Goal: Communication & Community: Answer question/provide support

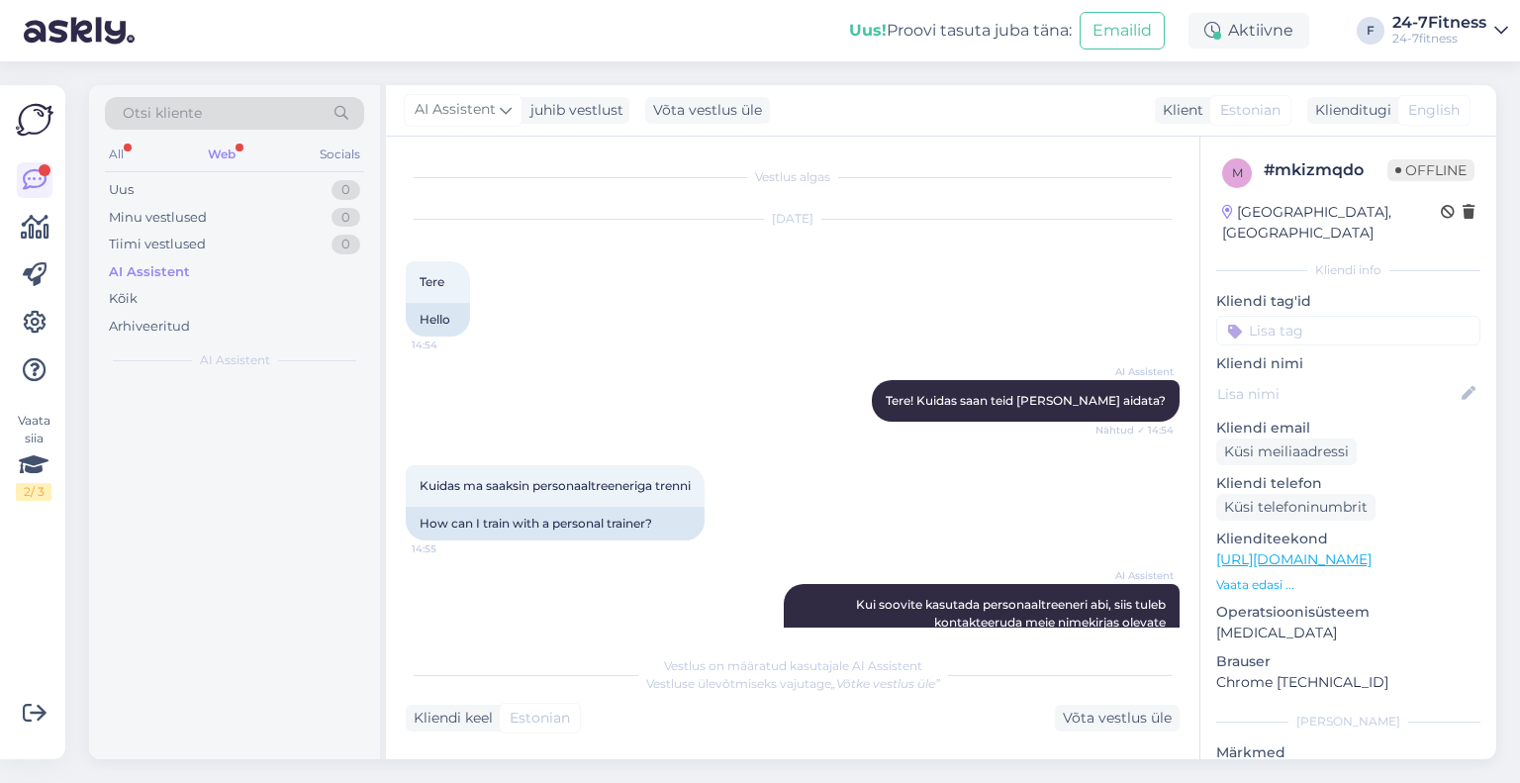
scroll to position [986, 0]
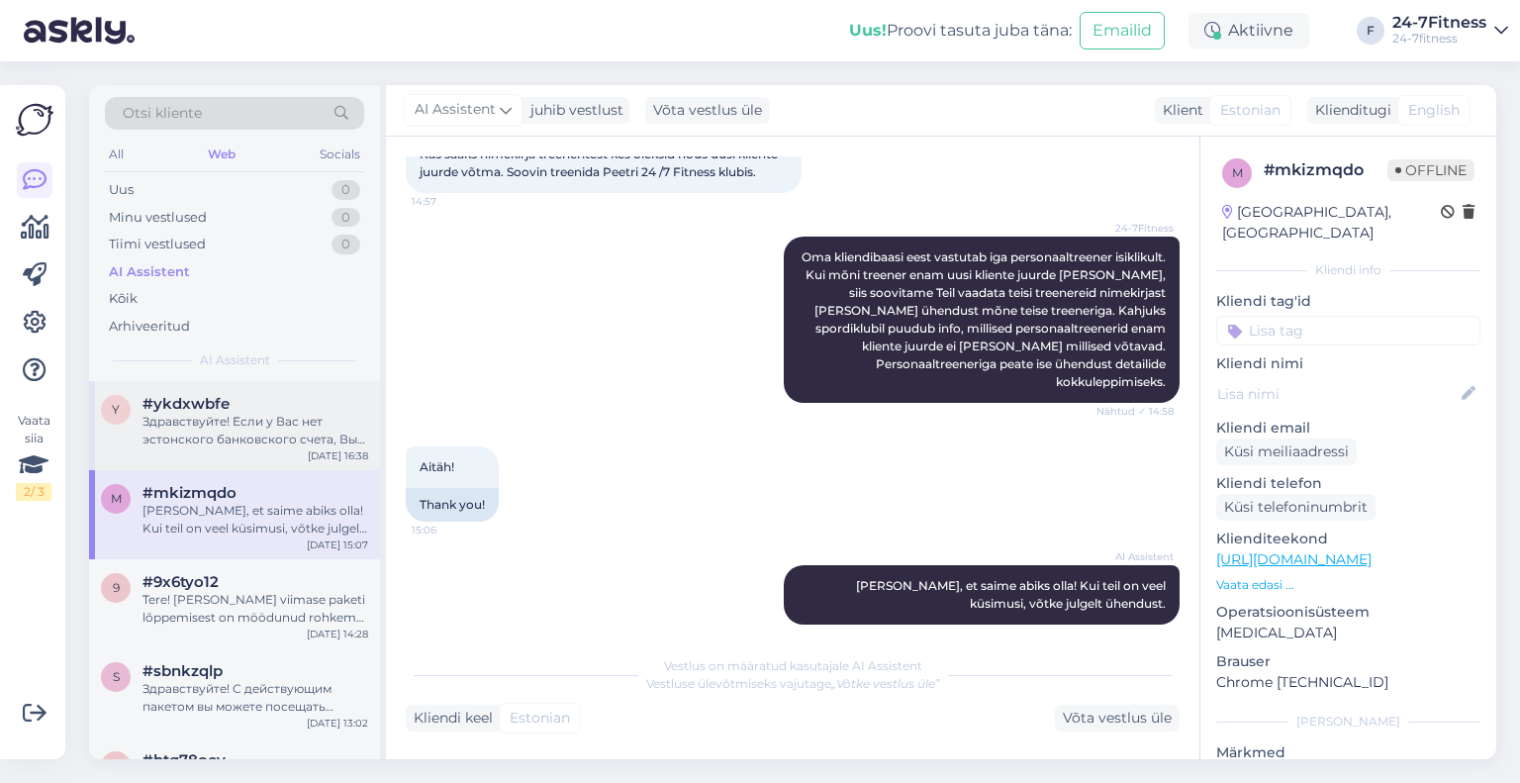
click at [280, 433] on div "Здравствуйте! Если у Вас нет эстонского банковского счета, Вы можете выбрать Ma…" at bounding box center [255, 431] width 226 height 36
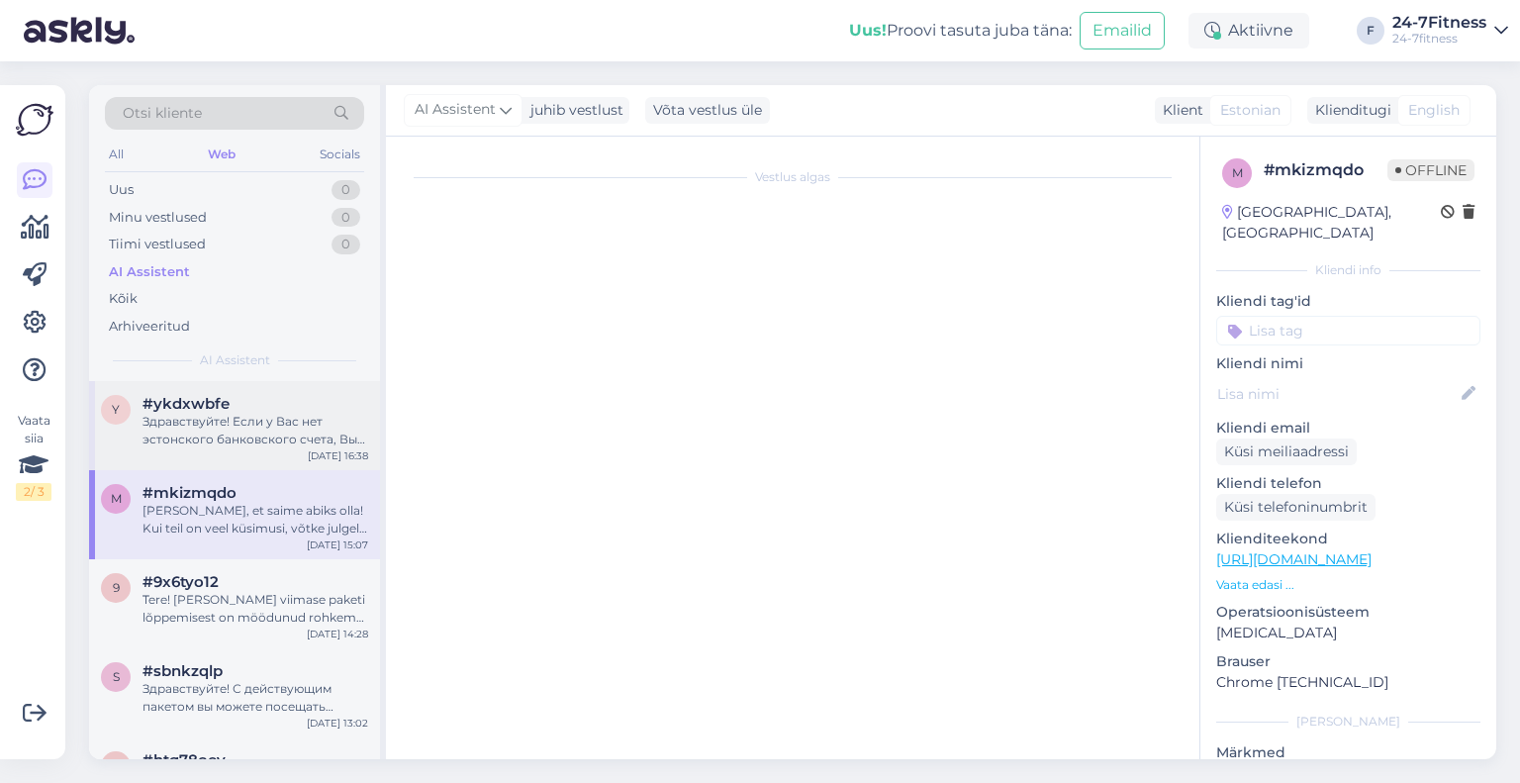
scroll to position [0, 0]
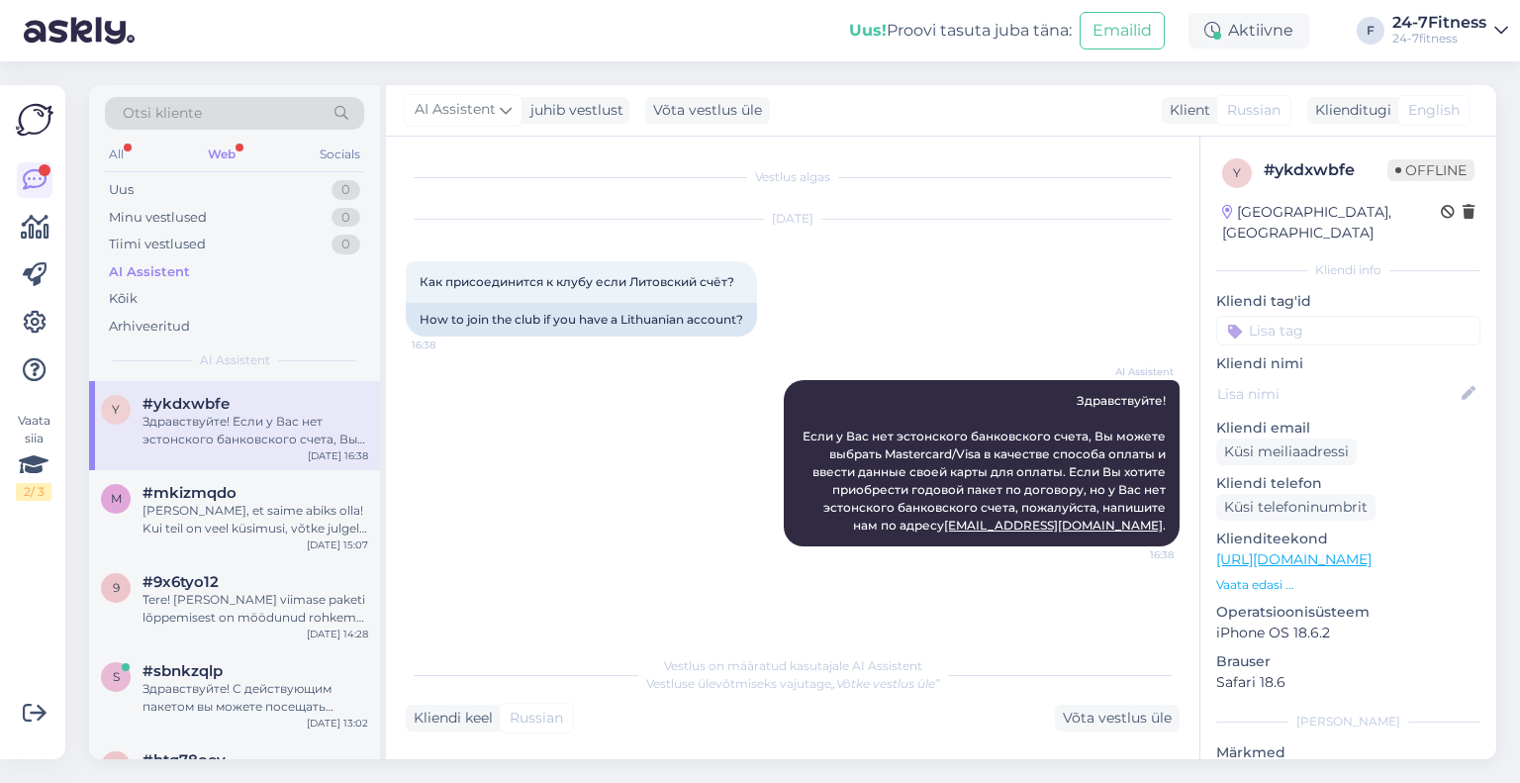
click at [226, 149] on div "Web" at bounding box center [222, 154] width 36 height 26
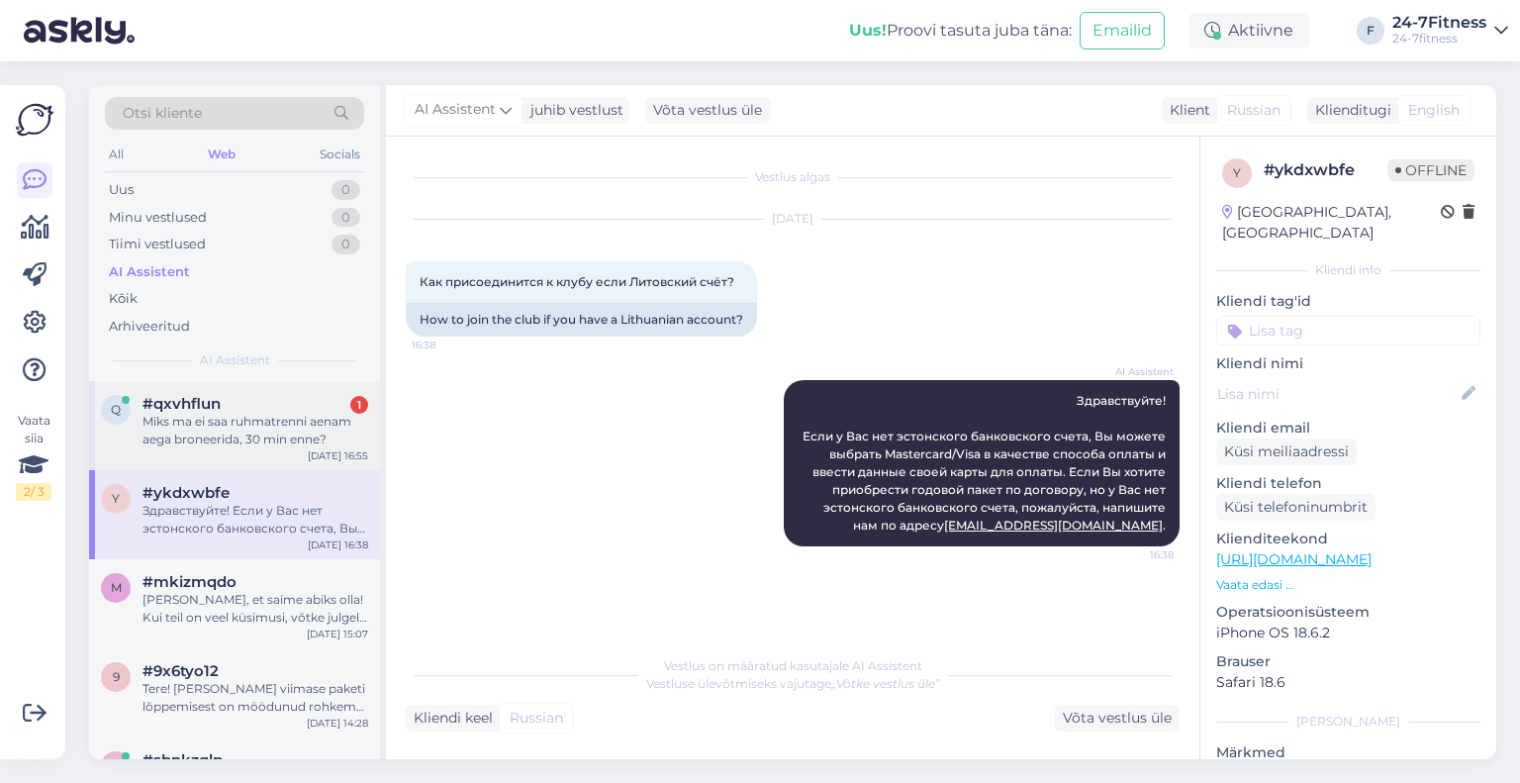
click at [263, 417] on div "Miks ma ei saa ruhmatrenni aenam aega broneerida, 30 min enne?" at bounding box center [255, 431] width 226 height 36
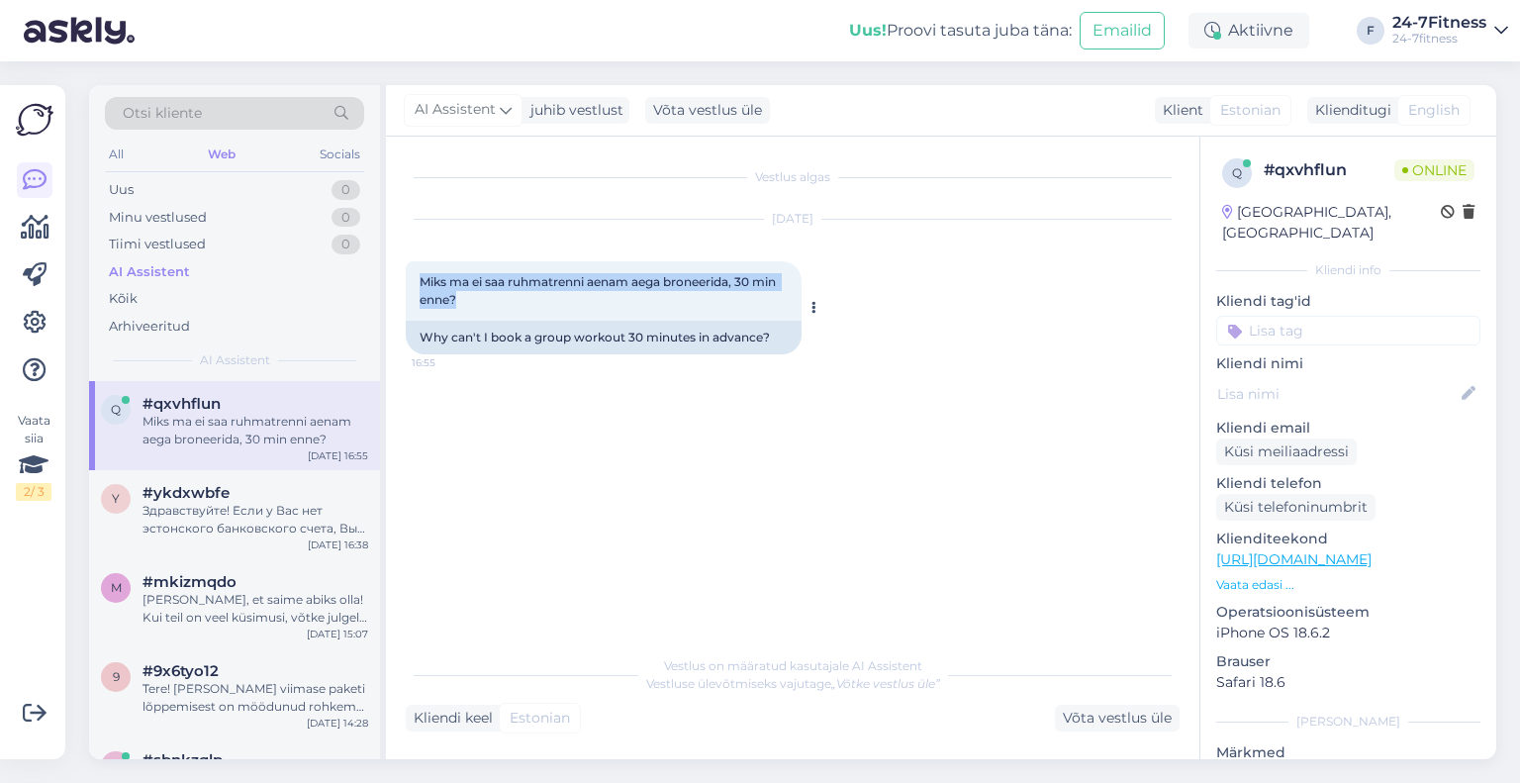
drag, startPoint x: 448, startPoint y: 296, endPoint x: 423, endPoint y: 282, distance: 28.3
click at [423, 282] on div "Miks ma ei saa ruhmatrenni aenam aega broneerida, 30 min enne? 16:55" at bounding box center [604, 290] width 396 height 59
click at [423, 282] on span "Miks ma ei saa ruhmatrenni aenam aega broneerida, 30 min enne?" at bounding box center [599, 290] width 359 height 33
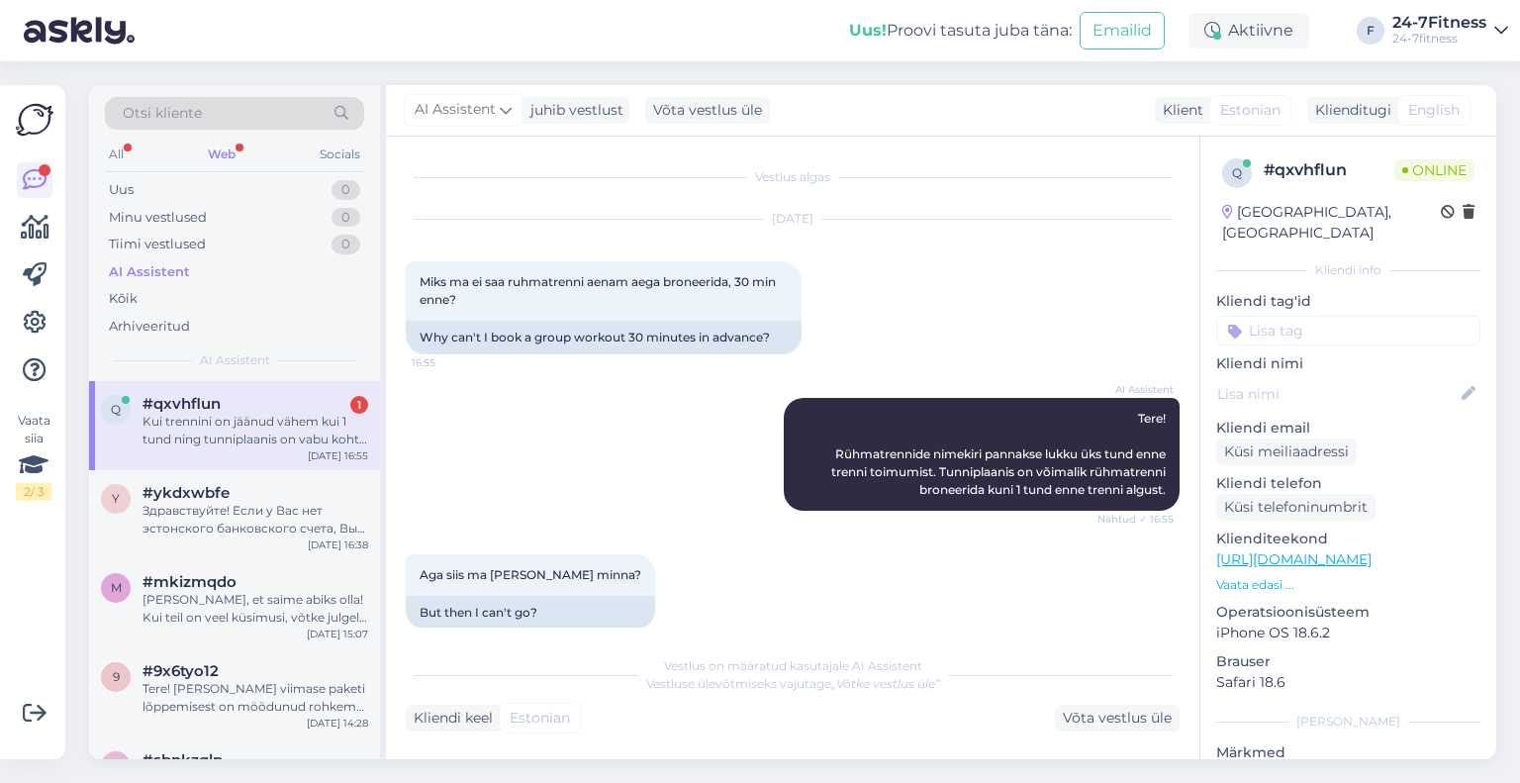
click at [274, 399] on div "#qxvhflun 1" at bounding box center [255, 404] width 226 height 18
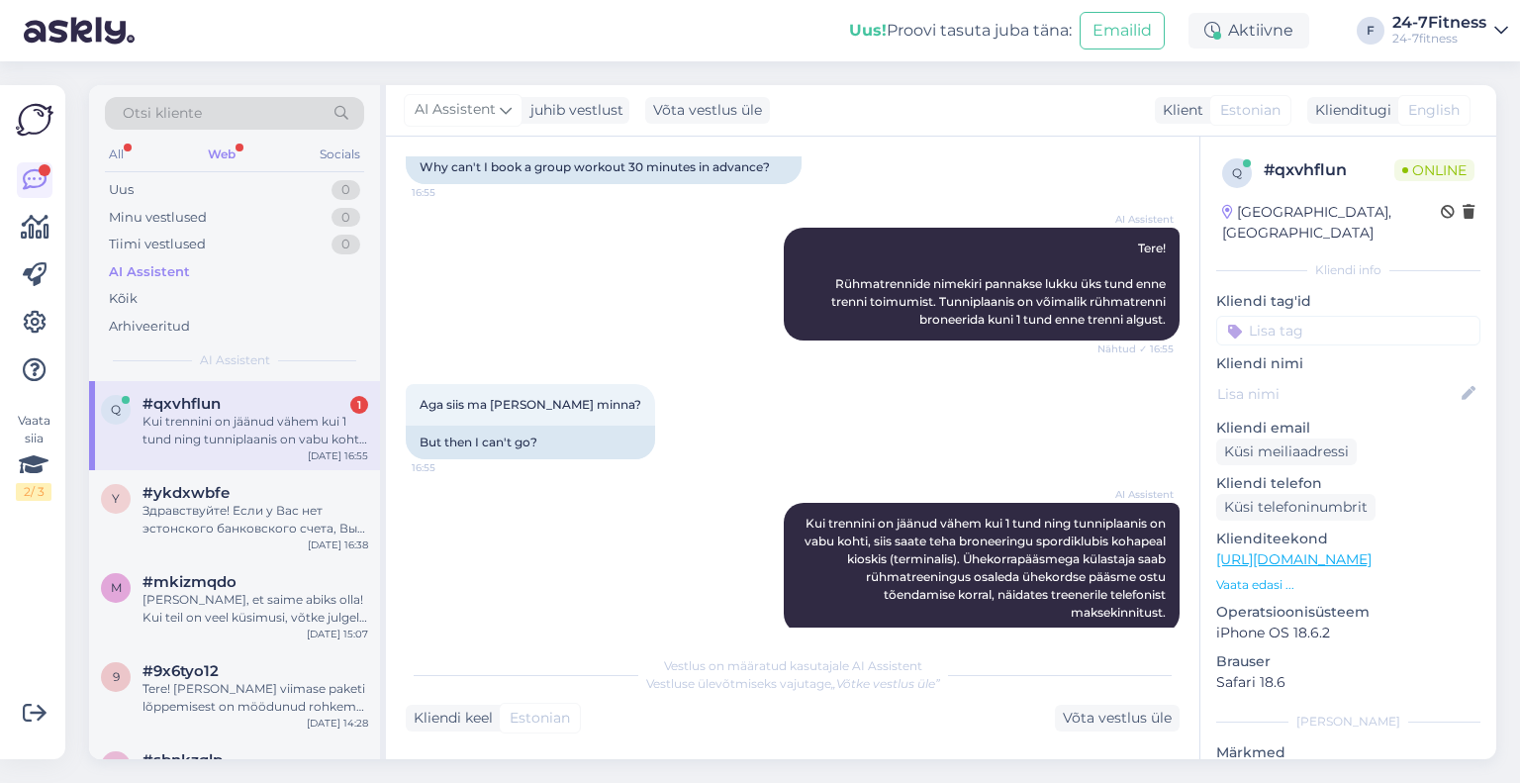
scroll to position [198, 0]
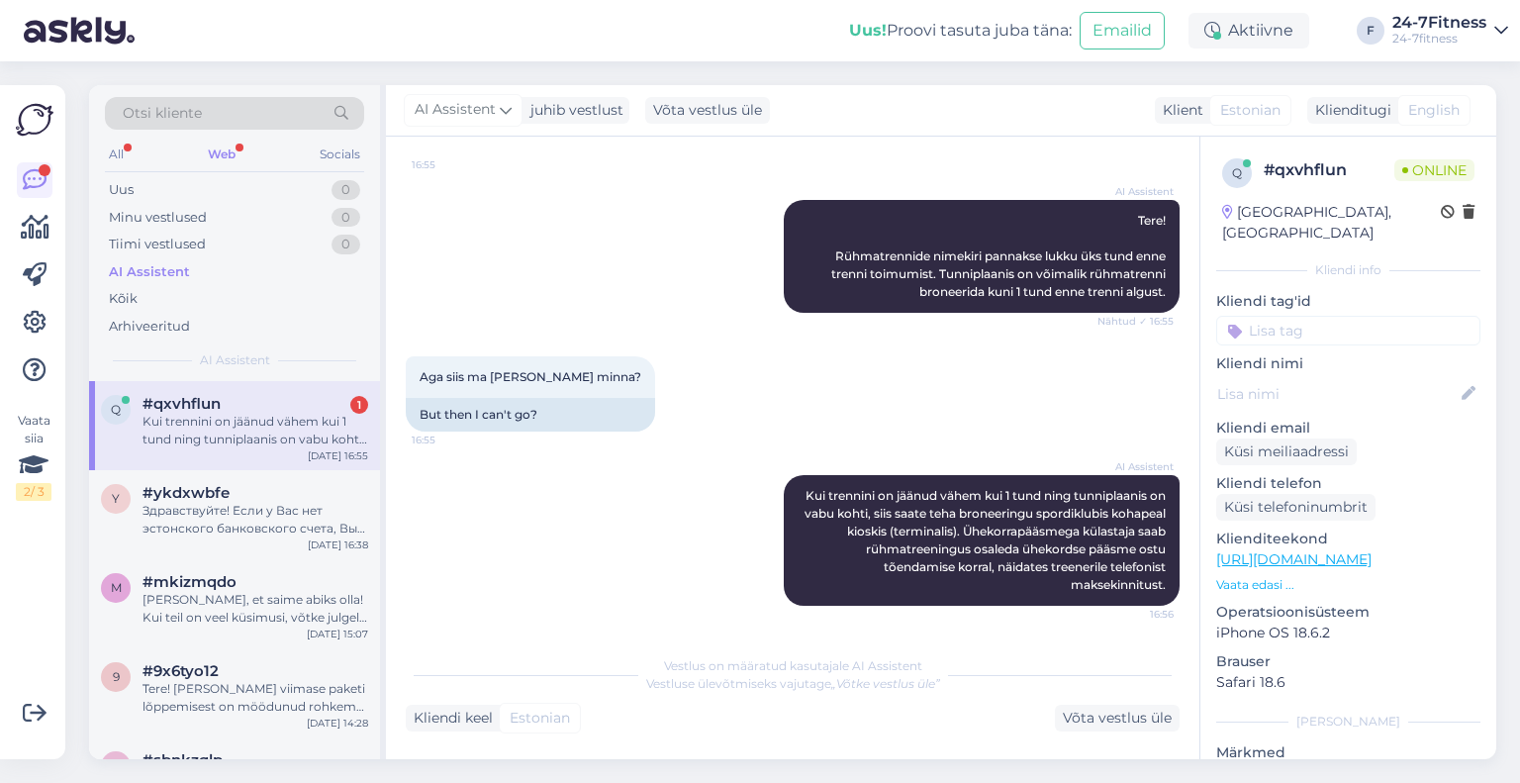
click at [219, 145] on div "Web" at bounding box center [222, 154] width 36 height 26
click at [270, 423] on div "Kui trennini on jäänud vähem kui 1 tund ning tunniplaanis on vabu kohti, siis s…" at bounding box center [255, 431] width 226 height 36
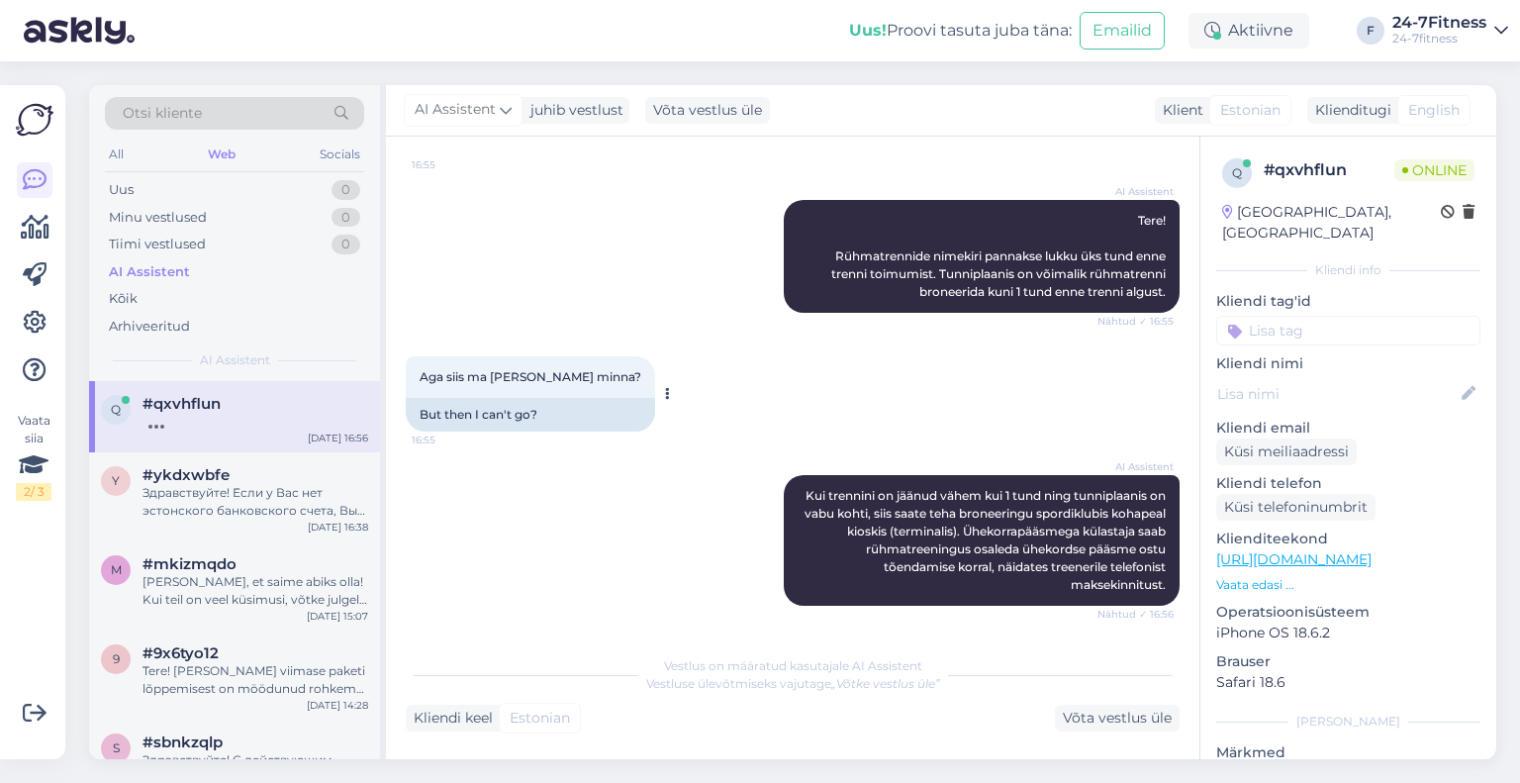
scroll to position [352, 0]
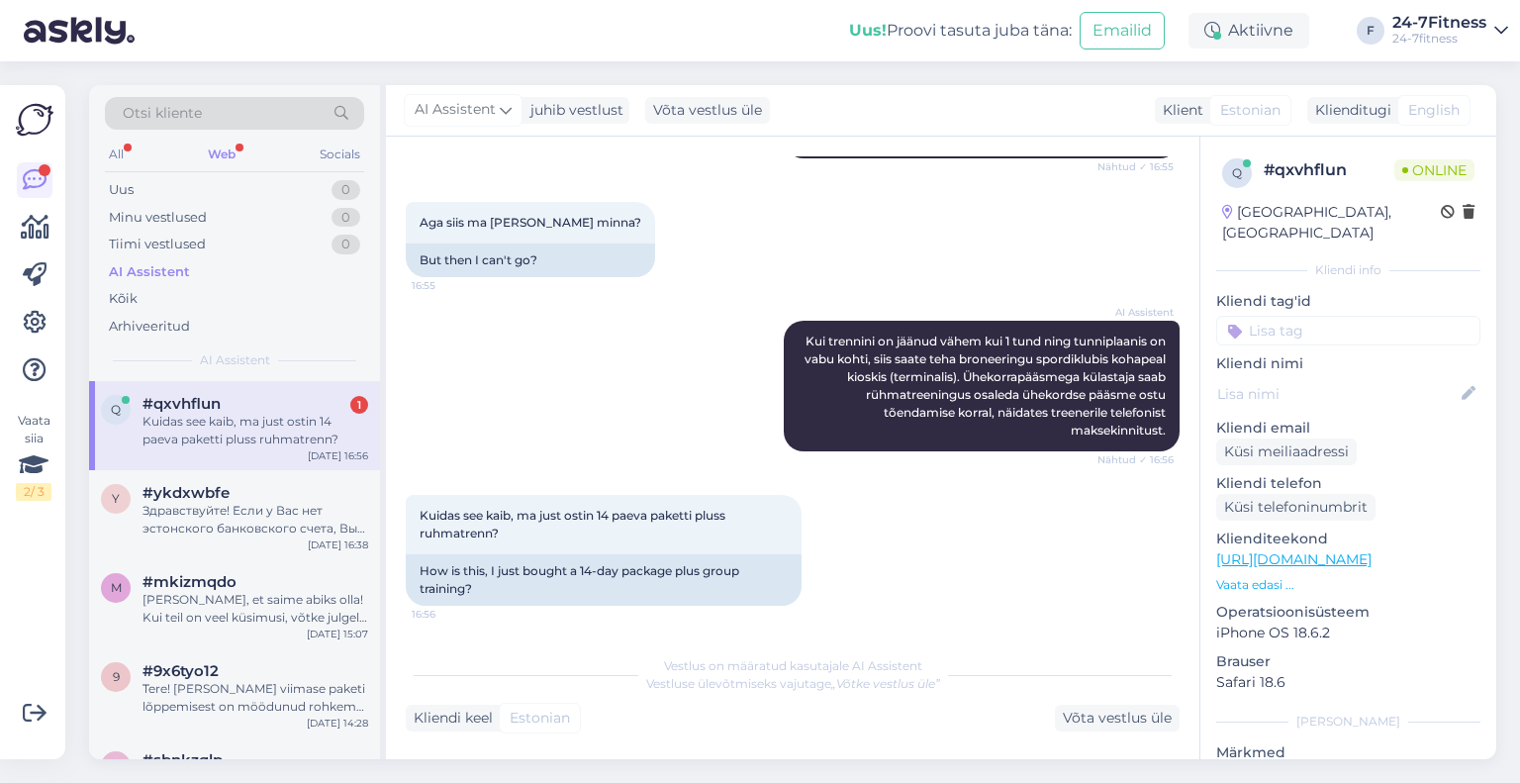
click at [221, 153] on div "Web" at bounding box center [222, 154] width 36 height 26
click at [234, 413] on div "Kuidas see kaib, ma just ostin 14 paeva paketti pluss ruhmatrenn?" at bounding box center [255, 431] width 226 height 36
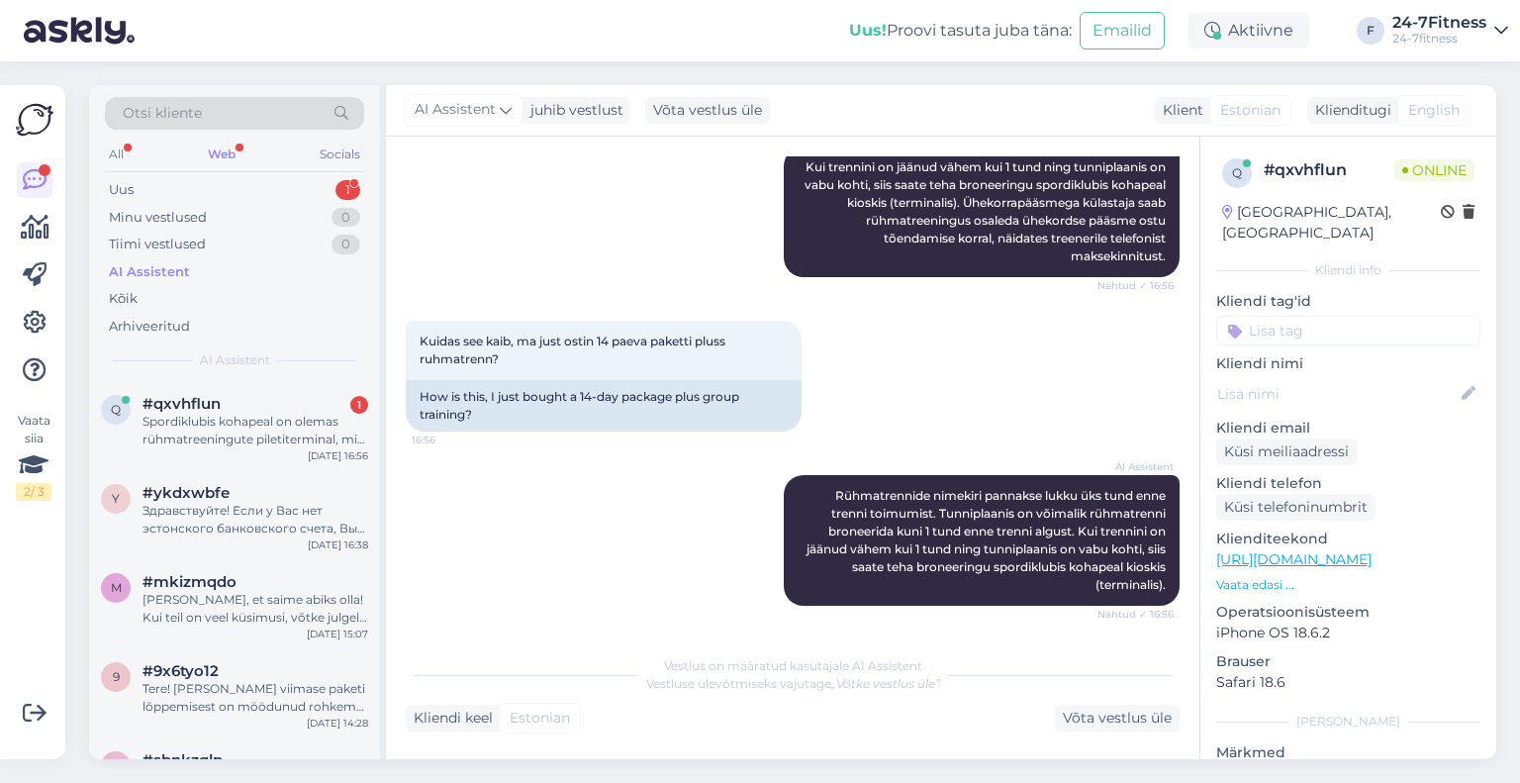
scroll to position [819, 0]
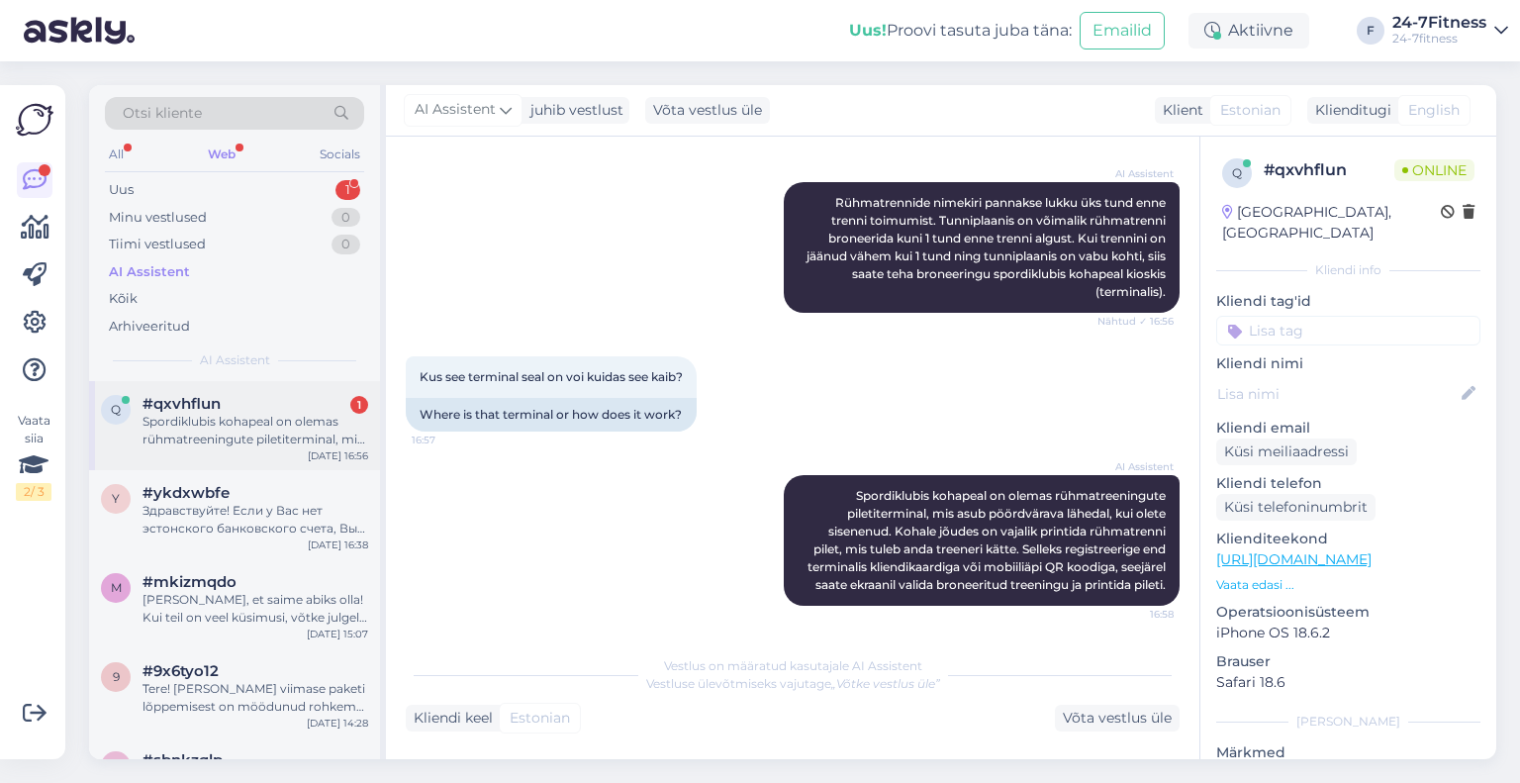
click at [219, 418] on div "Spordiklubis kohapeal on olemas rühmatreeningute piletiterminal, mis asub pöörd…" at bounding box center [255, 431] width 226 height 36
click at [1076, 719] on div "Võta vestlus üle" at bounding box center [1117, 717] width 125 height 27
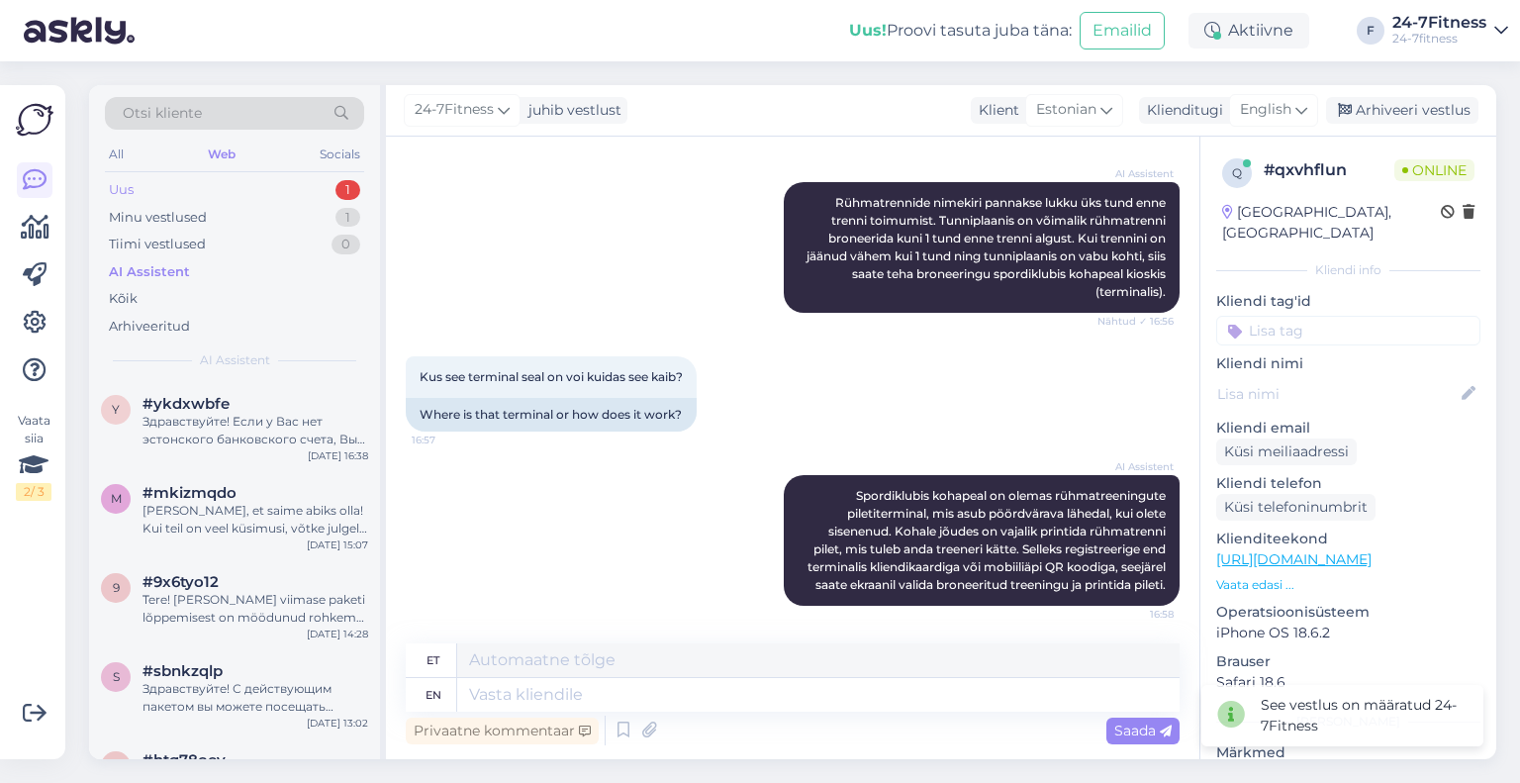
click at [221, 189] on div "Uus 1" at bounding box center [234, 190] width 259 height 28
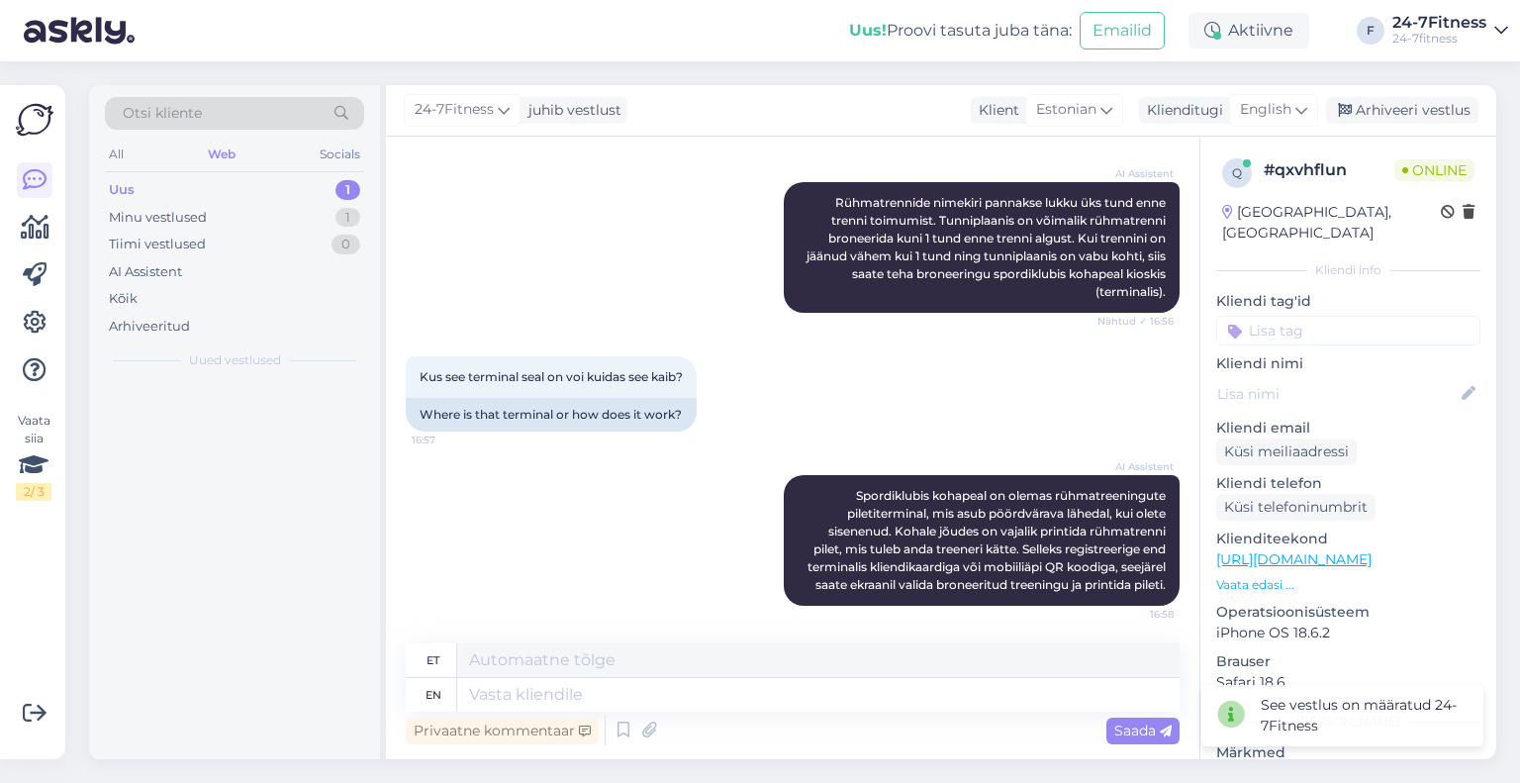
click at [260, 406] on div at bounding box center [234, 570] width 291 height 378
click at [258, 450] on div "3 #3ky2yw6u Hello, I now forward this question to my colleague, who is responsi…" at bounding box center [234, 425] width 291 height 89
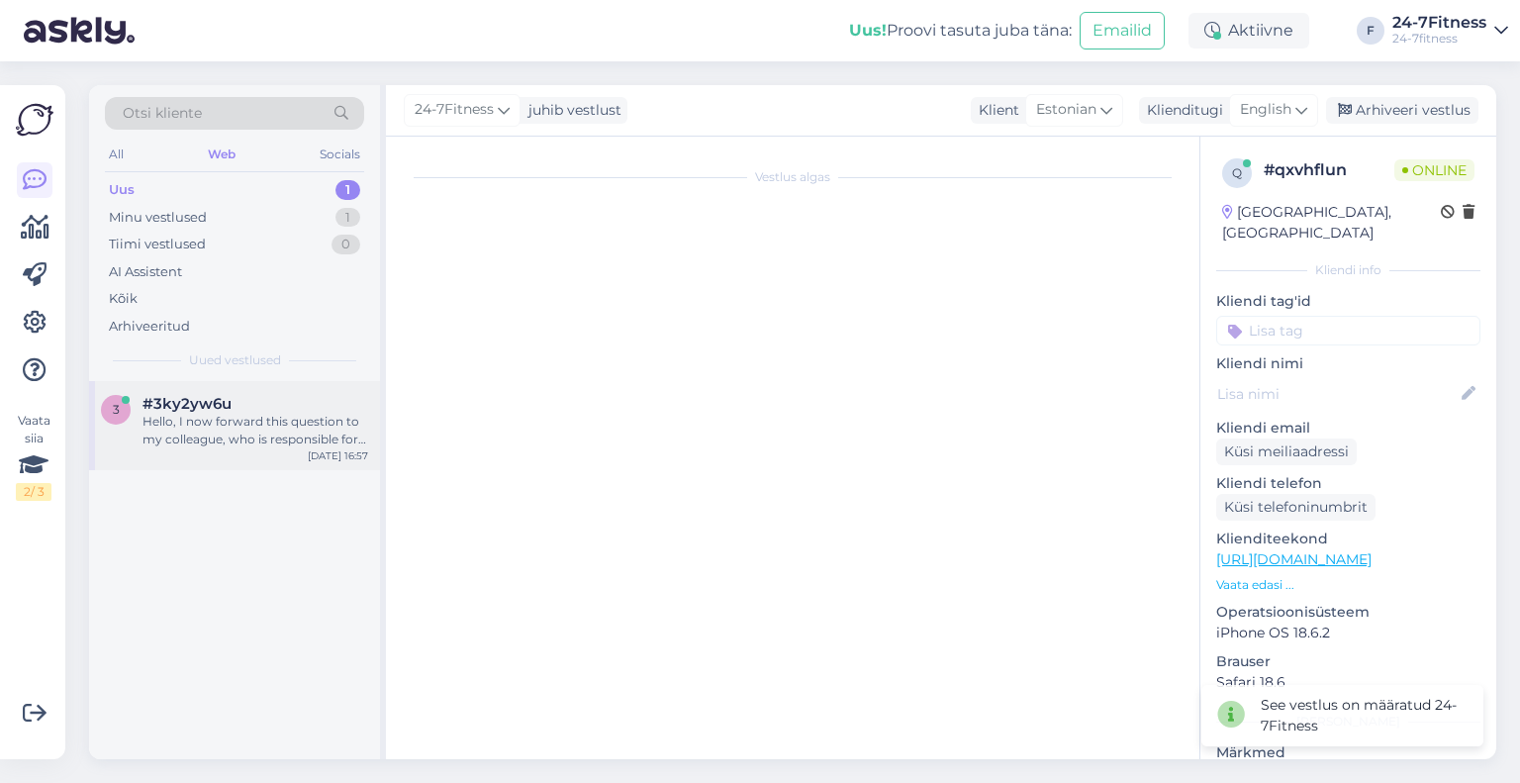
scroll to position [0, 0]
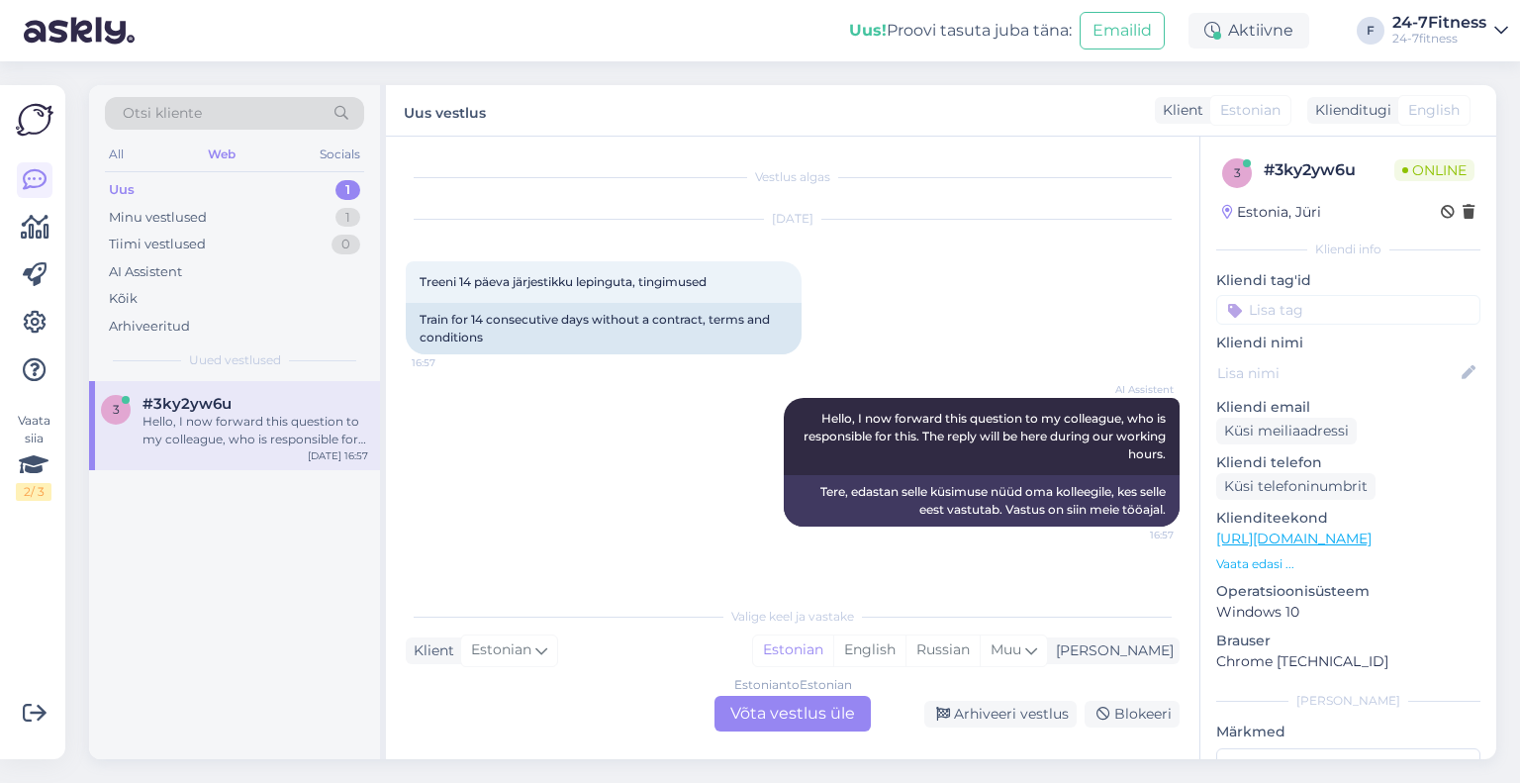
click at [849, 719] on div "Estonian to Estonian Võta vestlus üle" at bounding box center [792, 714] width 156 height 36
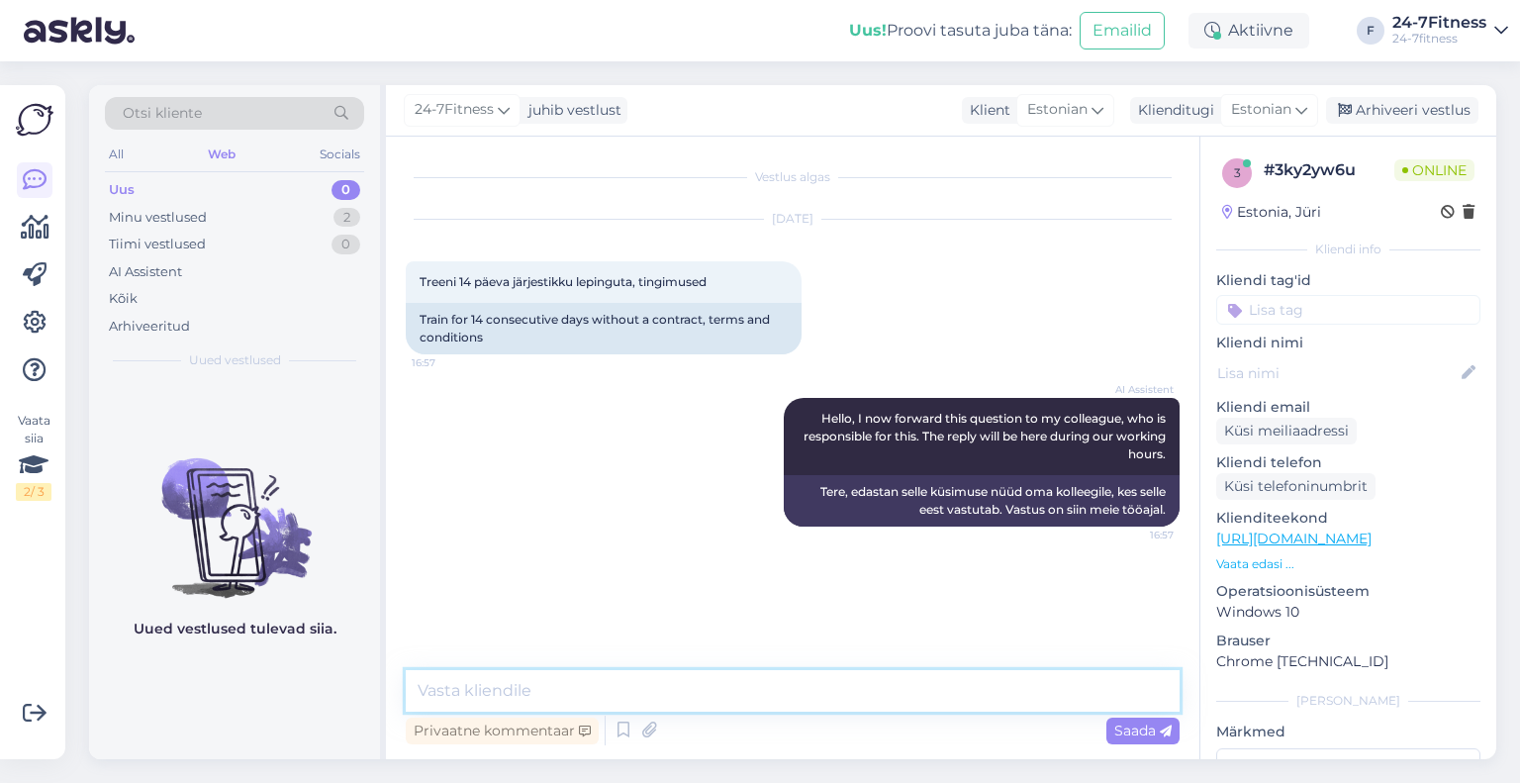
click at [818, 699] on textarea at bounding box center [793, 691] width 774 height 42
type textarea "Palun täpsustage oma küsimust."
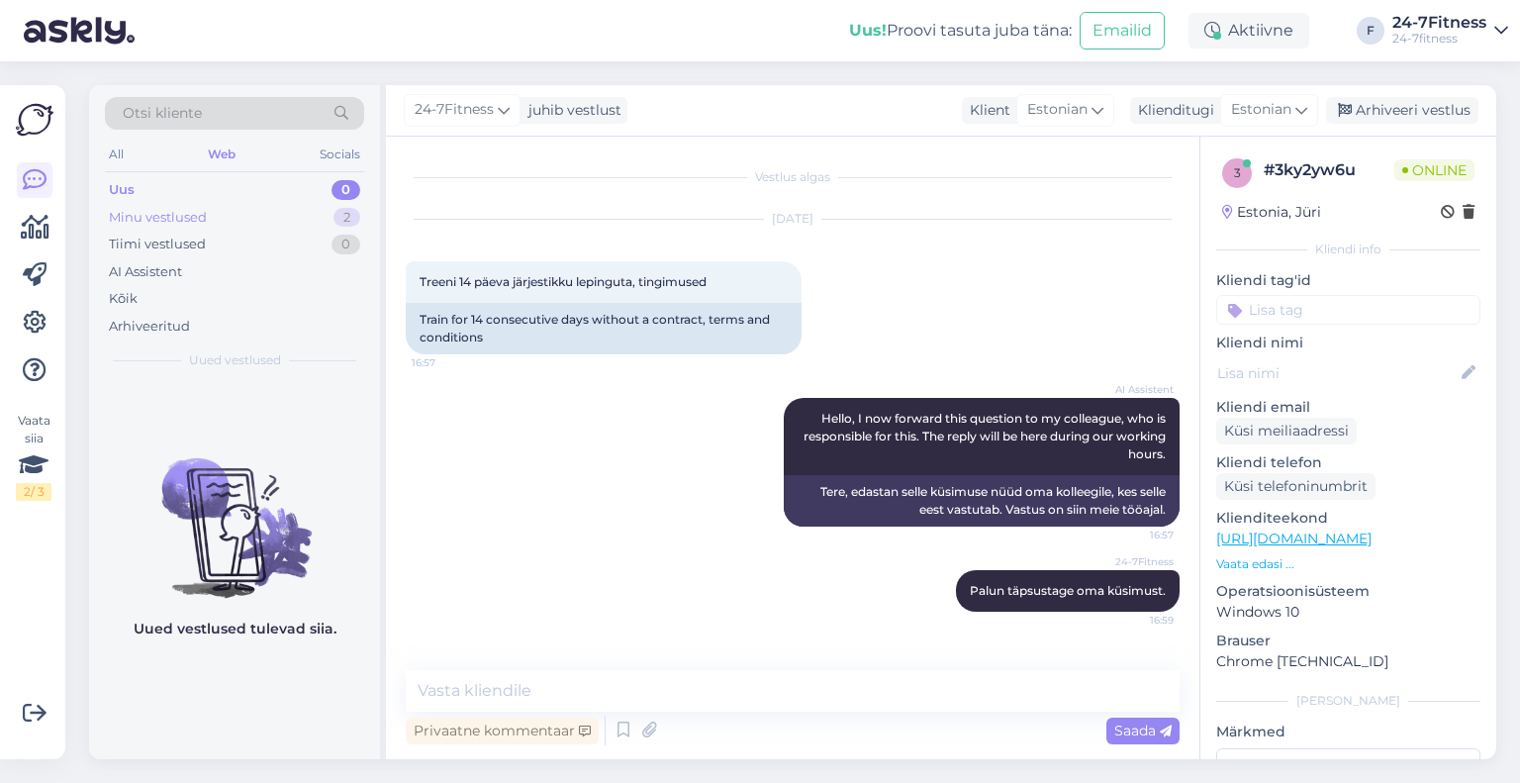
click at [190, 217] on div "Minu vestlused" at bounding box center [158, 218] width 98 height 20
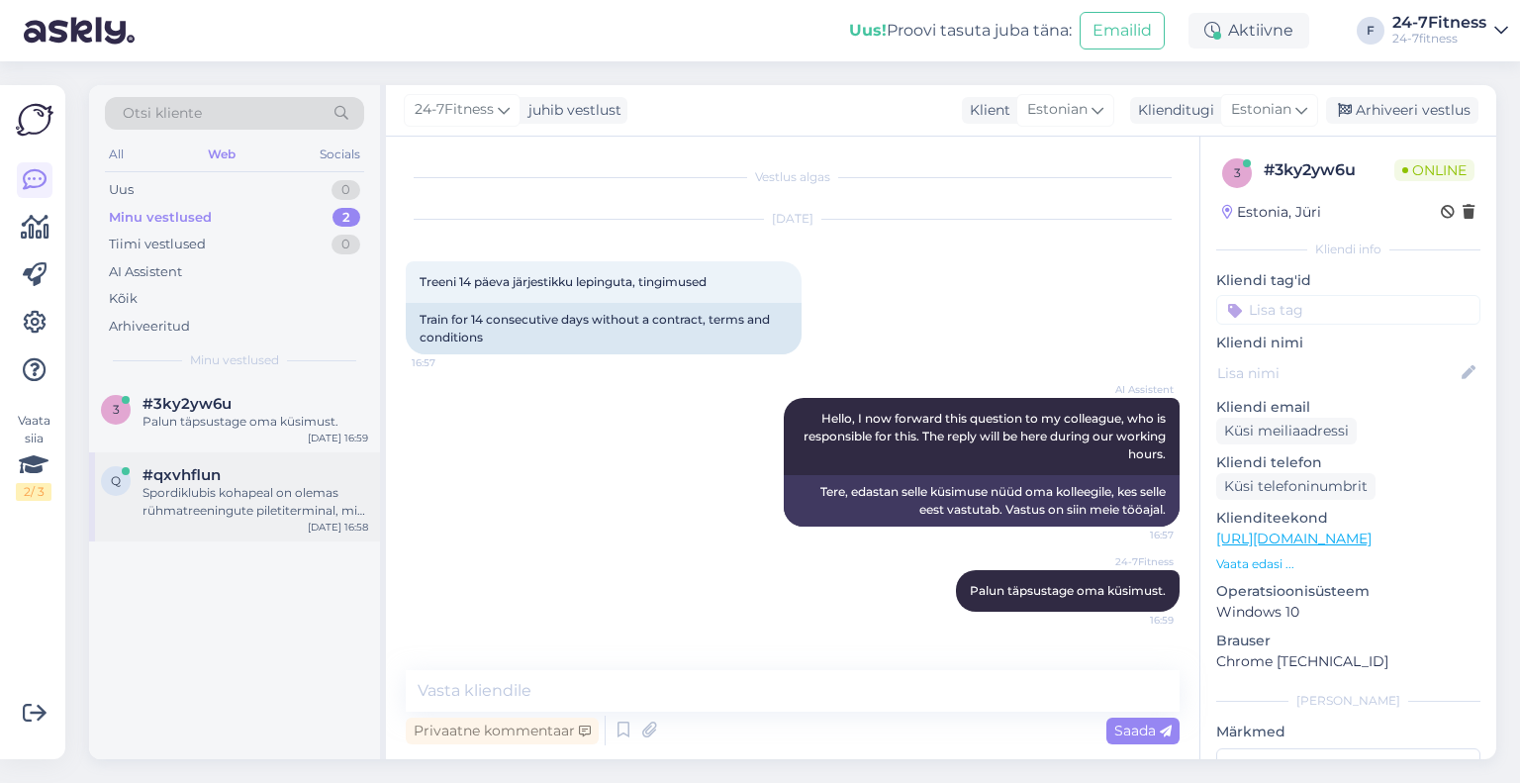
click at [220, 481] on div "#qxvhflun" at bounding box center [255, 475] width 226 height 18
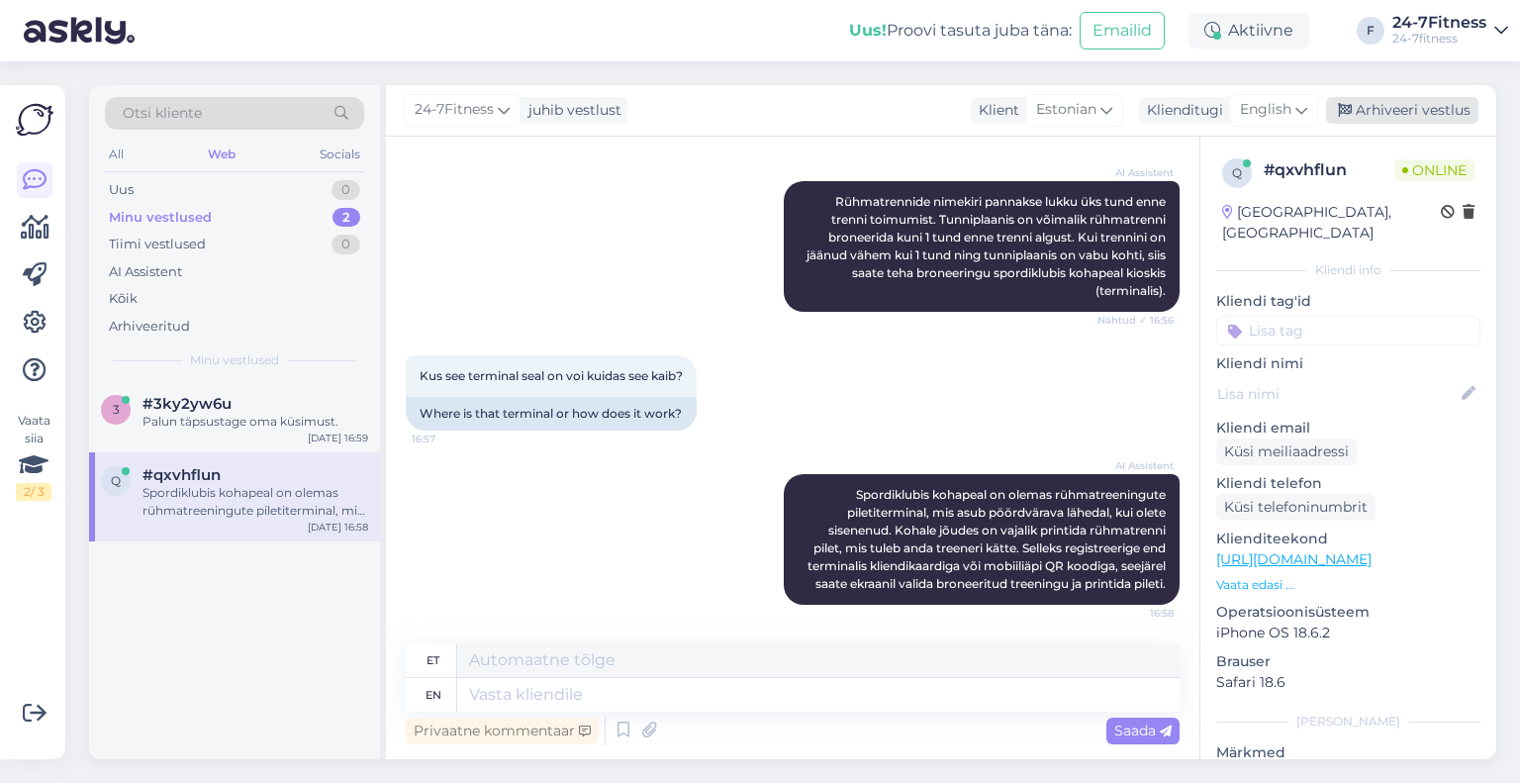
click at [1367, 110] on div "Arhiveeri vestlus" at bounding box center [1402, 110] width 152 height 27
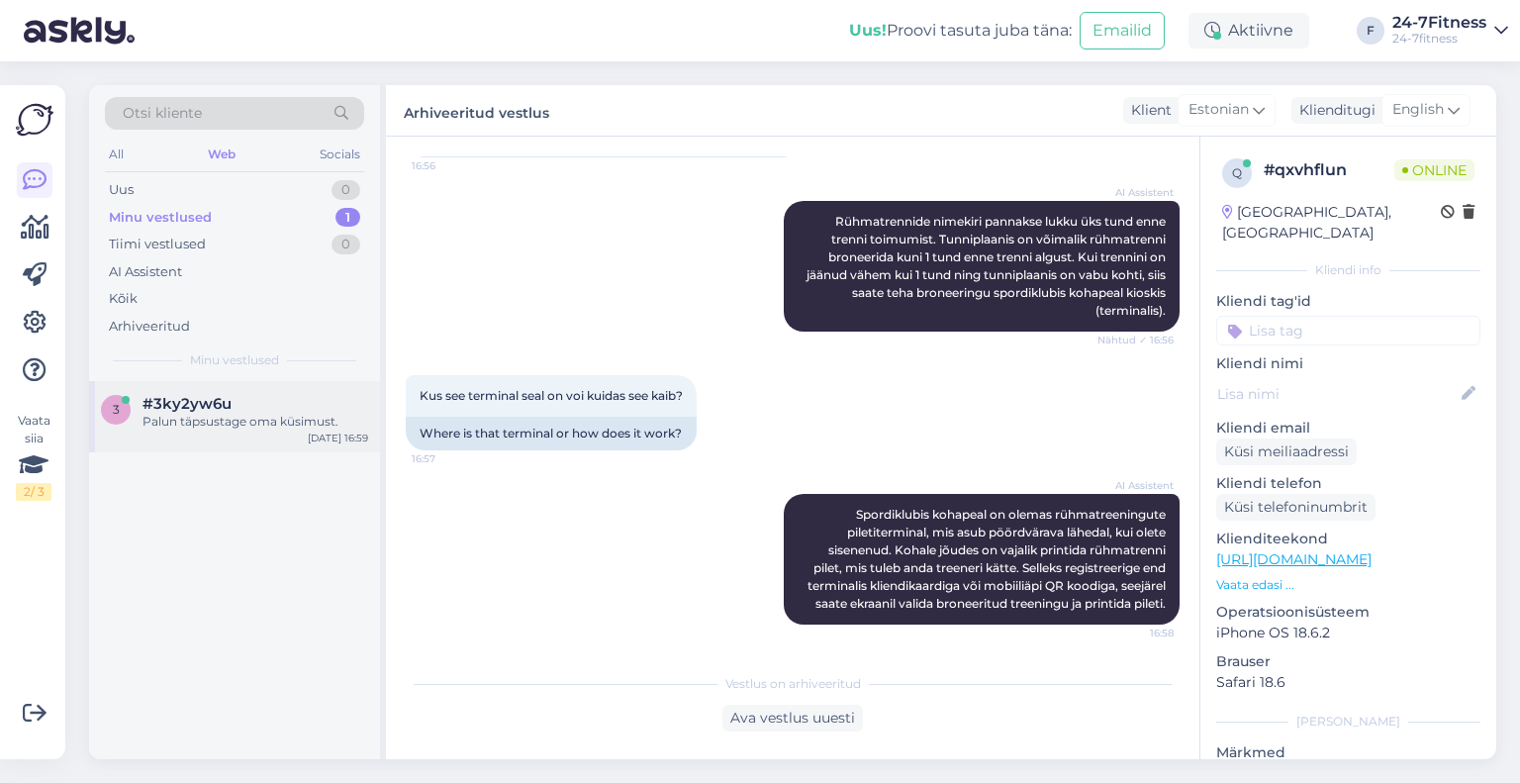
click at [265, 422] on div "Palun täpsustage oma küsimust." at bounding box center [255, 422] width 226 height 18
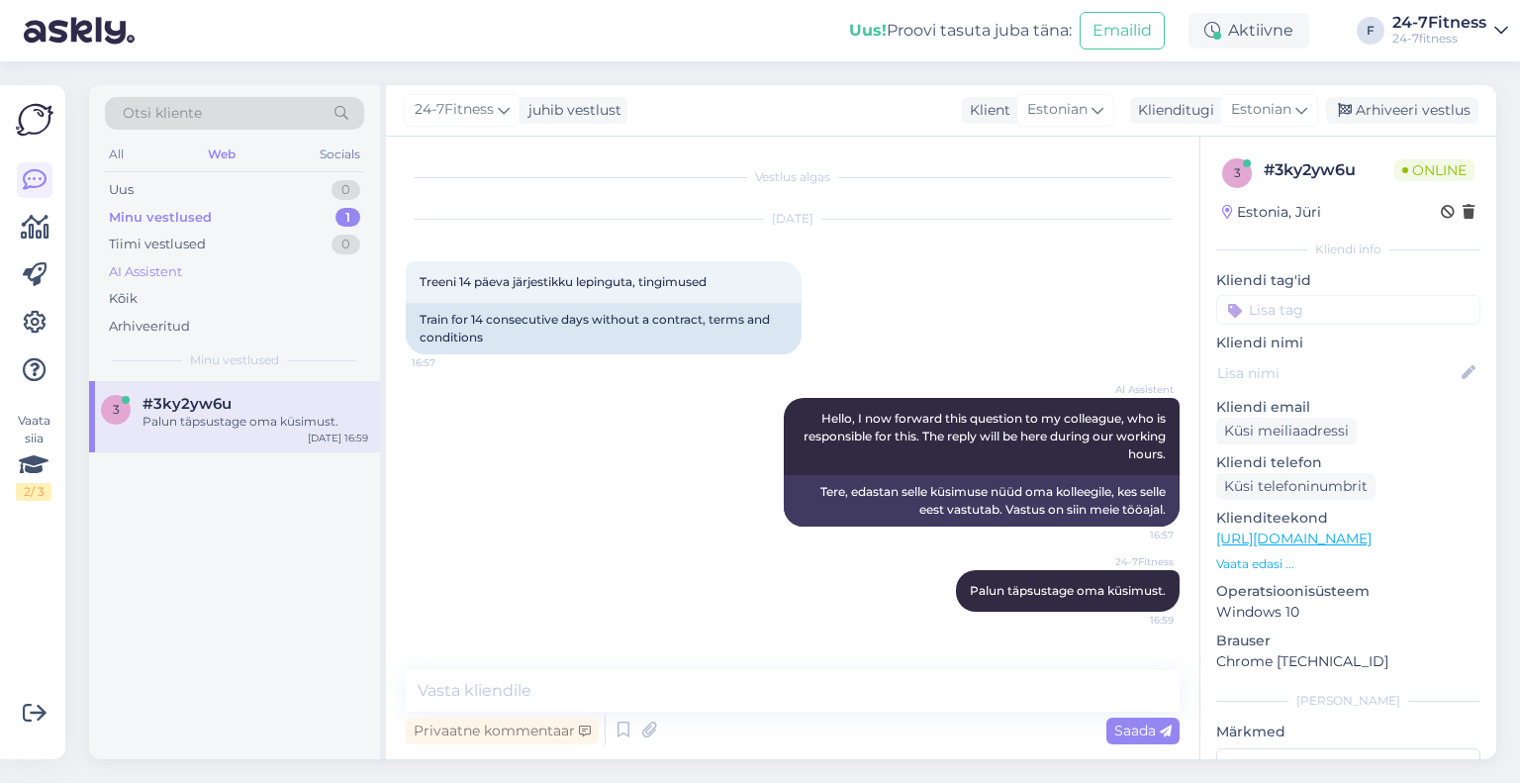
click at [210, 267] on div "AI Assistent" at bounding box center [234, 272] width 259 height 28
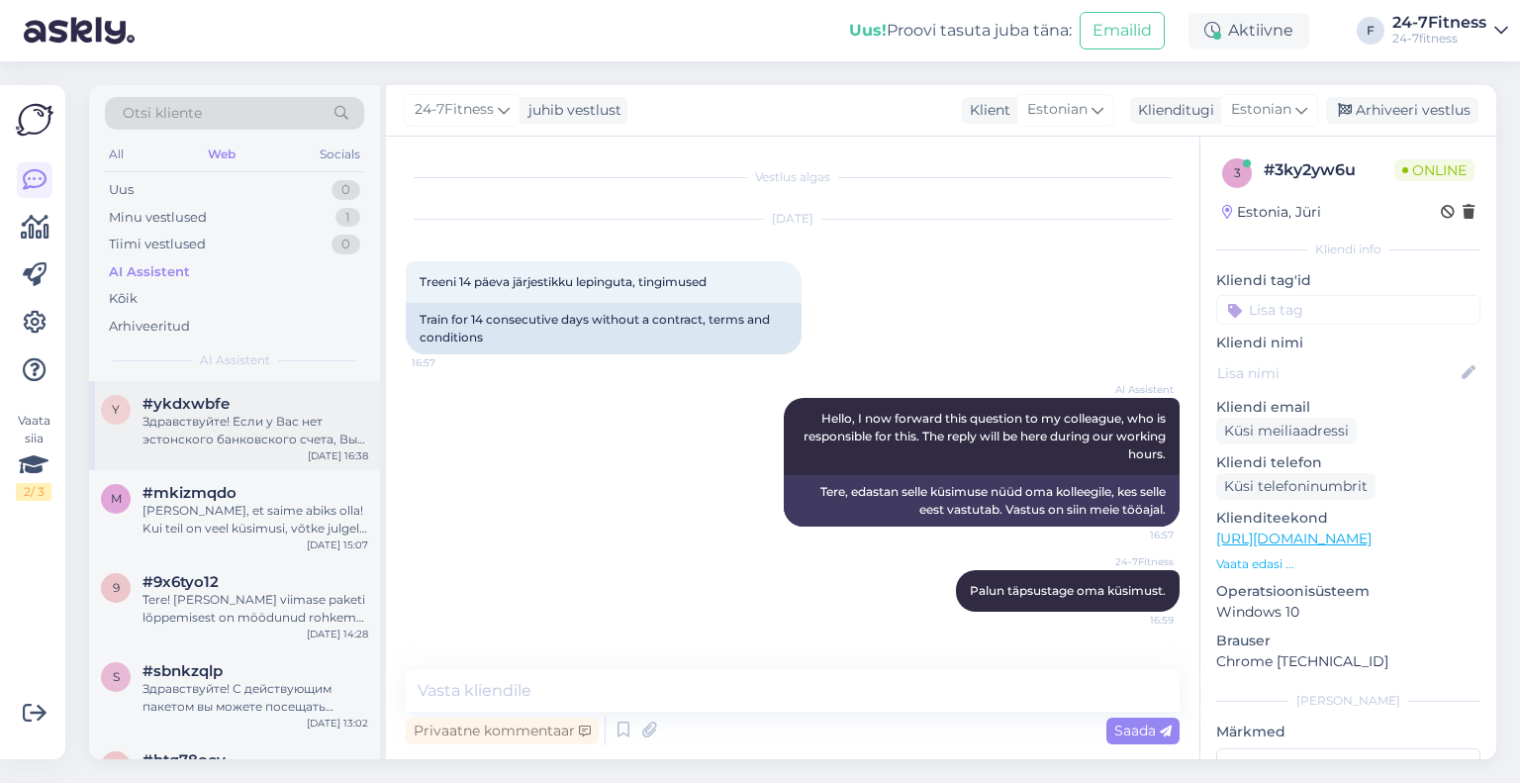
click at [305, 437] on div "Здравствуйте! Если у Вас нет эстонского банковского счета, Вы можете выбрать Ma…" at bounding box center [255, 431] width 226 height 36
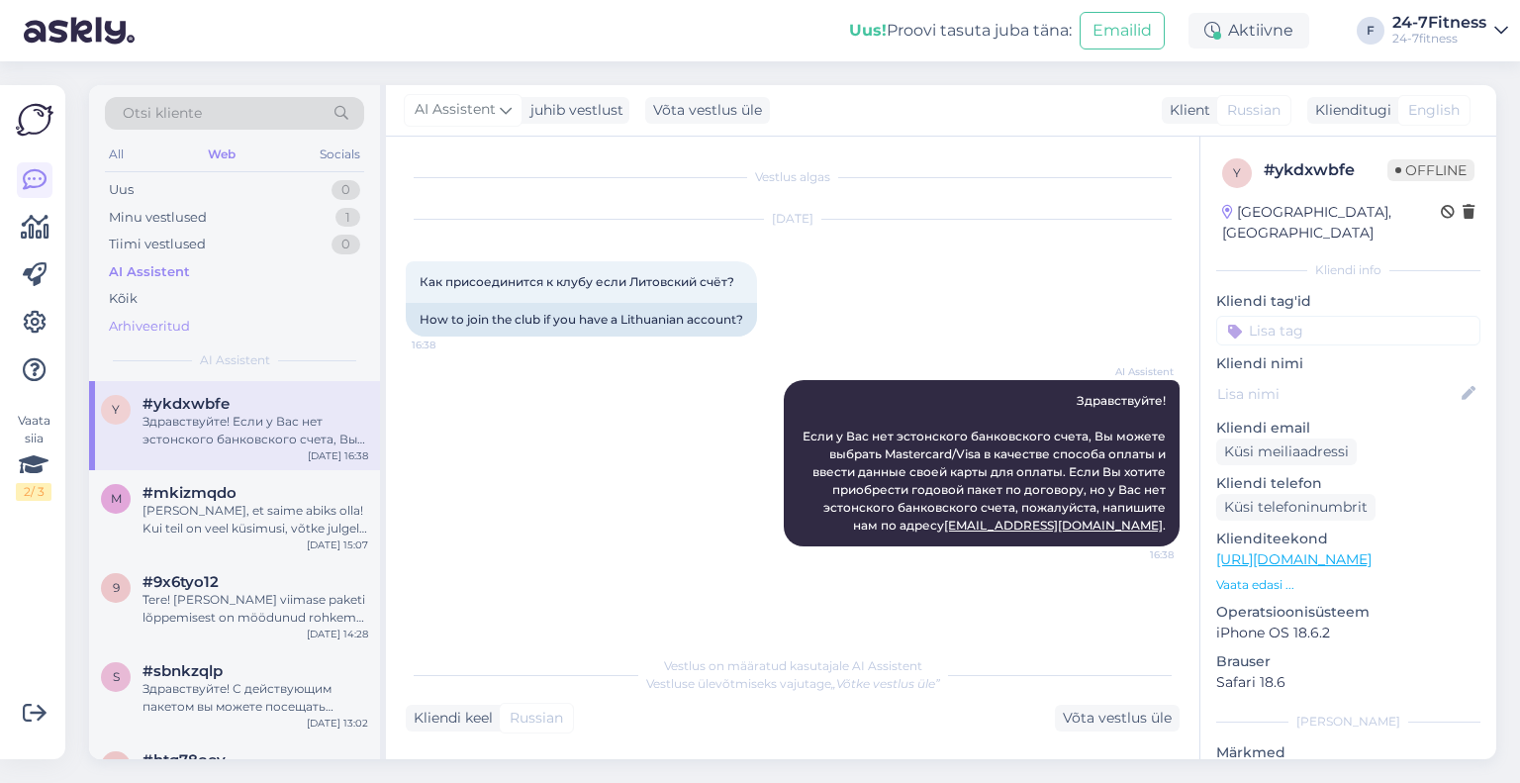
click at [158, 331] on div "Arhiveeritud" at bounding box center [149, 327] width 81 height 20
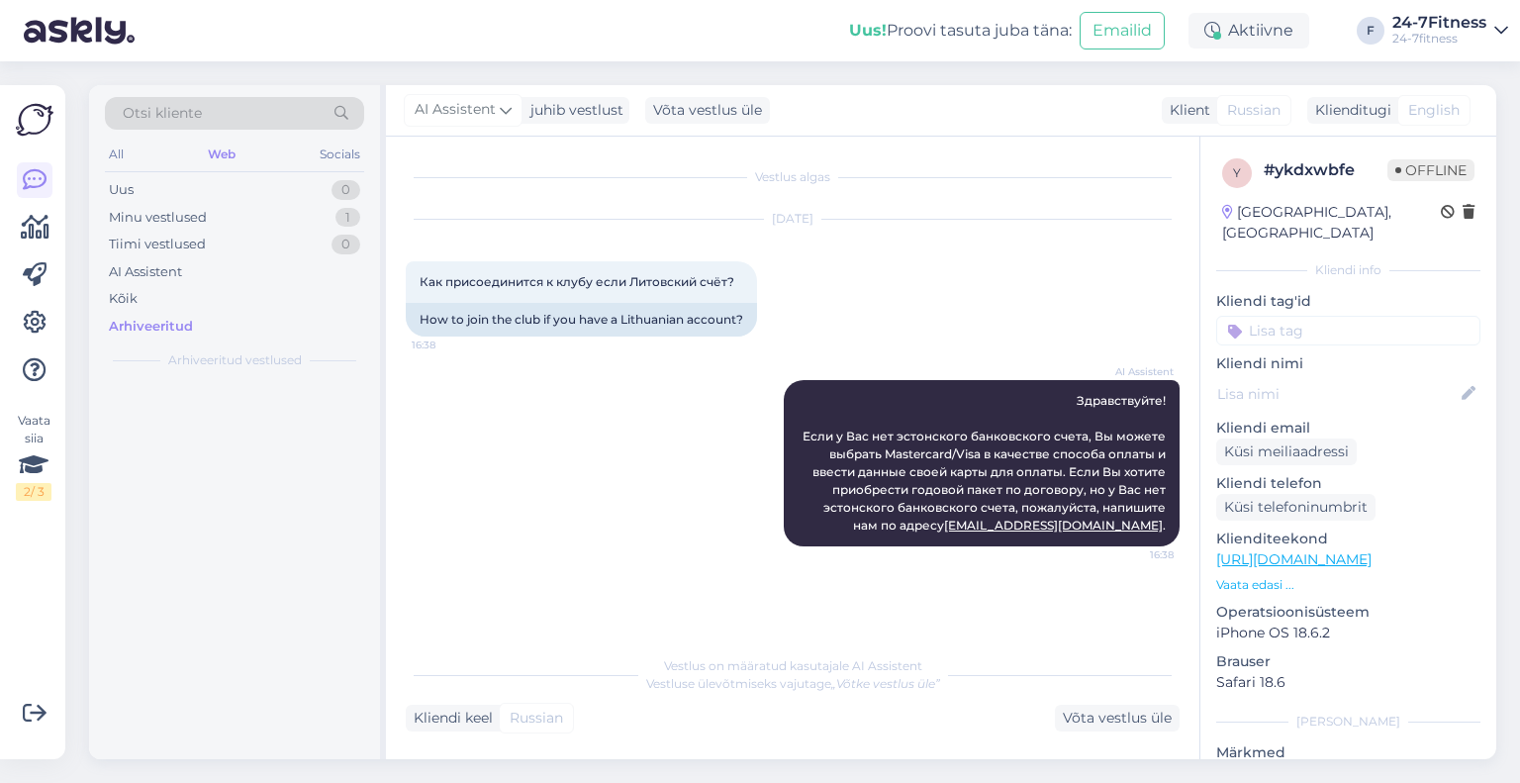
click at [234, 426] on div at bounding box center [234, 570] width 291 height 378
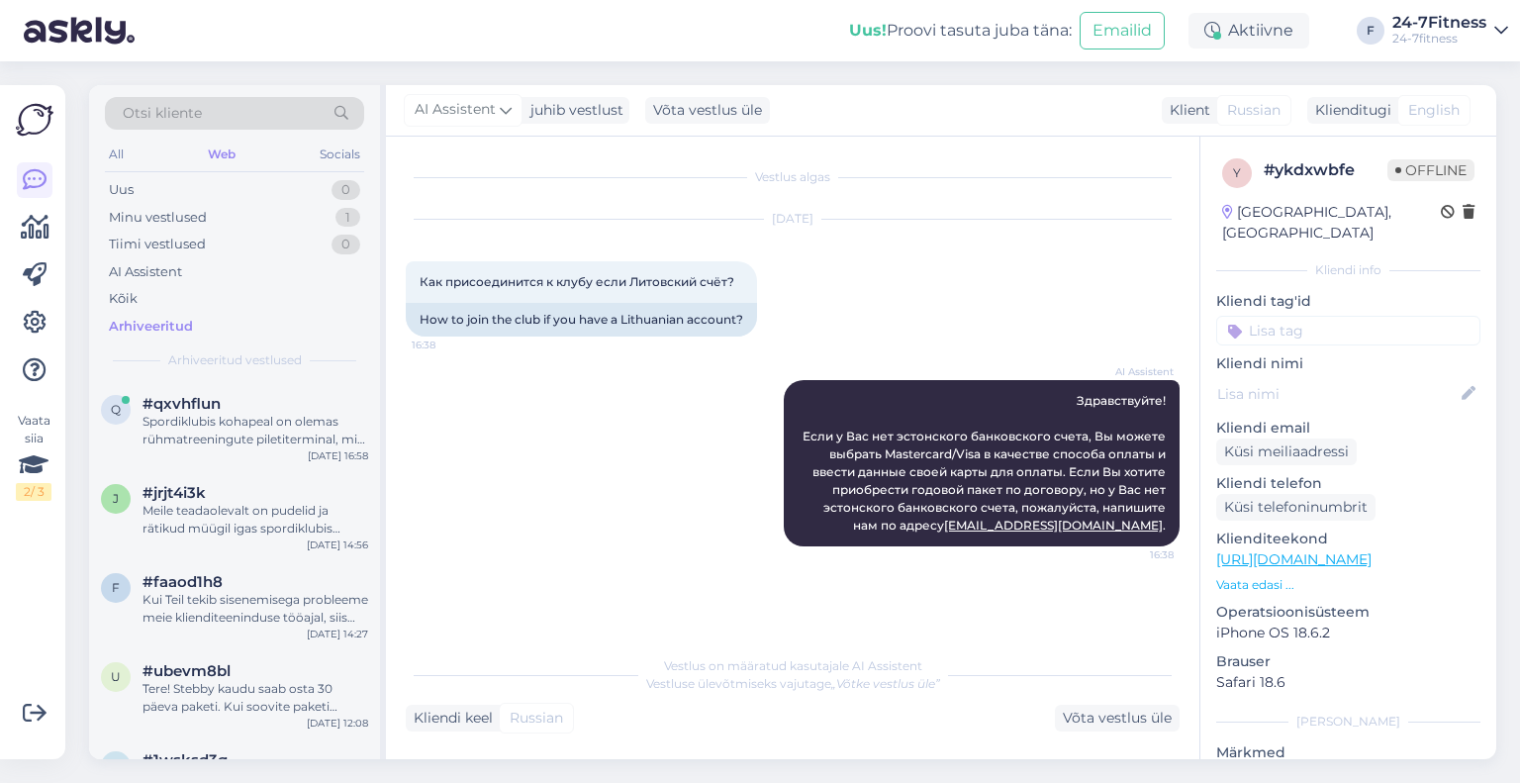
click at [234, 426] on div "Spordiklubis kohapeal on olemas rühmatreeningute piletiterminal, mis asub pöörd…" at bounding box center [255, 431] width 226 height 36
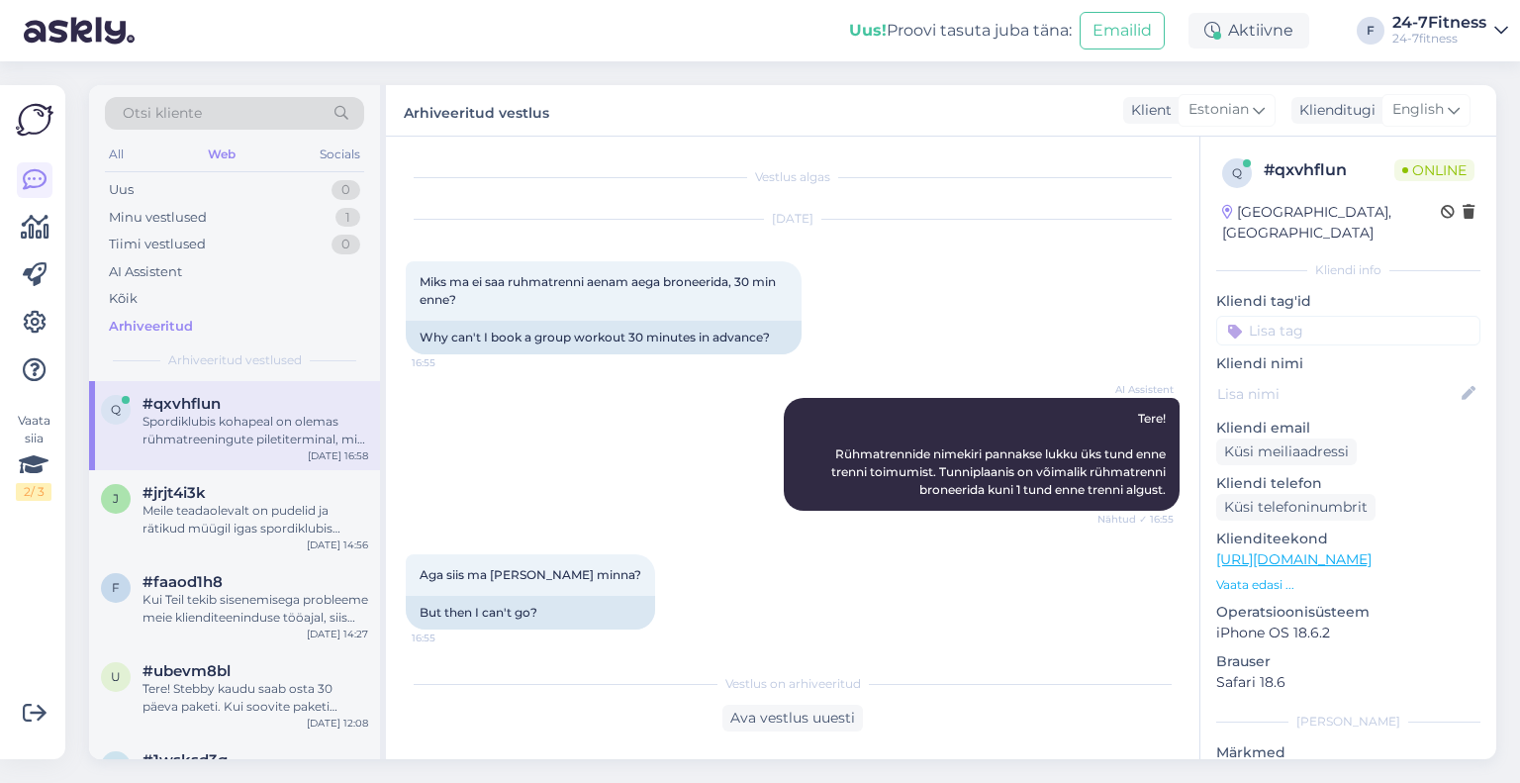
scroll to position [800, 0]
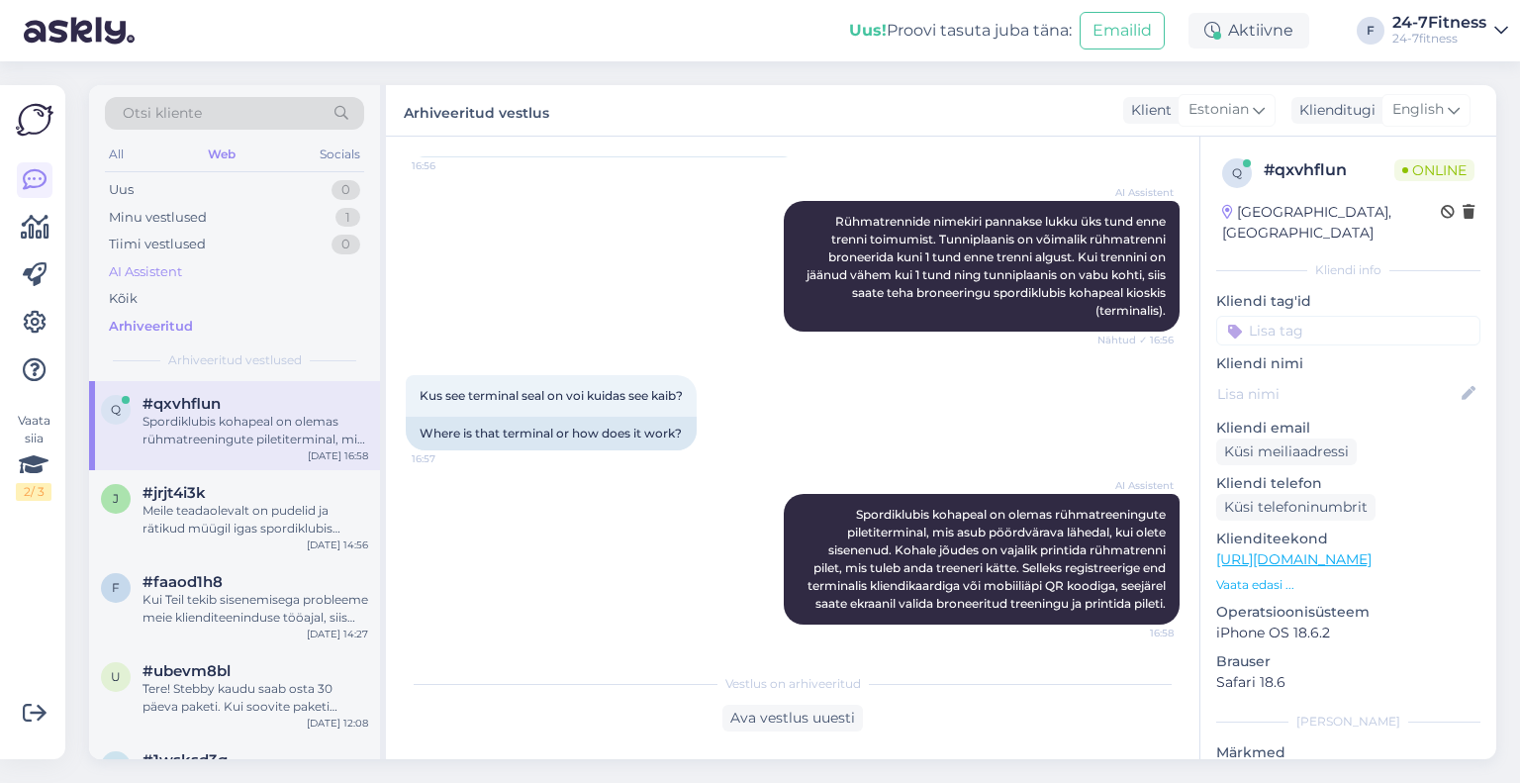
click at [147, 265] on div "AI Assistent" at bounding box center [145, 272] width 73 height 20
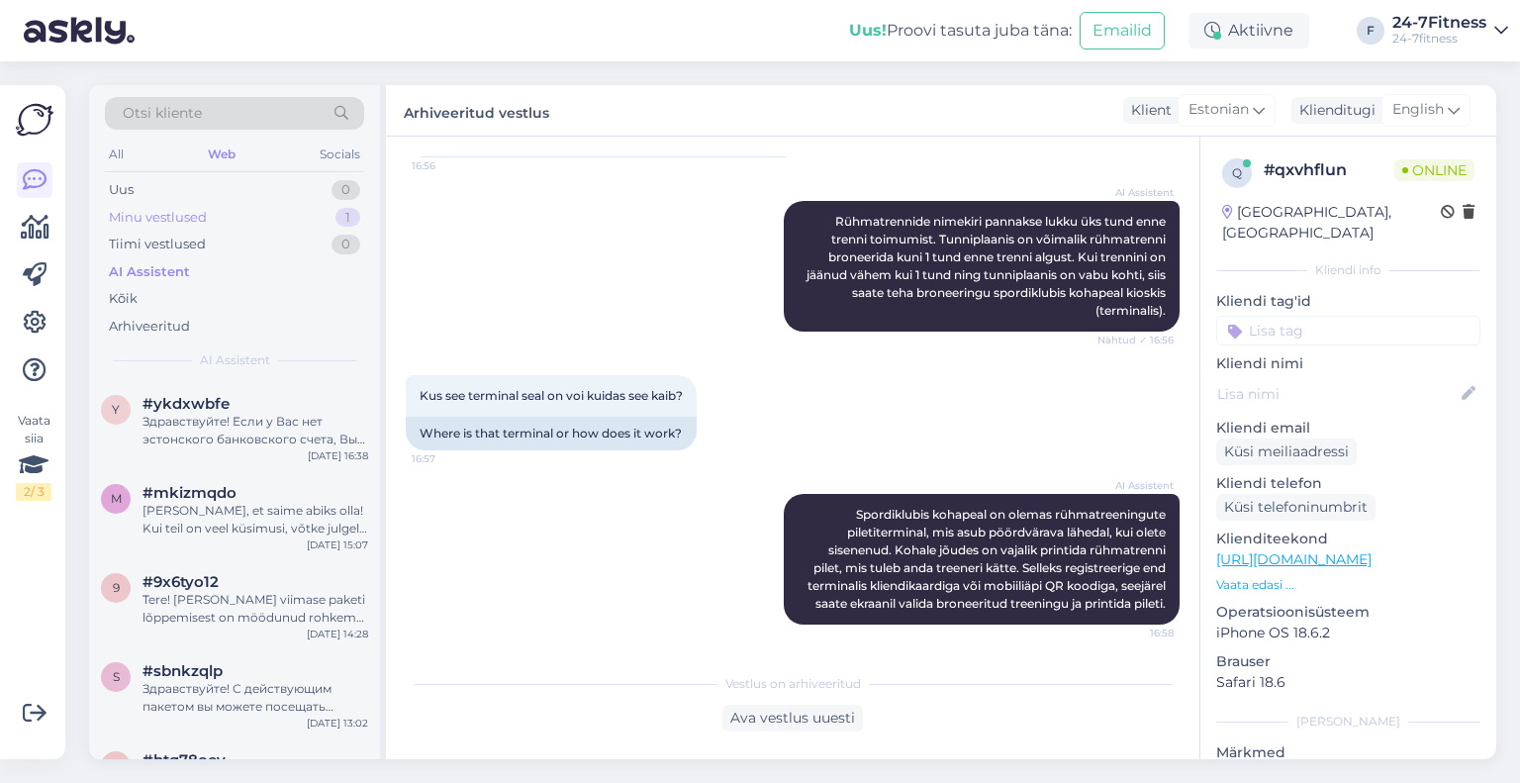
click at [182, 217] on div "Minu vestlused" at bounding box center [158, 218] width 98 height 20
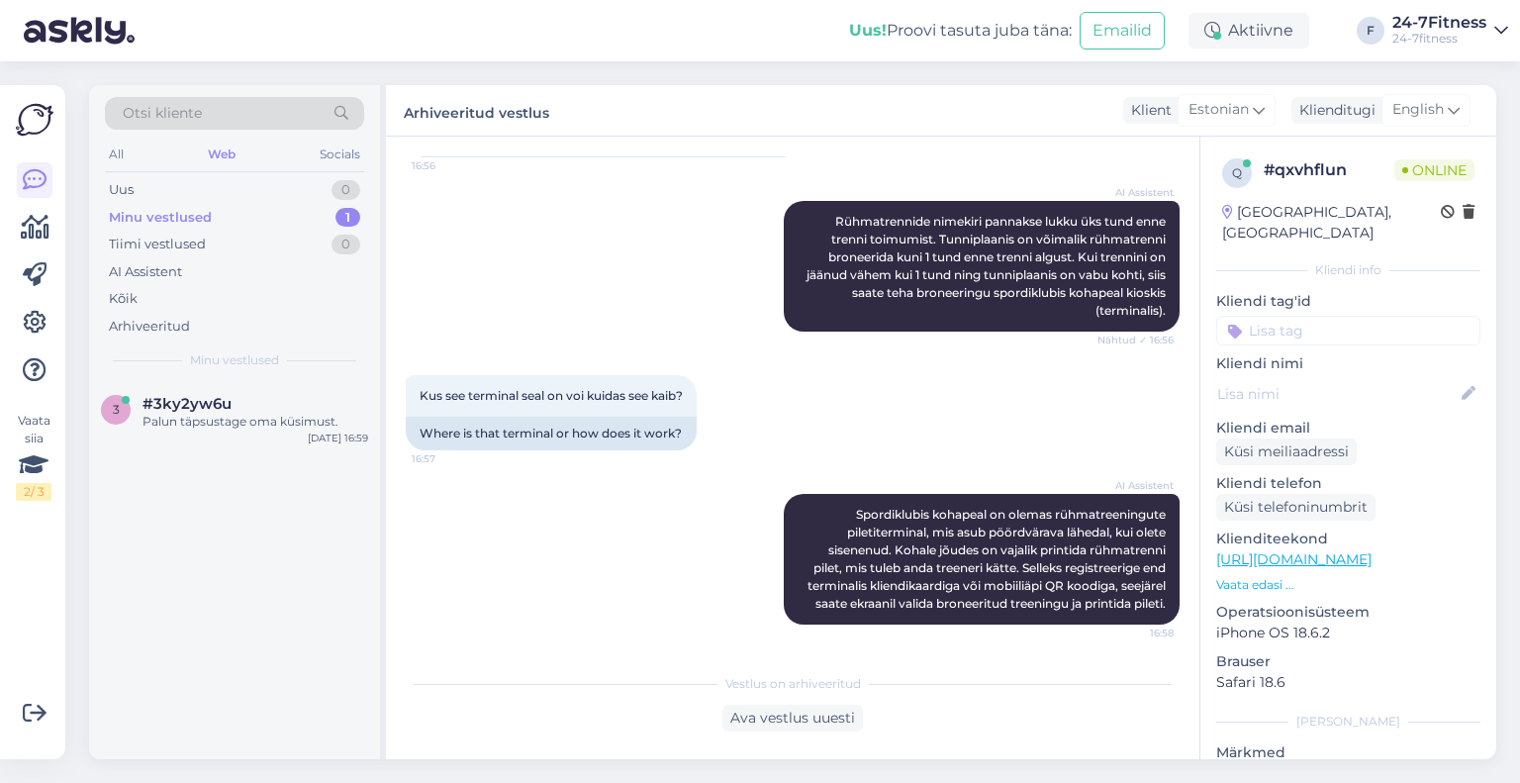
click at [234, 464] on div "3 #3ky2yw6u Palun täpsustage oma küsimust. [DATE] 16:59" at bounding box center [234, 570] width 291 height 378
click at [234, 443] on div "3 #3ky2yw6u Palun täpsustage oma küsimust. [DATE] 16:59" at bounding box center [234, 416] width 291 height 71
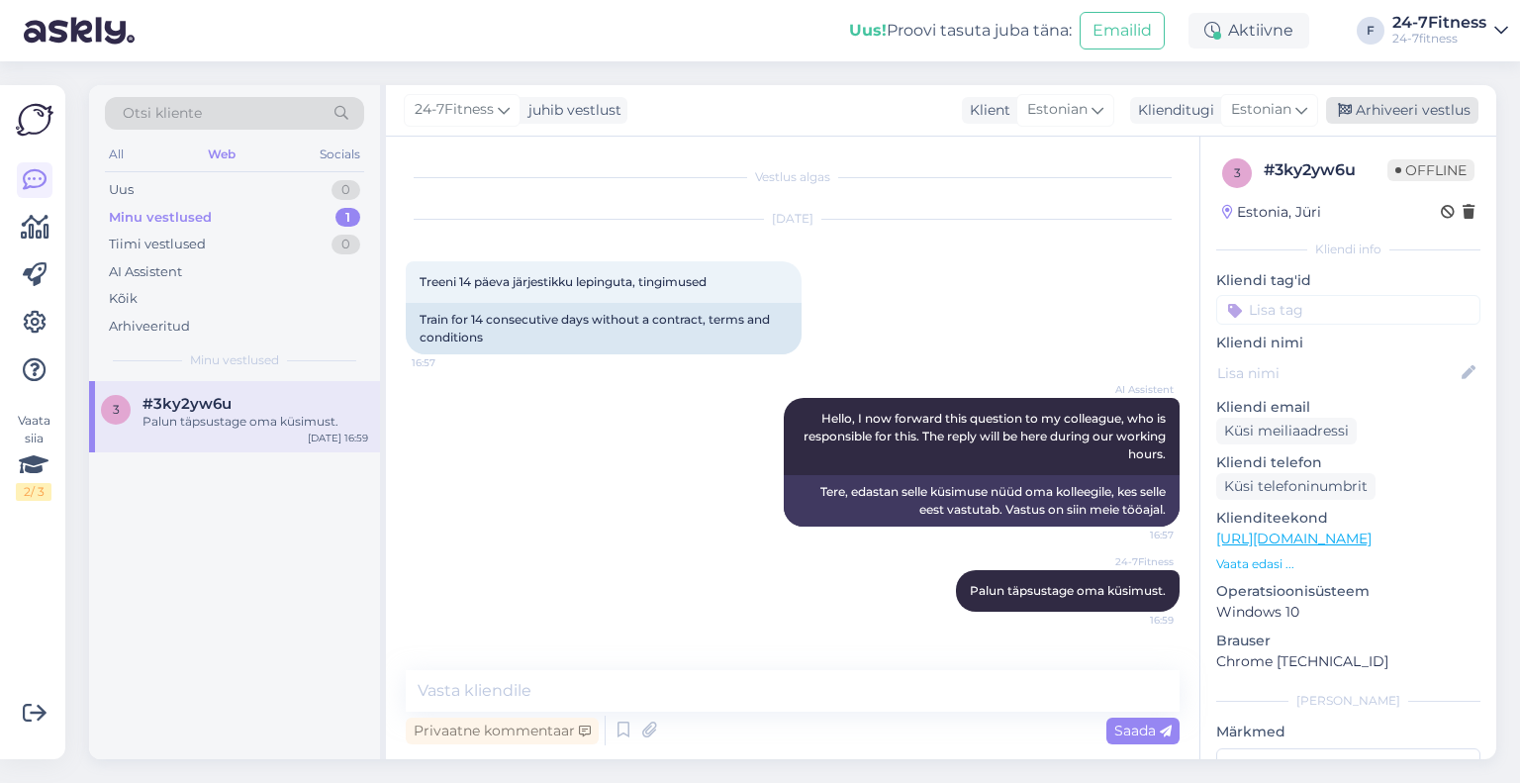
click at [1420, 118] on div "Arhiveeri vestlus" at bounding box center [1402, 110] width 152 height 27
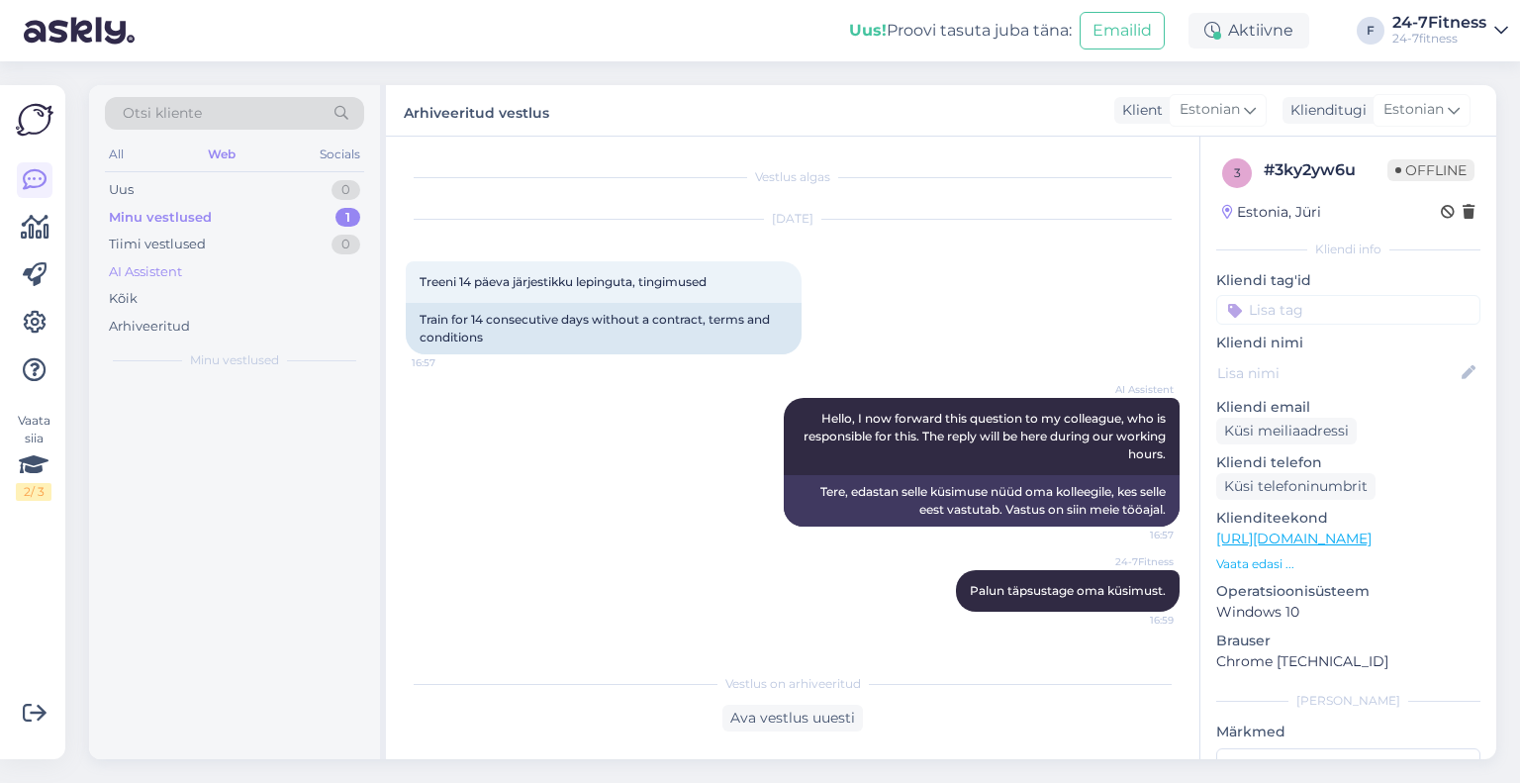
click at [151, 271] on div "AI Assistent" at bounding box center [145, 272] width 73 height 20
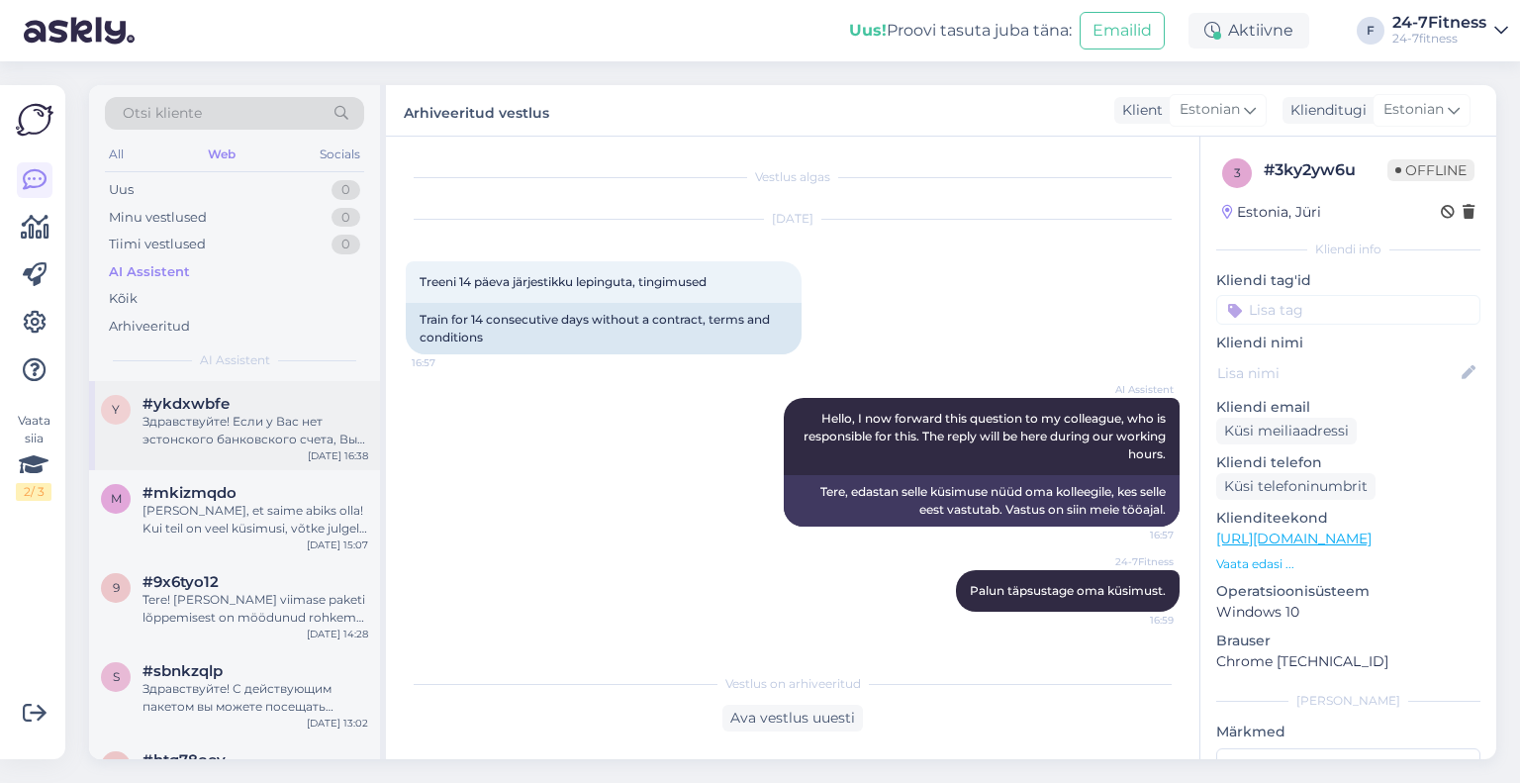
click at [233, 395] on div "#ykdxwbfe" at bounding box center [255, 404] width 226 height 18
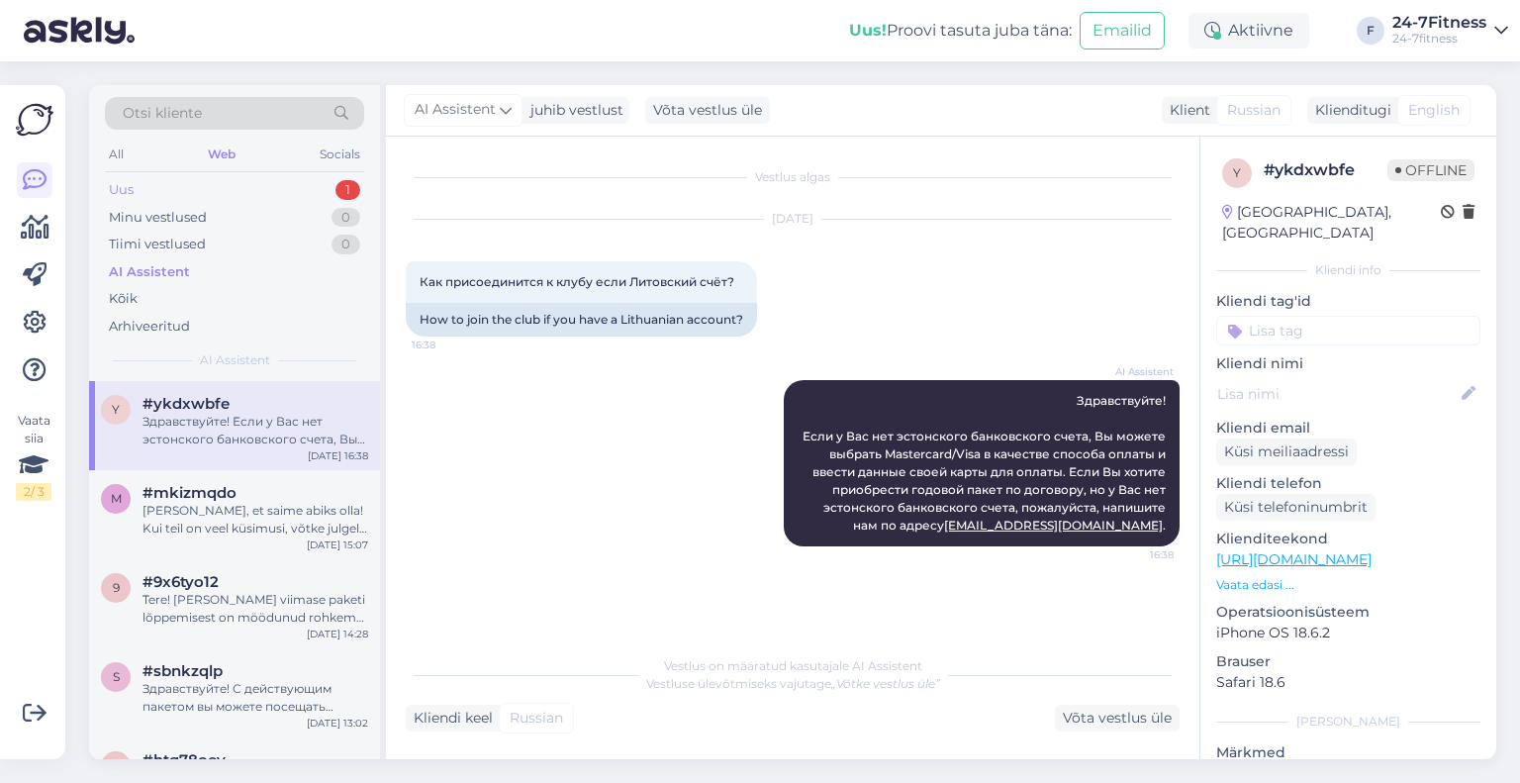
click at [257, 192] on div "Uus 1" at bounding box center [234, 190] width 259 height 28
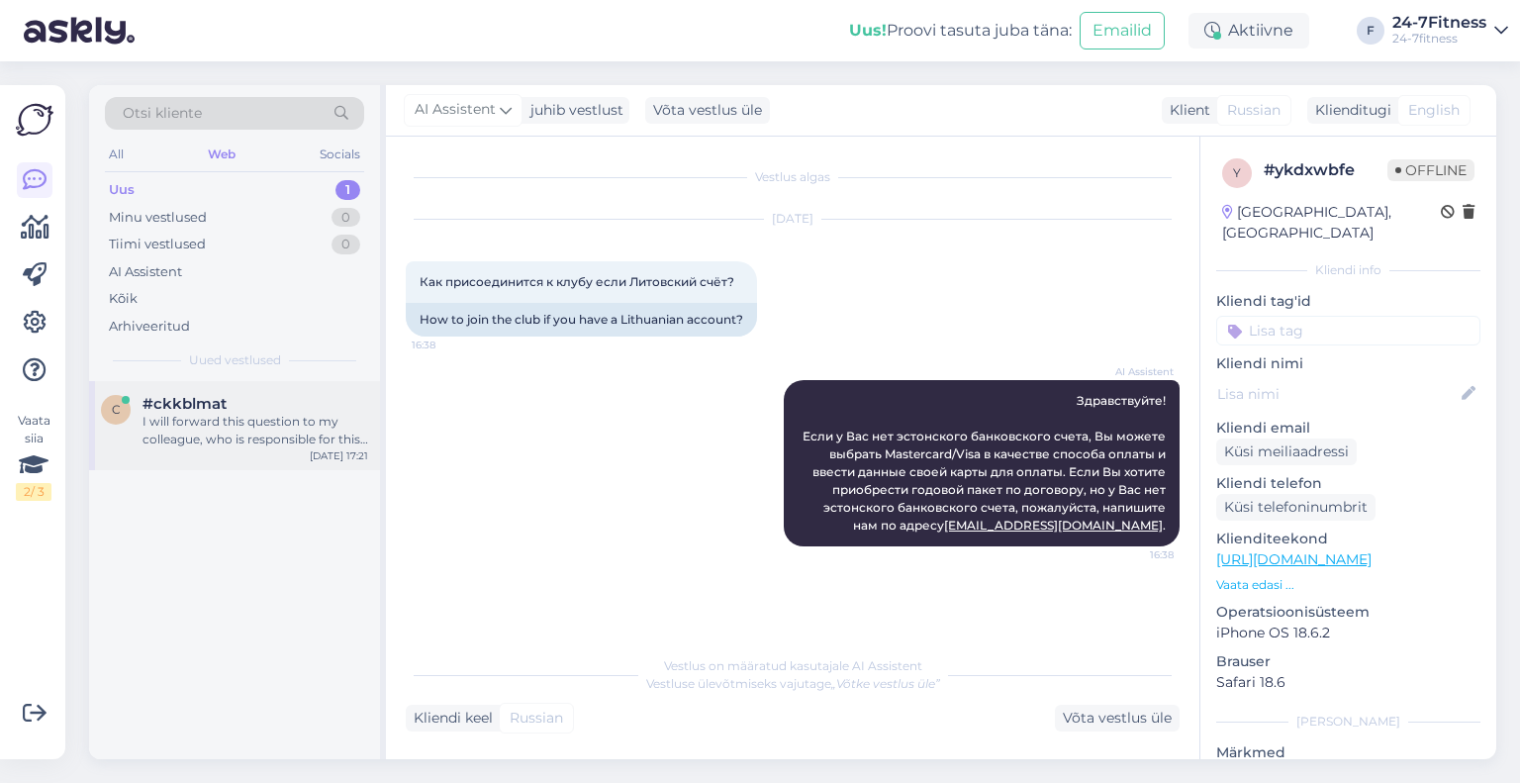
click at [267, 431] on div "I will forward this question to my colleague, who is responsible for this. The …" at bounding box center [255, 431] width 226 height 36
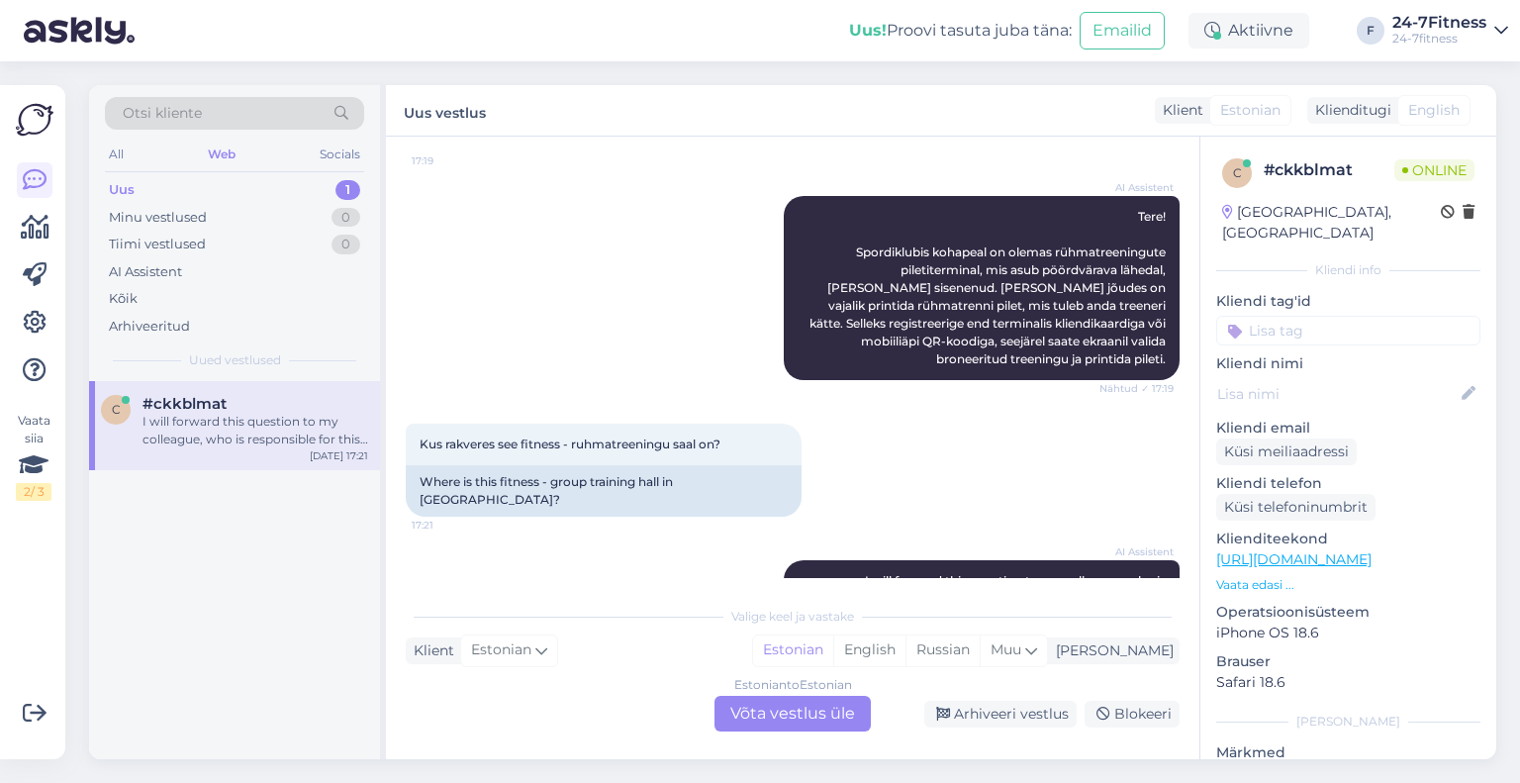
scroll to position [1129, 0]
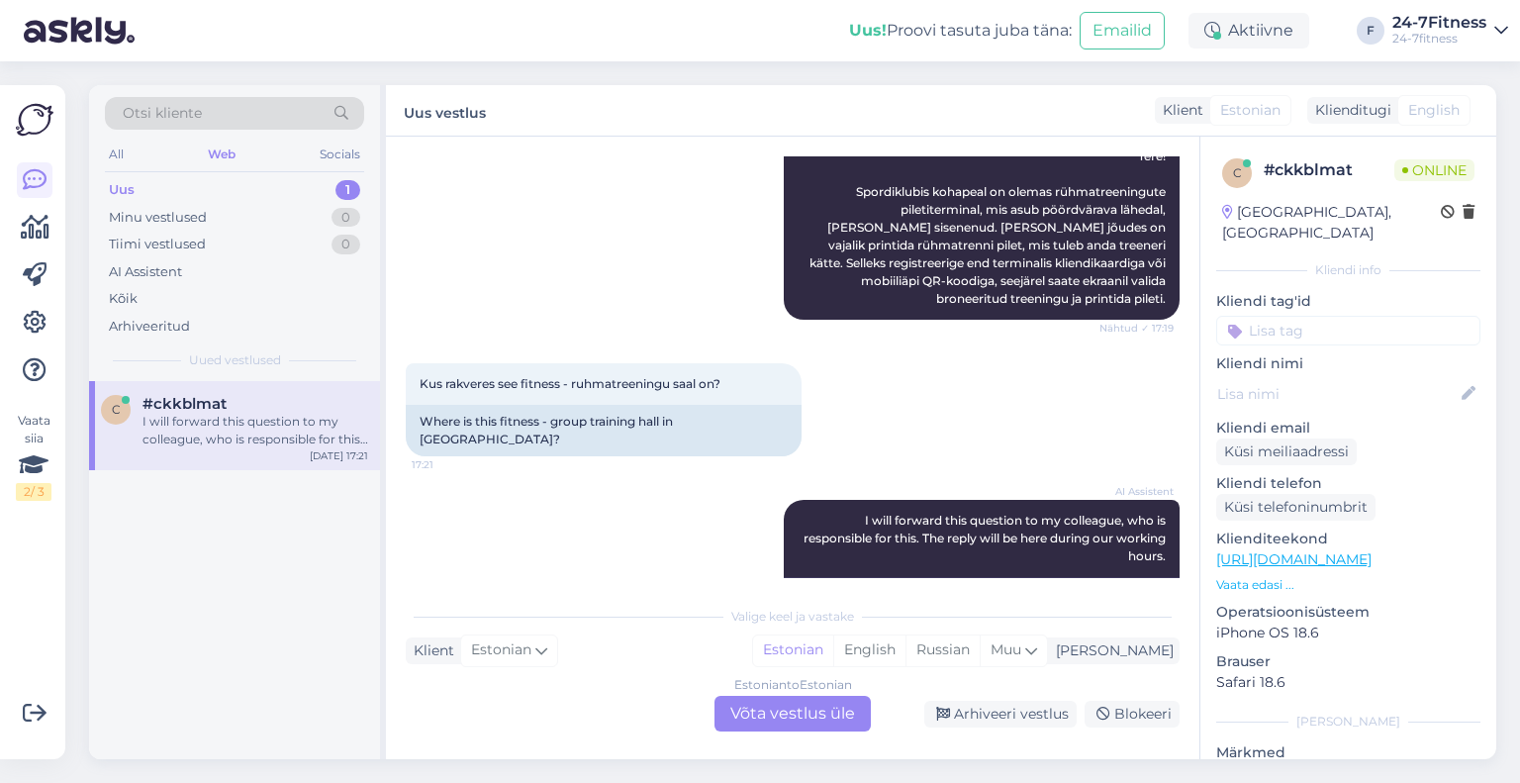
click at [796, 732] on div "Vestlus algas [DATE] Tere! 21:55 Hello! AI Assistent Tere! Kuidas saan teid [PE…" at bounding box center [792, 448] width 813 height 622
click at [796, 727] on div "Estonian to Estonian Võta vestlus üle" at bounding box center [792, 714] width 156 height 36
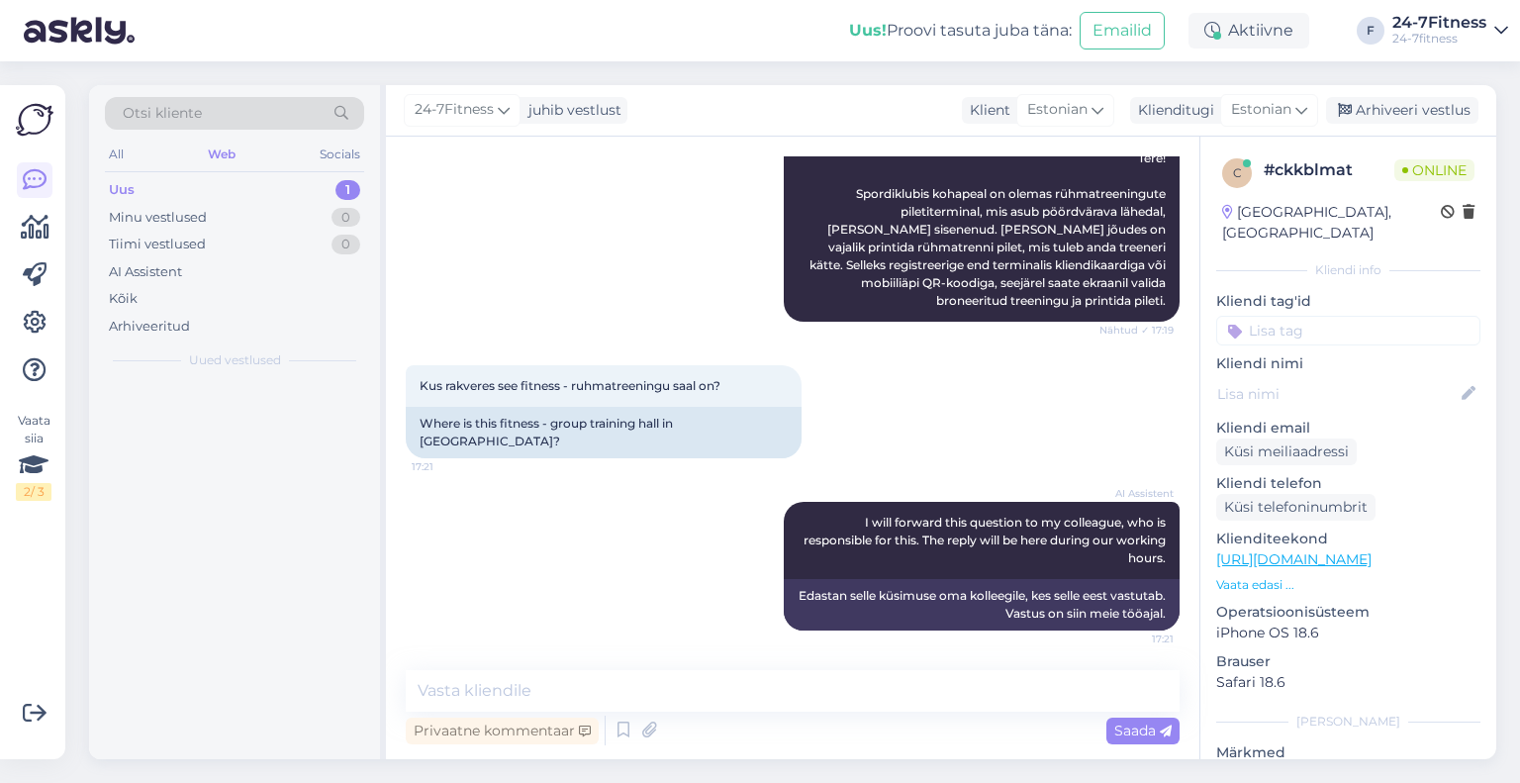
scroll to position [1055, 0]
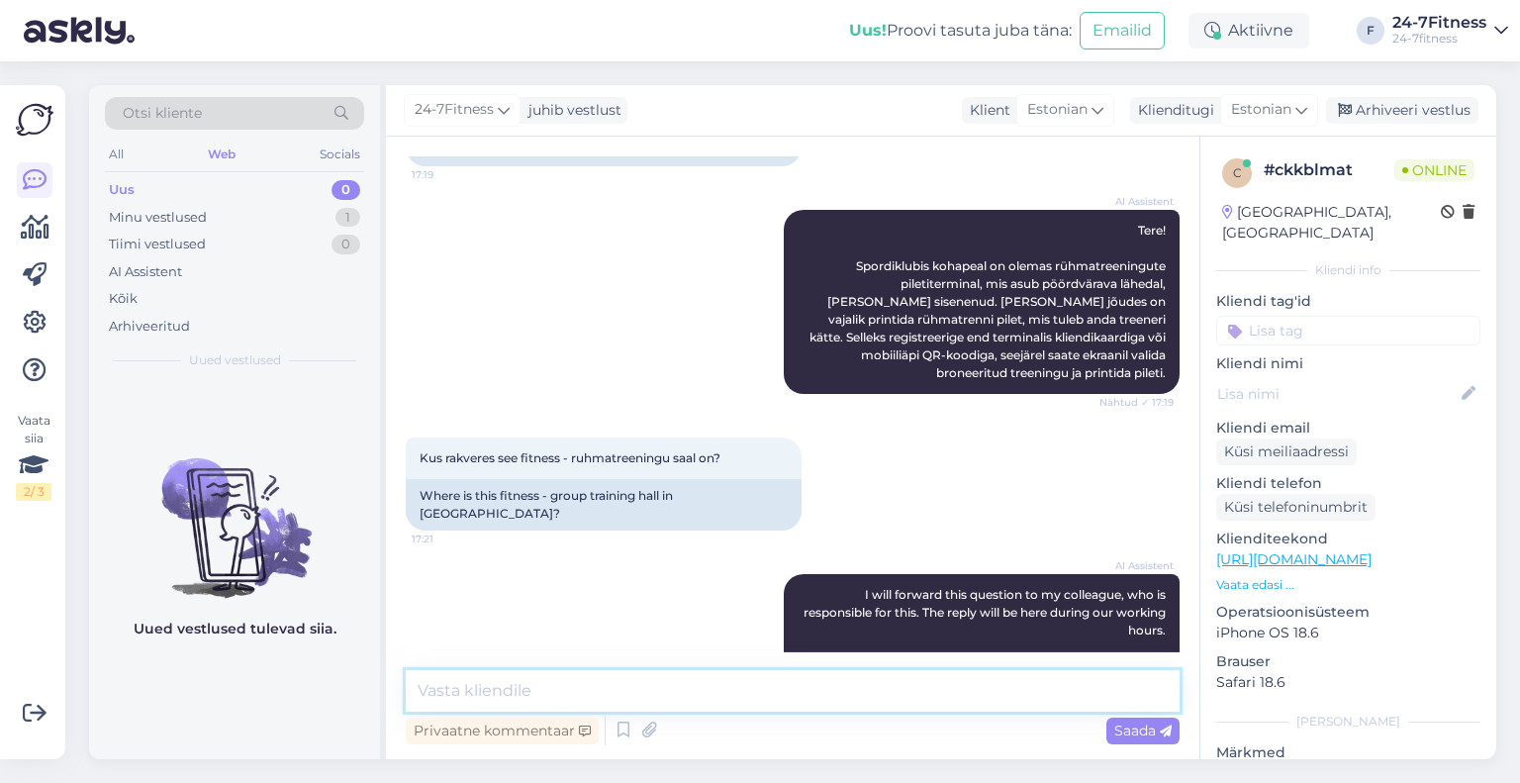
click at [675, 691] on textarea at bounding box center [793, 691] width 774 height 42
click at [595, 691] on textarea "Rakveres" at bounding box center [793, 691] width 774 height 42
click at [778, 695] on textarea "Rakveres ei ole rühmatreeningute" at bounding box center [793, 691] width 774 height 42
click at [792, 702] on textarea "Rakveres ei ole rühmatreeningute saali." at bounding box center [793, 691] width 774 height 42
click at [486, 692] on textarea "Rakveres ei ole rühmatreeningute saali." at bounding box center [793, 691] width 774 height 42
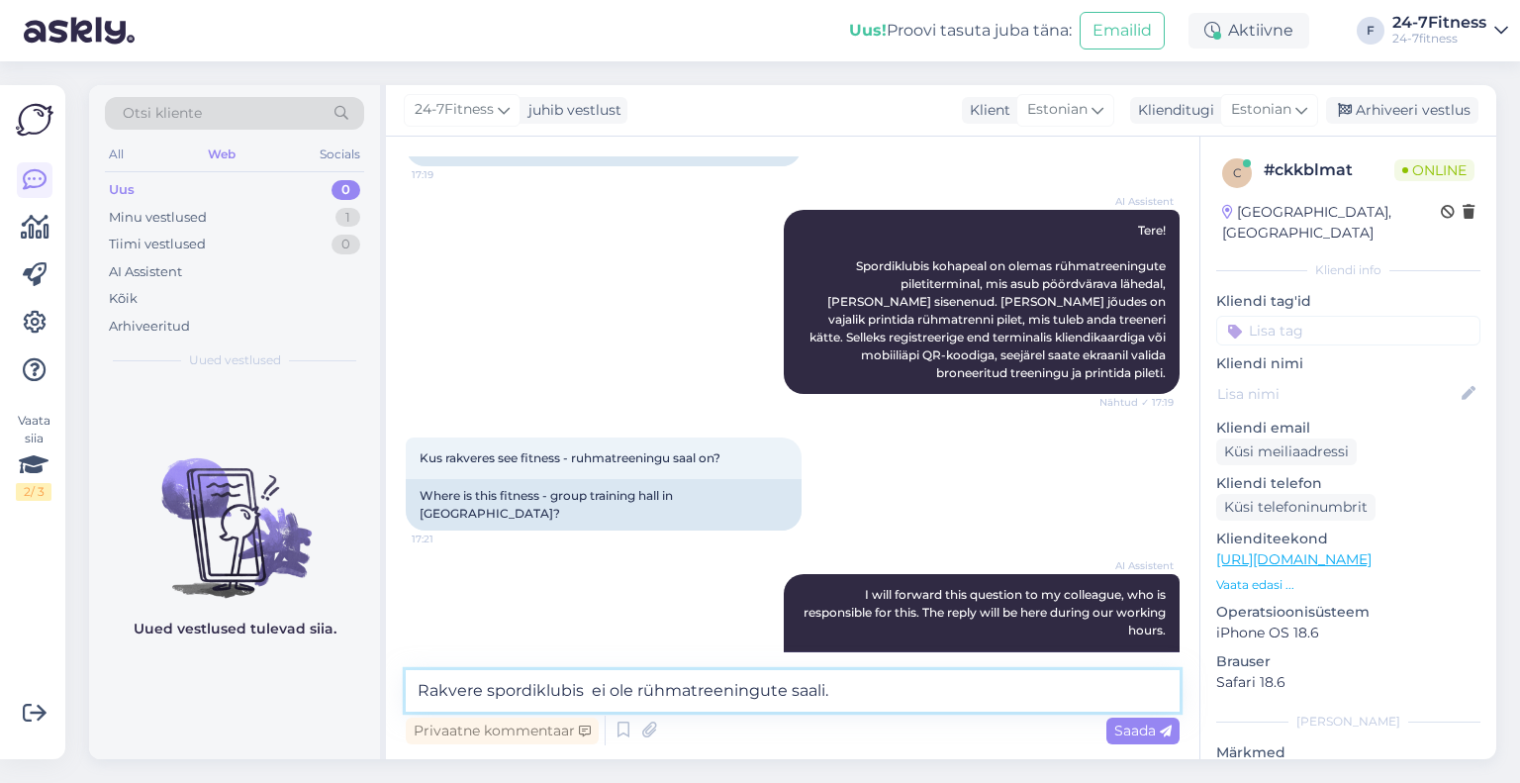
type textarea "Rakvere spordiklubis ei ole rühmatreeningute saali."
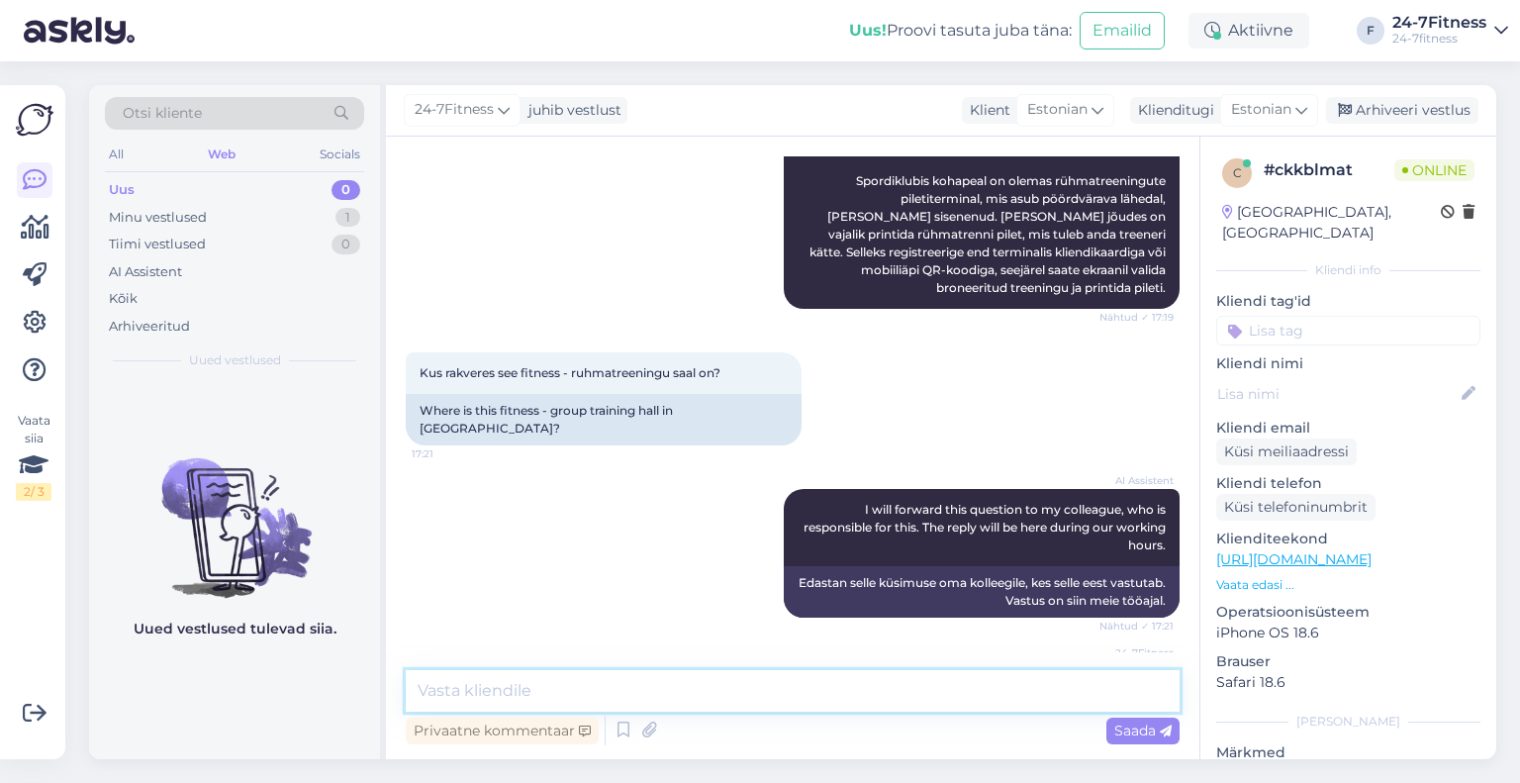
scroll to position [1243, 0]
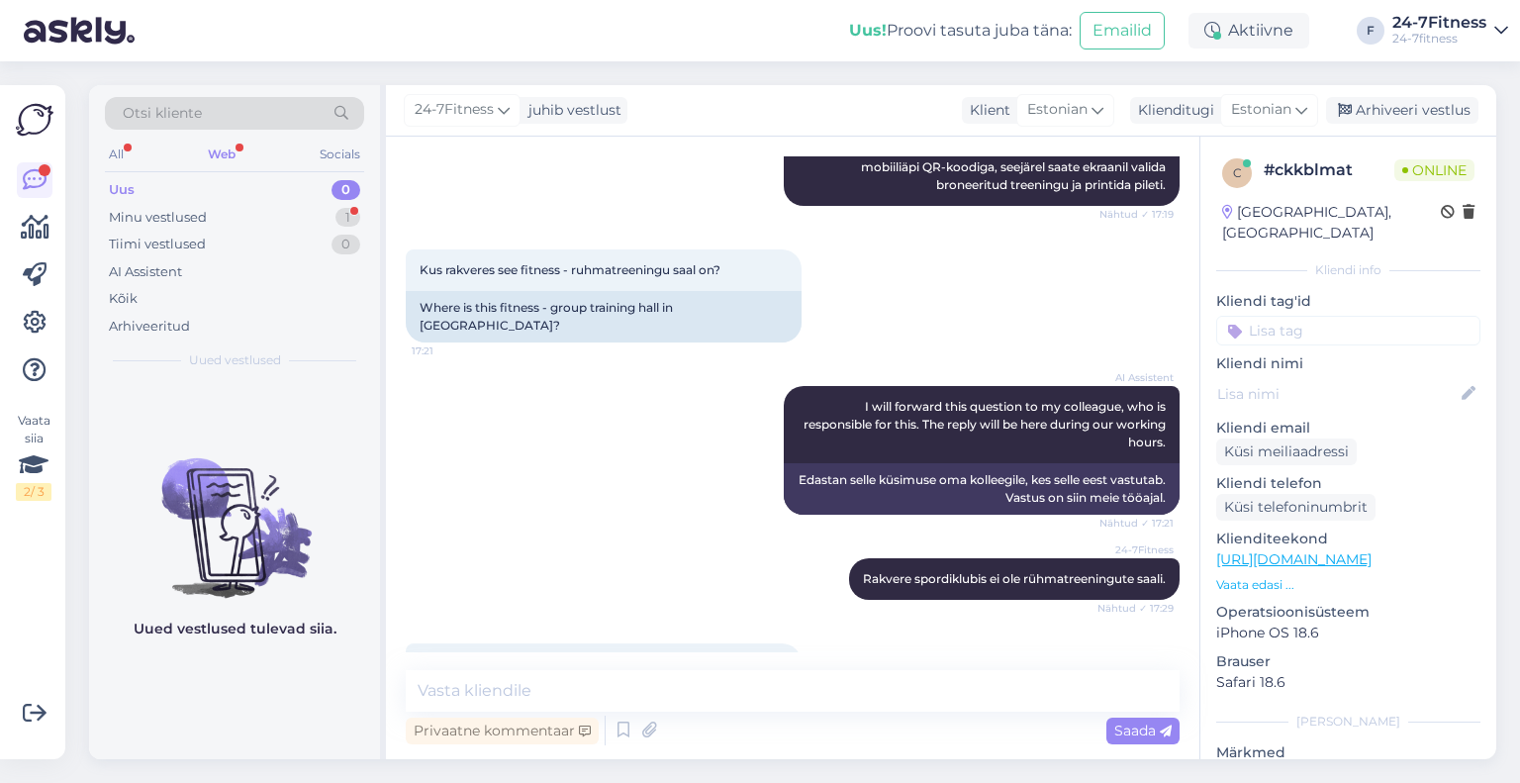
click at [645, 536] on div "24-7Fitness Rakvere spordiklubis ei ole rühmatreeningute saali. Nähtud ✓ 17:29" at bounding box center [793, 578] width 774 height 85
click at [618, 696] on textarea at bounding box center [793, 691] width 774 height 42
click at [556, 536] on div "24-7Fitness Rakvere spordiklubis ei ole rühmatreeningute saali. Nähtud ✓ 17:29" at bounding box center [793, 578] width 774 height 85
click at [596, 673] on textarea at bounding box center [793, 691] width 774 height 42
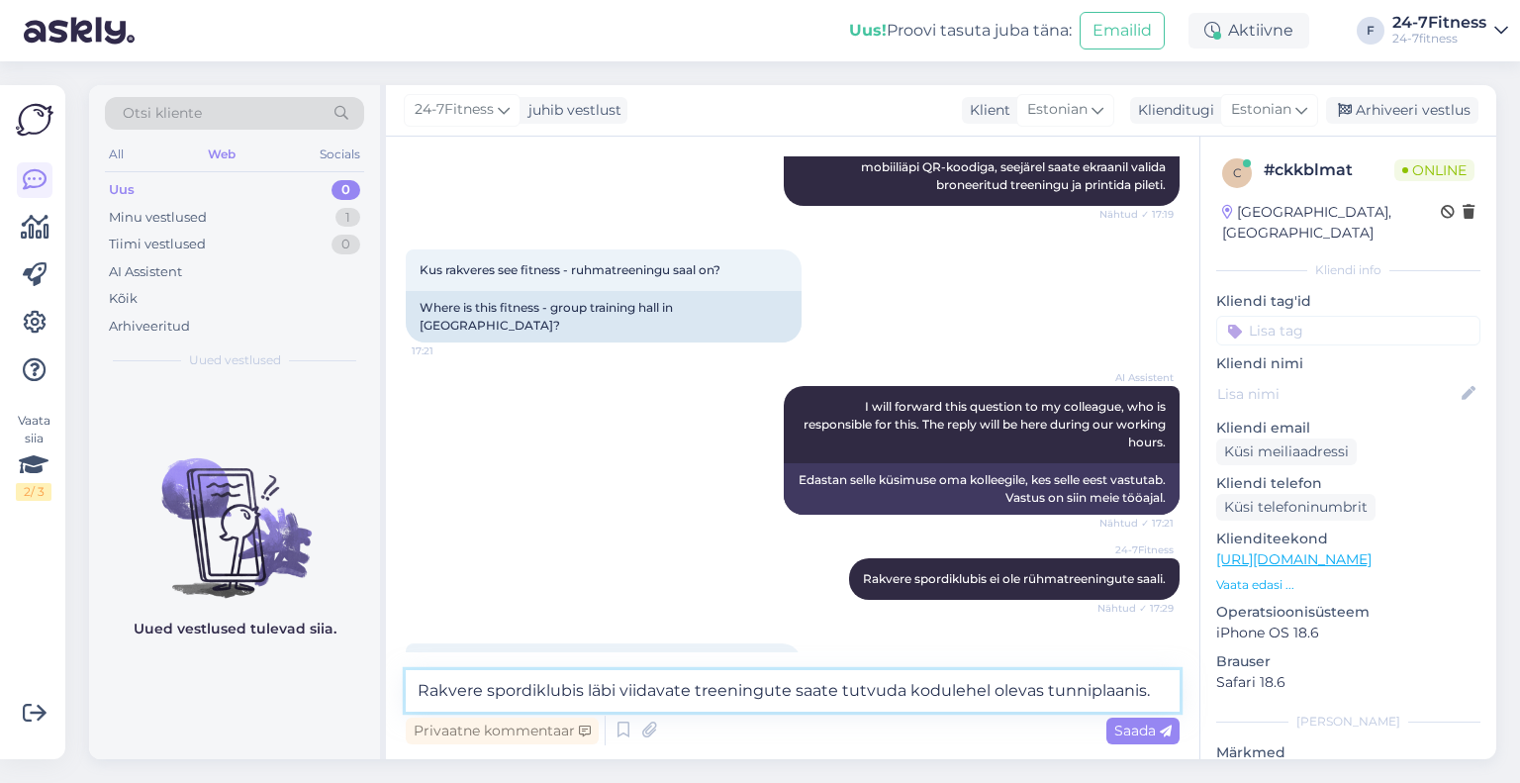
click at [621, 702] on textarea "Rakvere spordiklubis läbi viidavate treeningute saate tutvuda kodulehel olevas …" at bounding box center [793, 691] width 774 height 42
click at [783, 696] on textarea "Rakvere spordiklubis läbiviidavate treeningute saate tutvuda kodulehel olevas t…" at bounding box center [793, 691] width 774 height 42
click at [1033, 688] on textarea "Rakvere spordiklubis läbiviidavate treeningute saate tutvuda kodulehel olevas t…" at bounding box center [793, 691] width 774 height 42
click at [1141, 686] on textarea "Rakvere spordiklubis läbiviidavate treeningute saate tutvuda kodulehel olevast …" at bounding box center [793, 691] width 774 height 42
click at [980, 687] on textarea "Rakvere spordiklubis läbiviidavate treeningute saate tutvuda kodulehel olevast …" at bounding box center [793, 691] width 774 height 42
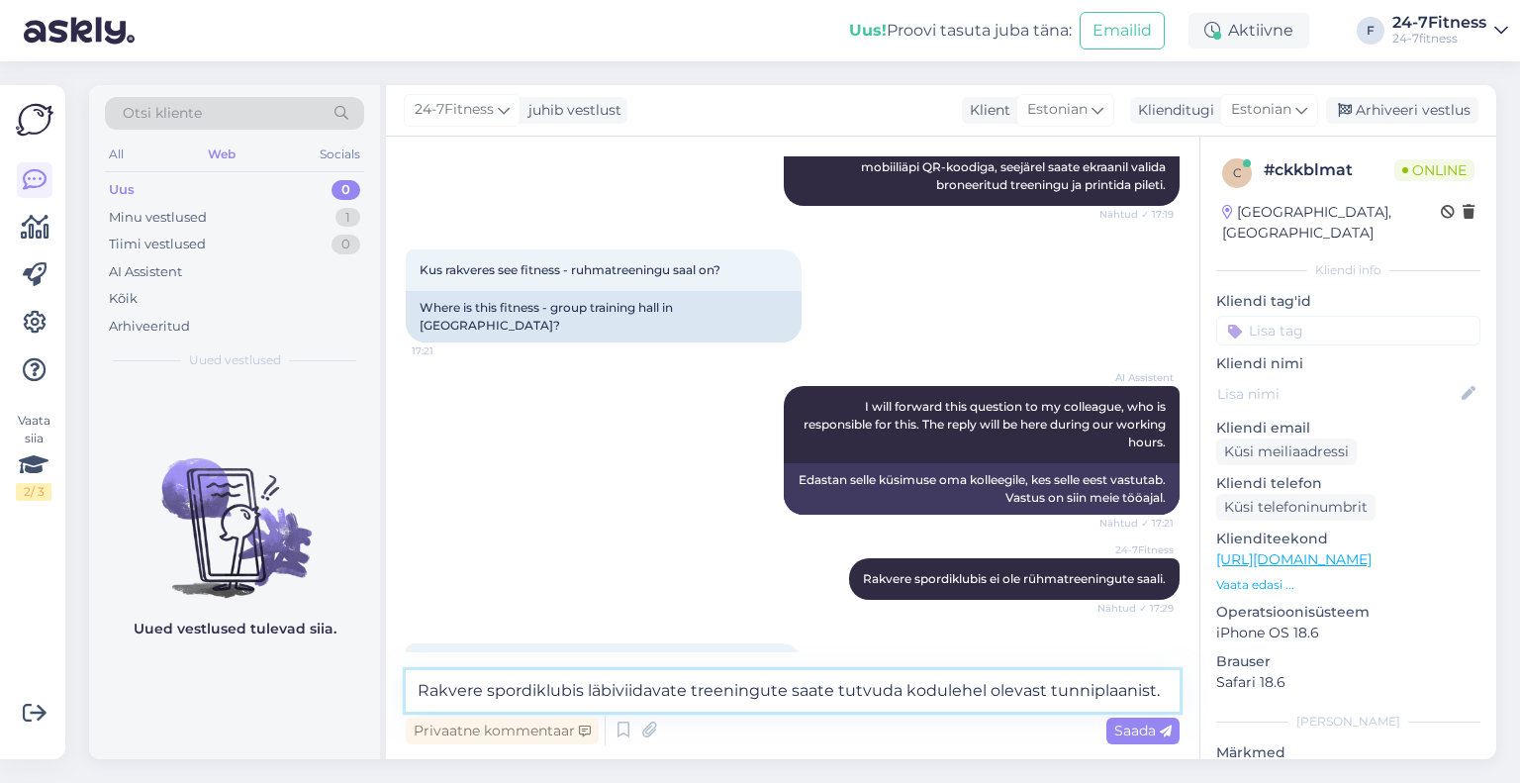
click at [781, 692] on textarea "Rakvere spordiklubis läbiviidavate treeningute saate tutvuda kodulehel olevast …" at bounding box center [793, 691] width 774 height 42
type textarea "Rakvere spordiklubis läbiviidavate treeningutega saate tutvuda kodulehel olevas…"
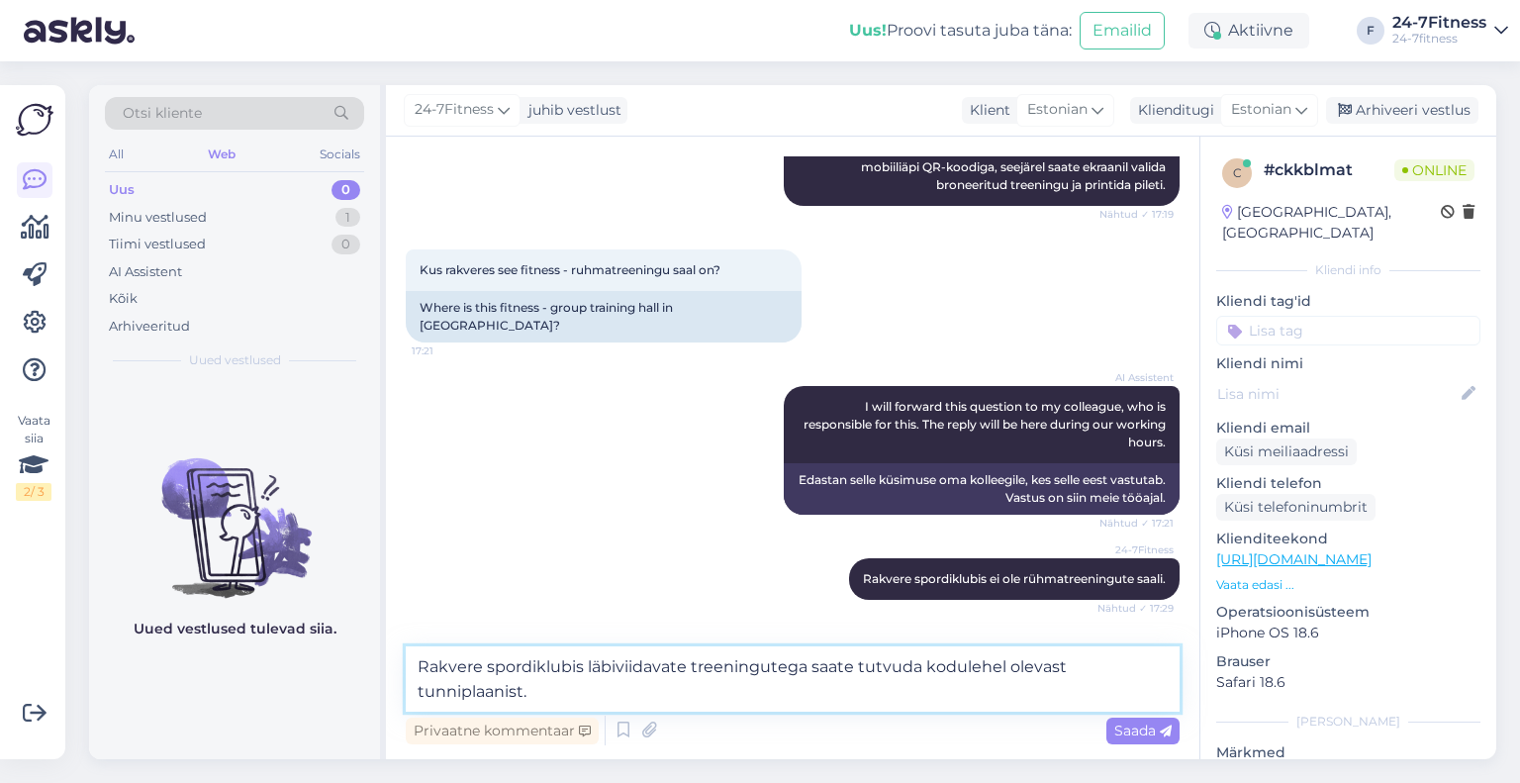
click at [666, 694] on textarea "Rakvere spordiklubis läbiviidavate treeningutega saate tutvuda kodulehel olevas…" at bounding box center [793, 678] width 774 height 65
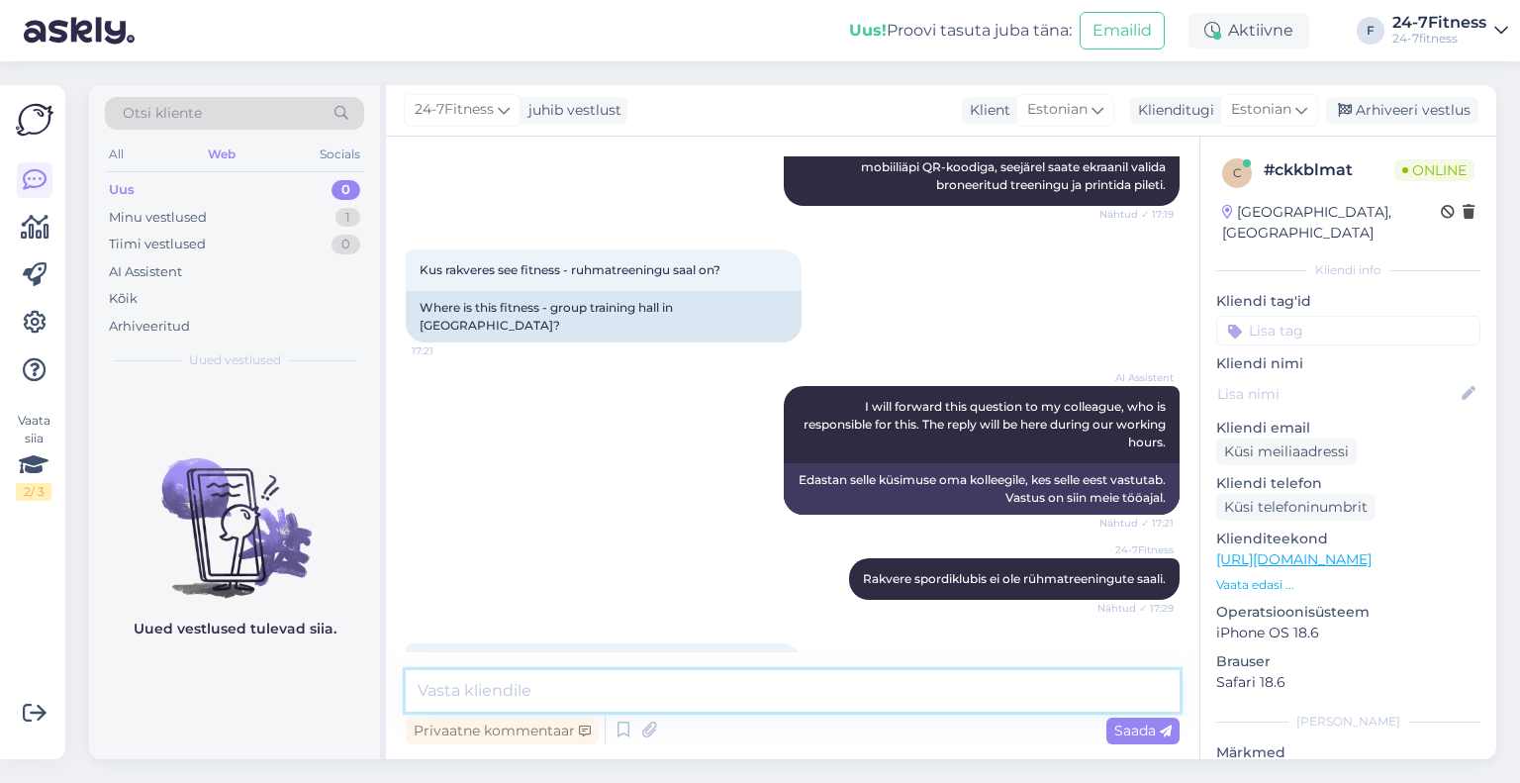
scroll to position [1346, 0]
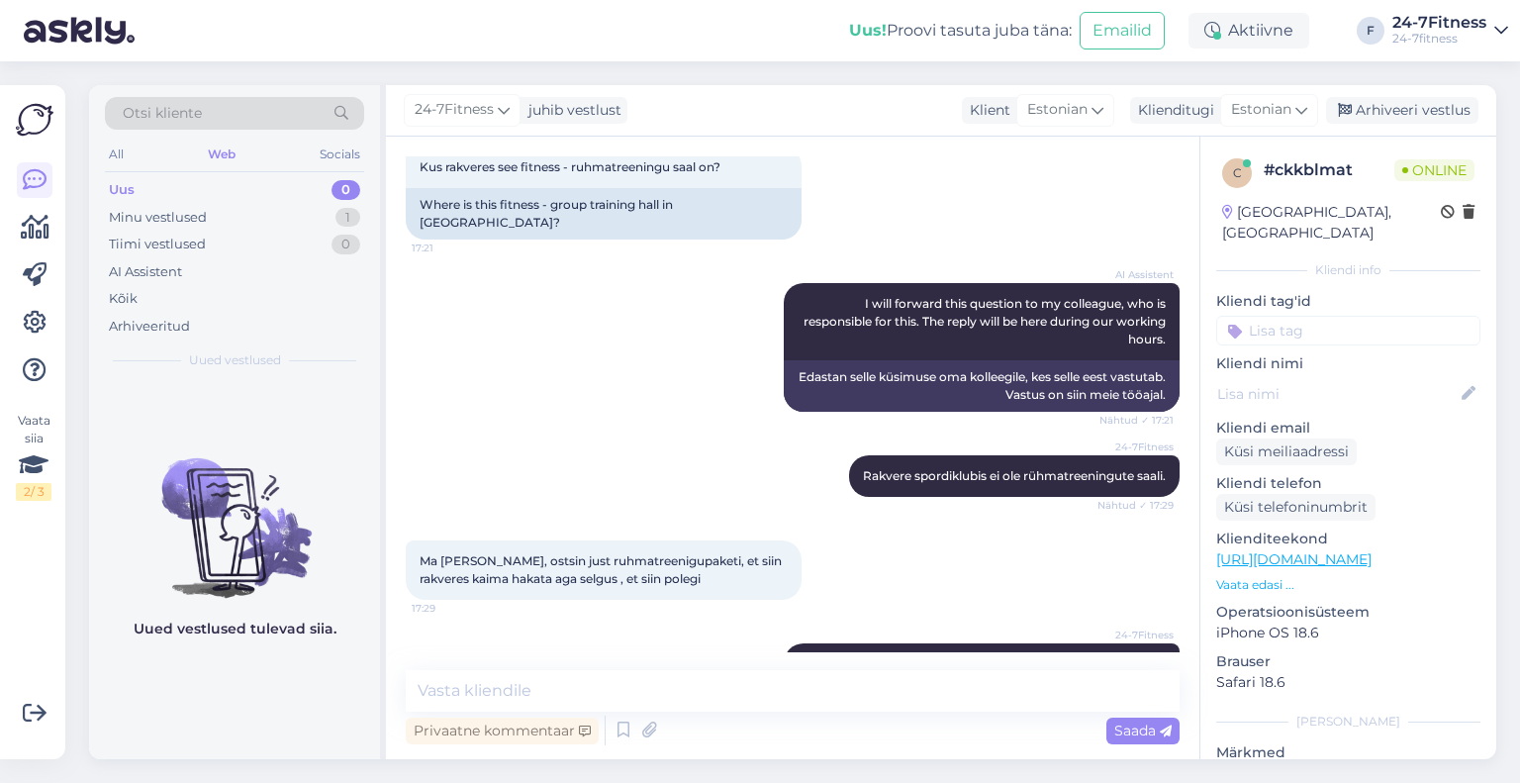
click at [390, 82] on div "Otsi kliente All Web Socials Uus 0 Minu vestlused 1 Tiimi vestlused 0 AI Assist…" at bounding box center [798, 421] width 1443 height 721
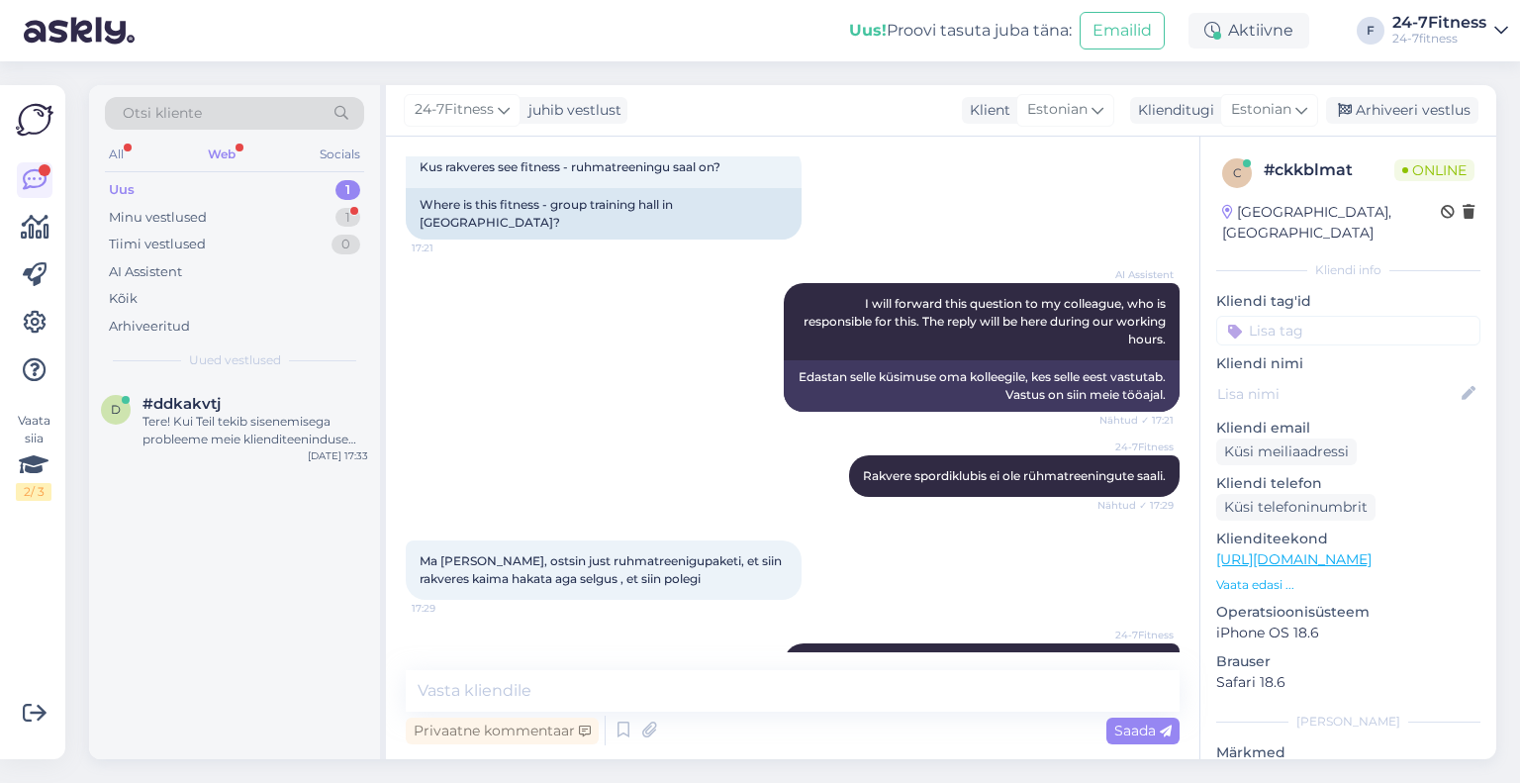
scroll to position [1516, 0]
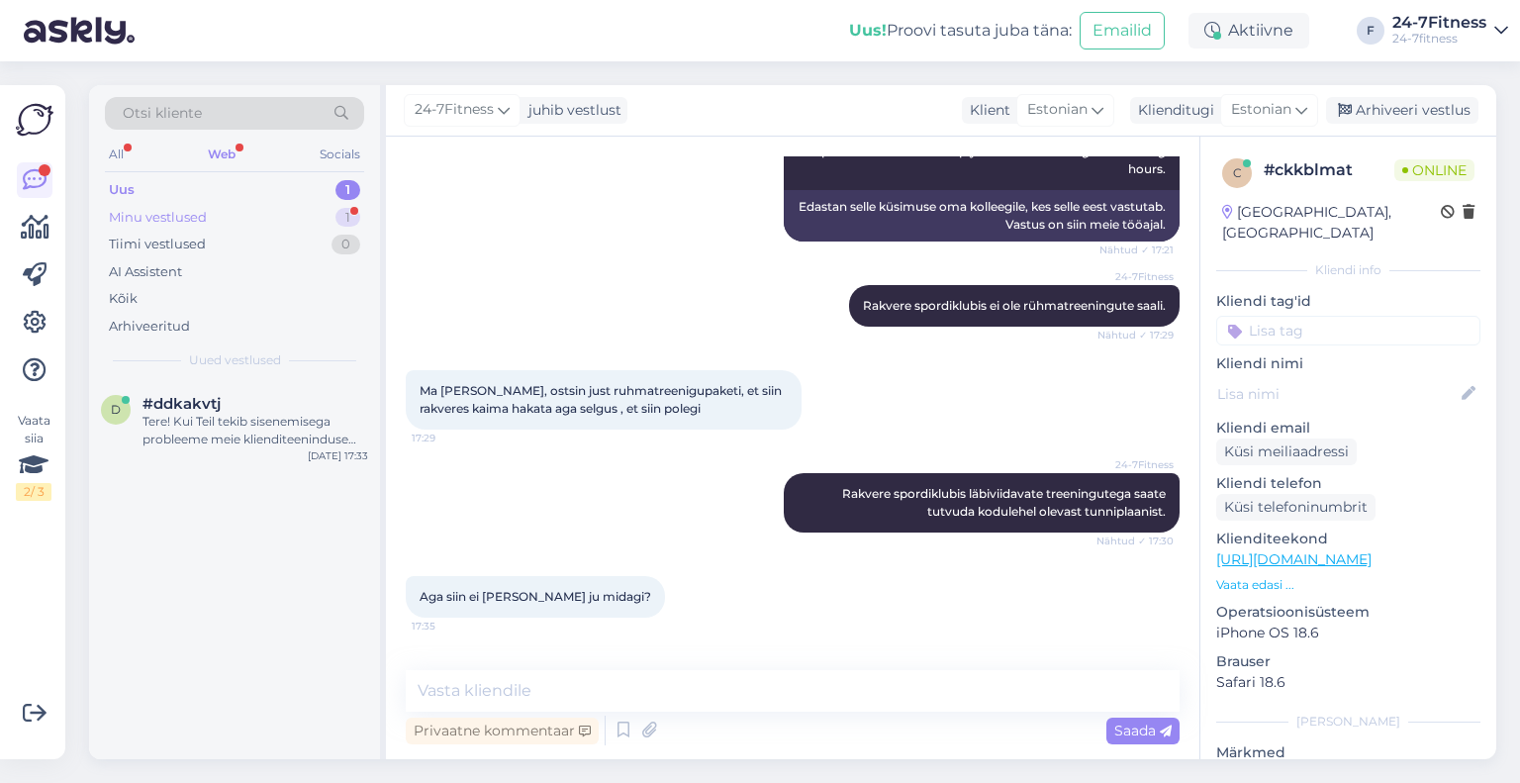
click at [233, 211] on div "Minu vestlused 1" at bounding box center [234, 218] width 259 height 28
click at [229, 420] on div at bounding box center [234, 570] width 291 height 378
click at [229, 420] on div "Ma ostsin 14 paeva paketi, aga hetkel ei naita midagi" at bounding box center [255, 431] width 226 height 36
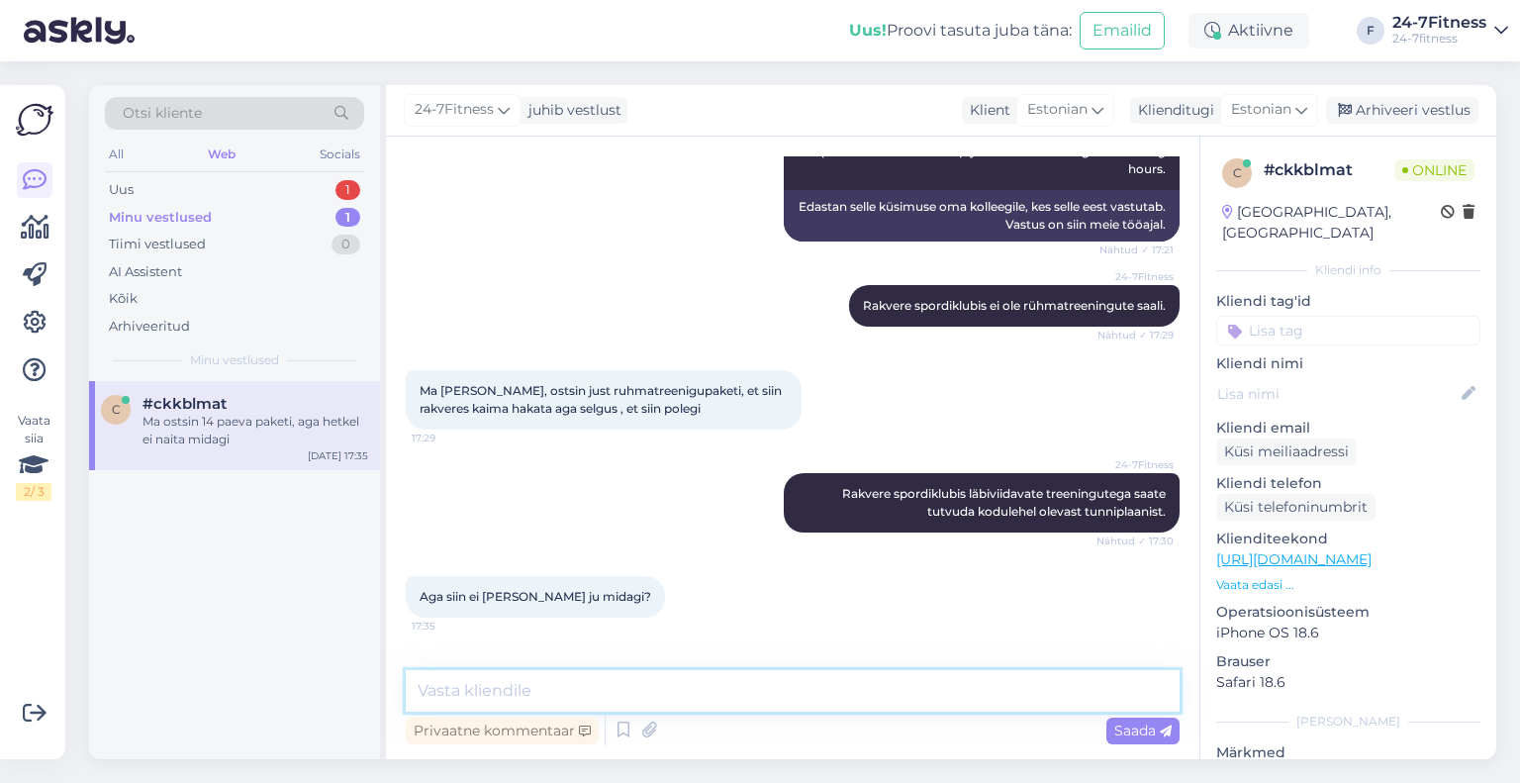
click at [649, 688] on textarea at bounding box center [793, 691] width 774 height 42
click at [194, 195] on div "Uus 1" at bounding box center [234, 190] width 259 height 28
click at [248, 401] on div "#ddkakvtj" at bounding box center [255, 404] width 226 height 18
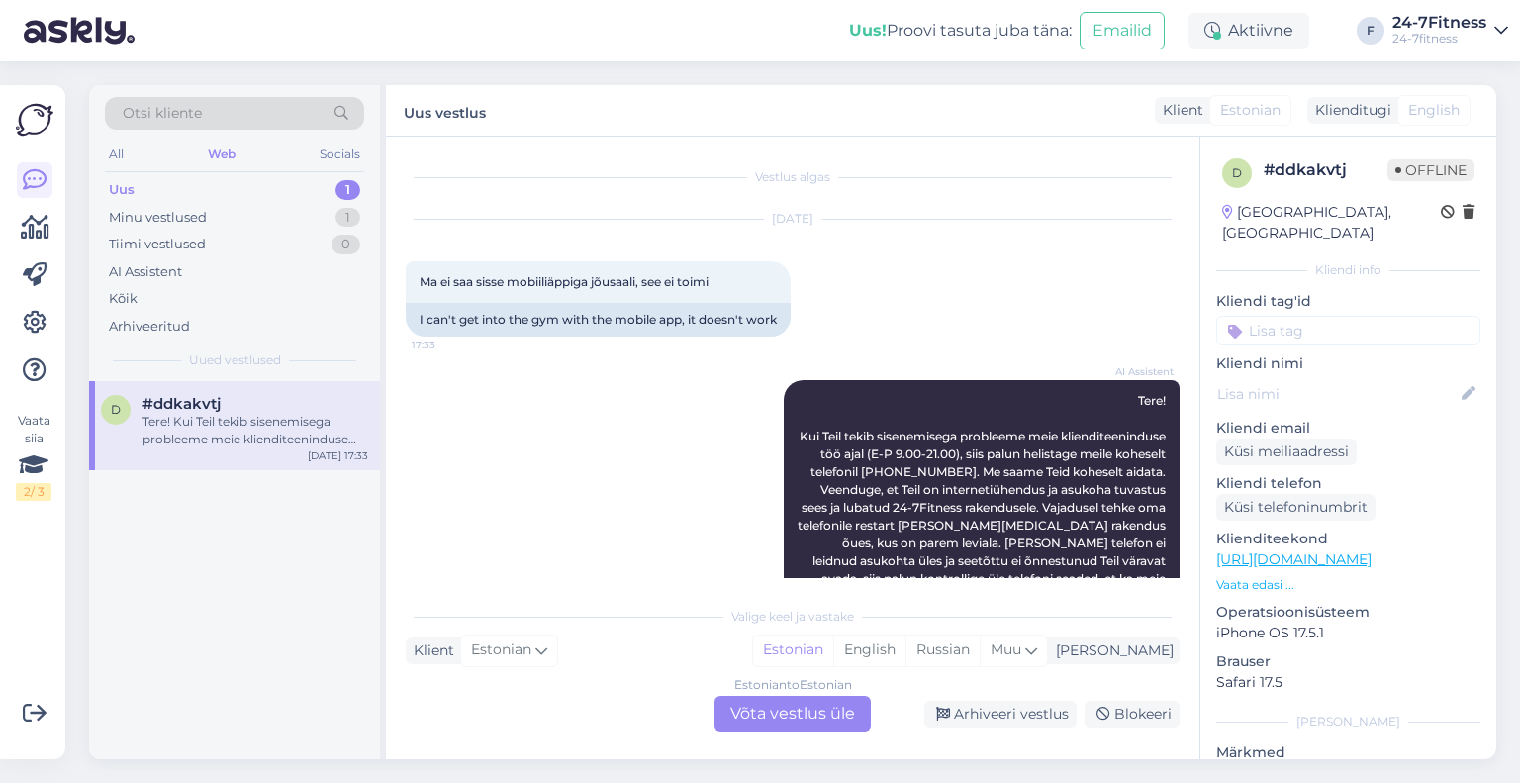
scroll to position [115, 0]
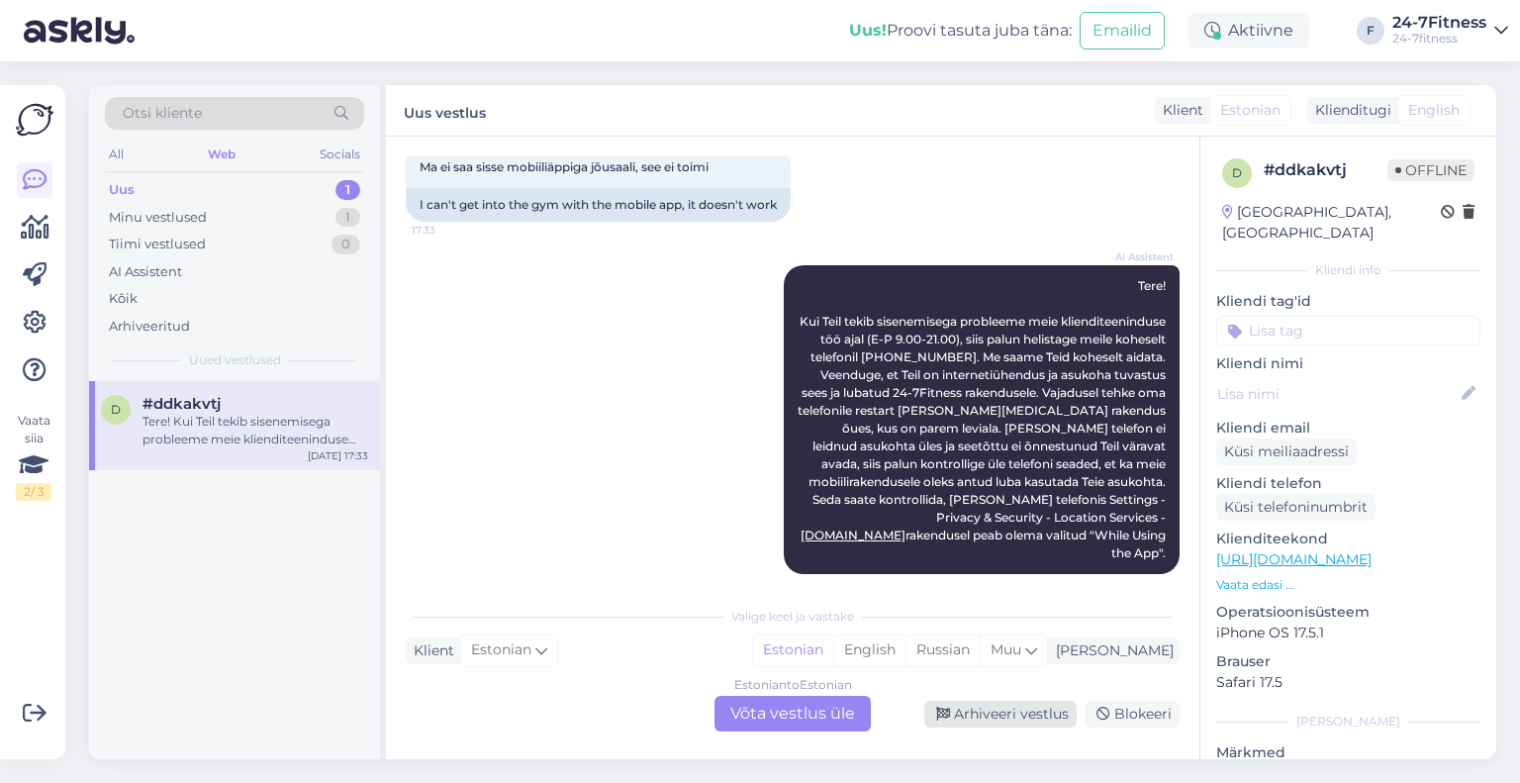
click at [989, 701] on div "Arhiveeri vestlus" at bounding box center [1000, 714] width 152 height 27
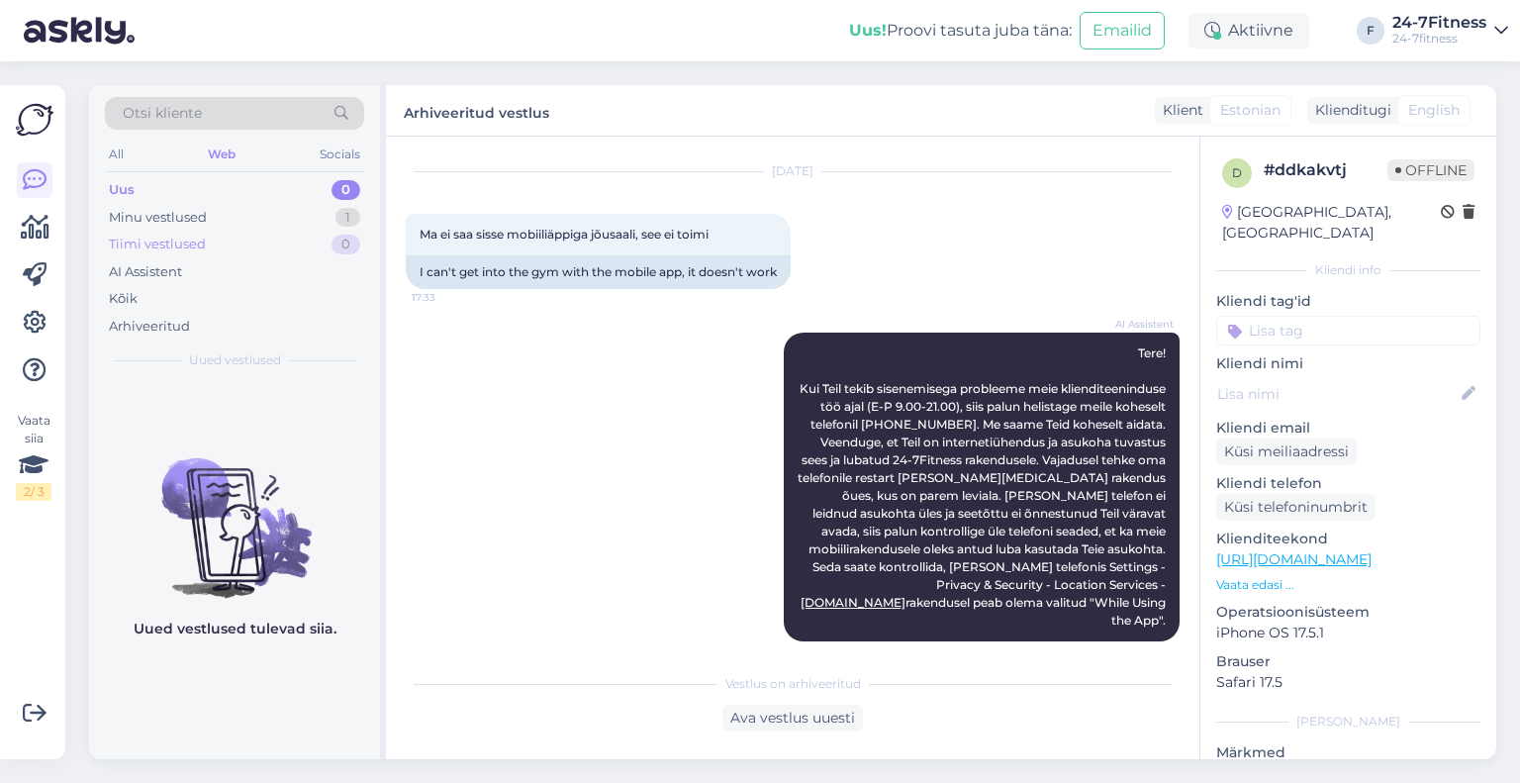
drag, startPoint x: 206, startPoint y: 221, endPoint x: 215, endPoint y: 248, distance: 29.1
click at [206, 221] on div "Minu vestlused 1" at bounding box center [234, 218] width 259 height 28
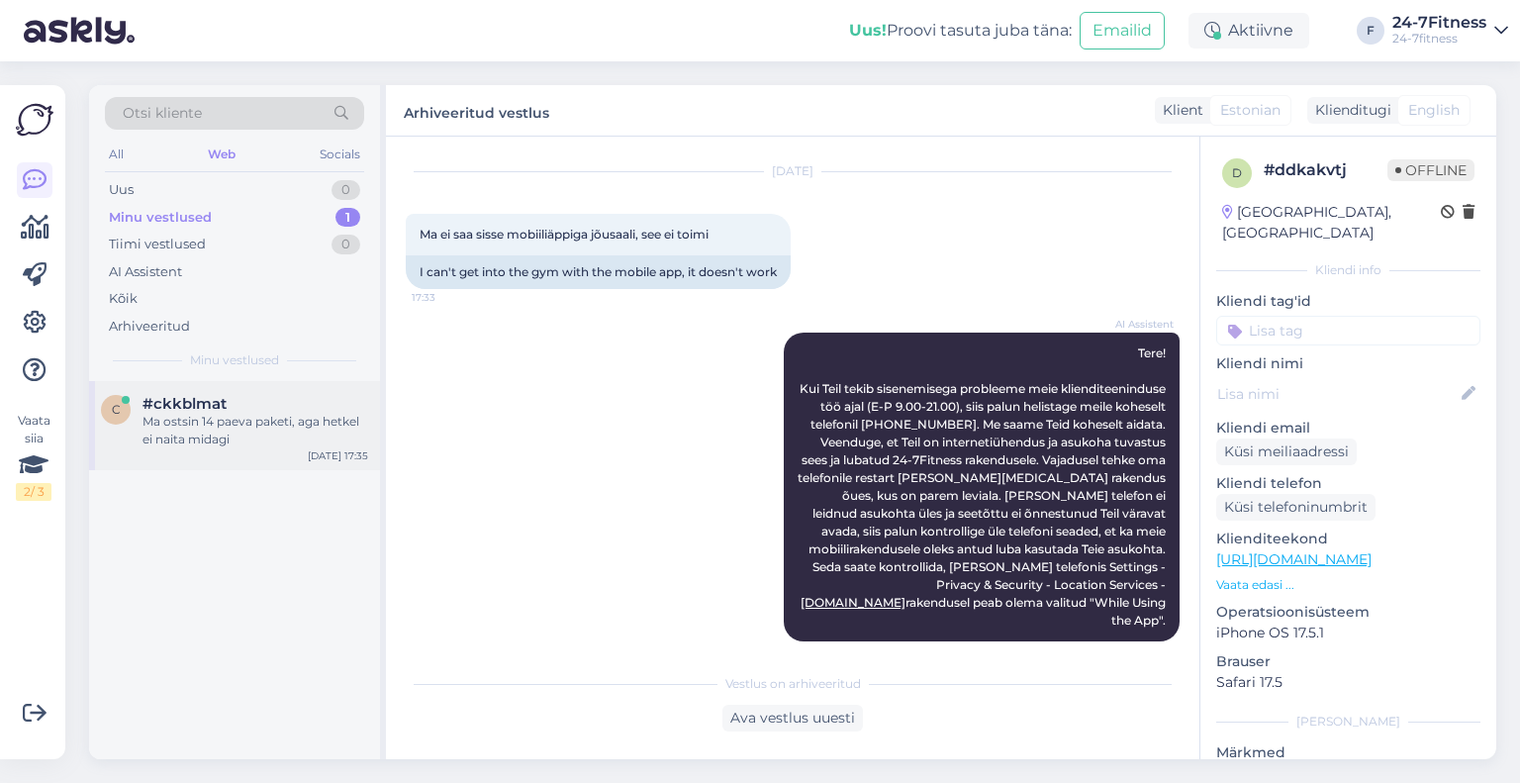
click at [227, 417] on div "Ma ostsin 14 paeva paketi, aga hetkel ei naita midagi" at bounding box center [255, 431] width 226 height 36
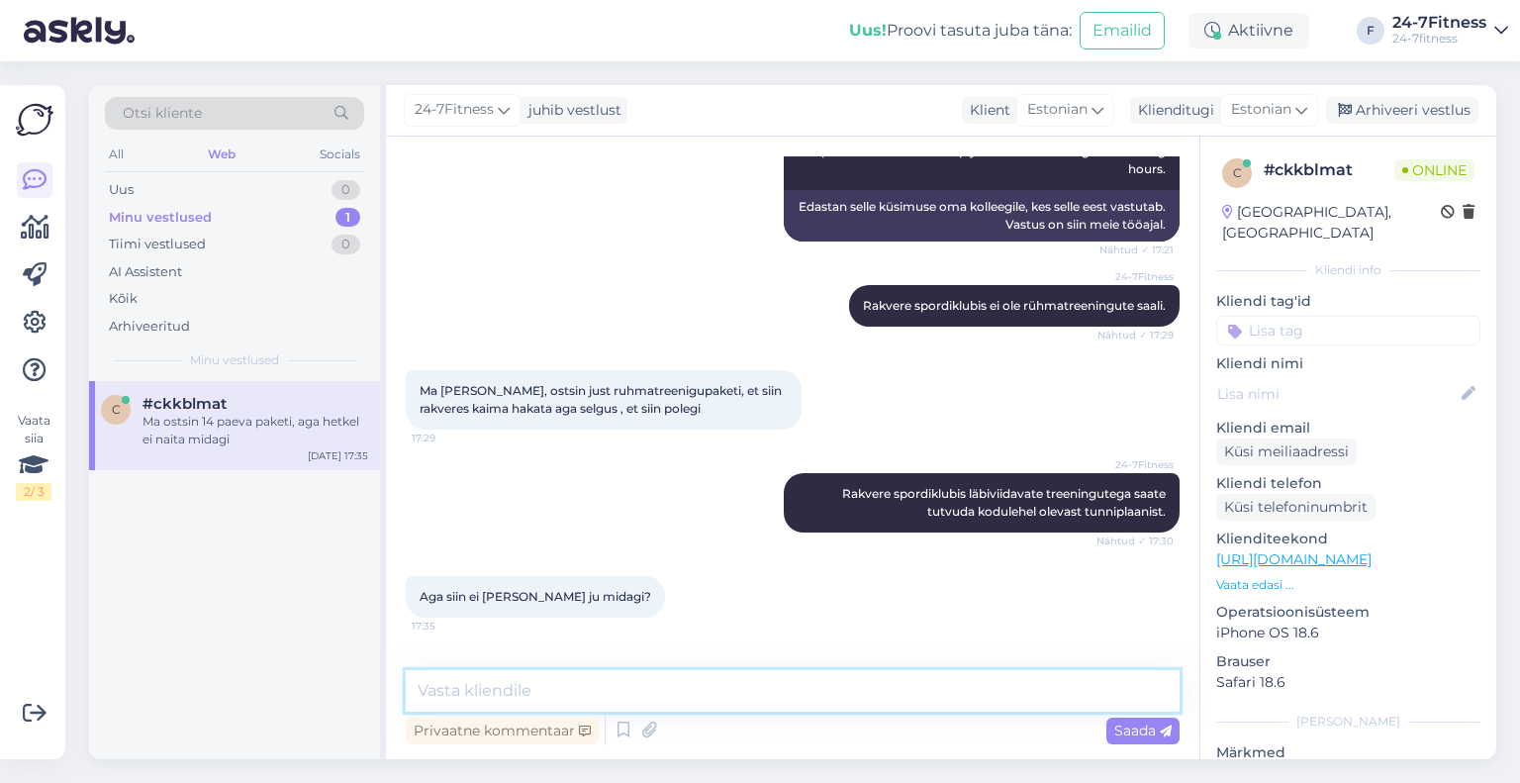
click at [599, 670] on textarea at bounding box center [793, 691] width 774 height 42
paste textarea "[DATE] 17:30"
drag, startPoint x: 697, startPoint y: 691, endPoint x: 685, endPoint y: 691, distance: 11.9
click at [685, 691] on textarea "Hetkel on tunniplaani märgitud Hiit treening [DATE] 17:30 ja" at bounding box center [793, 691] width 774 height 42
click at [969, 690] on textarea "Hetkel on tunniplaani märgitud HIIT treening [DATE] 17:30 ja" at bounding box center [793, 691] width 774 height 42
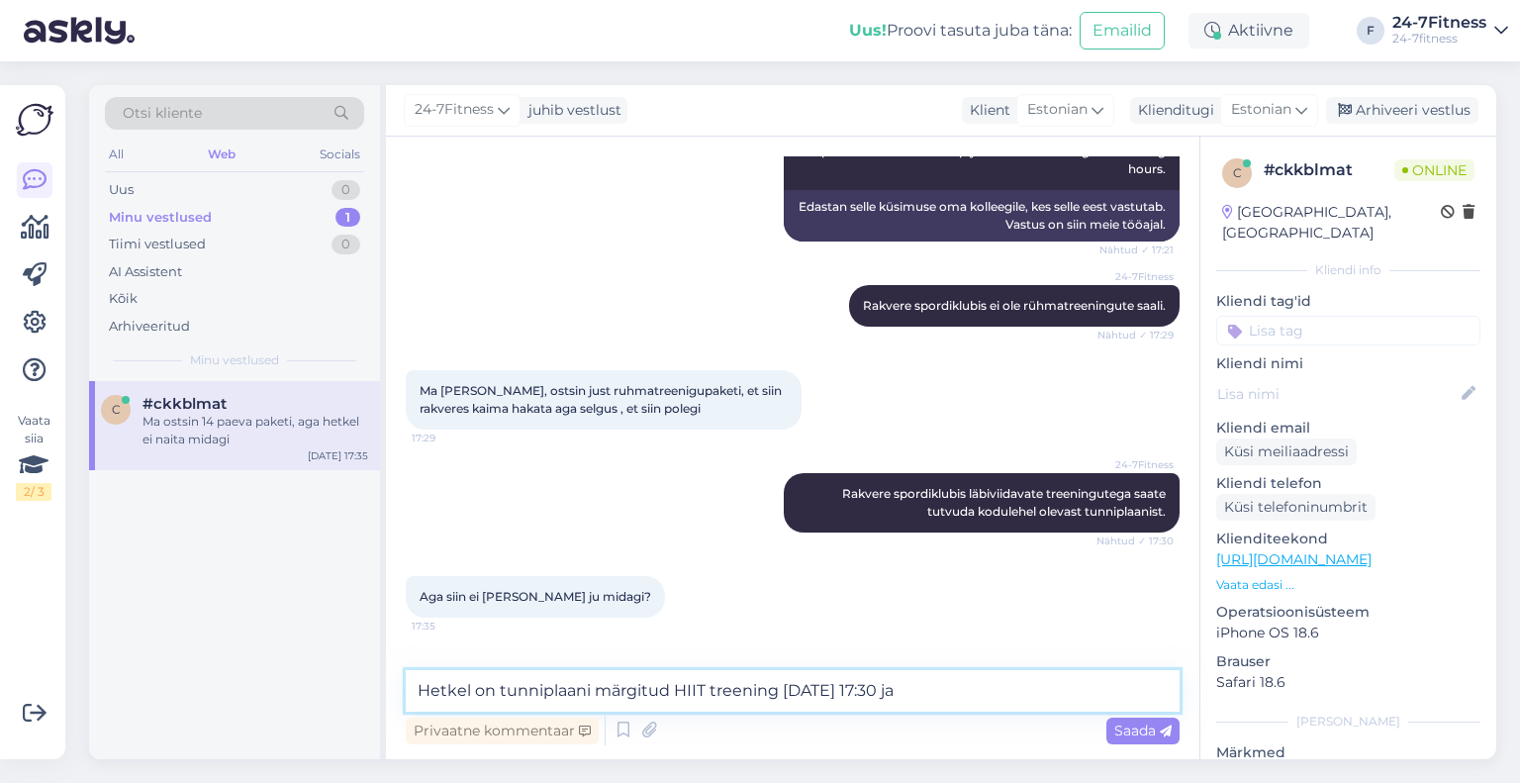
paste textarea "[DATE] 17:30"
paste textarea "[PERSON_NAME] toimub siis, kui vähemalt 1h enne trenni algust on endale koha br…"
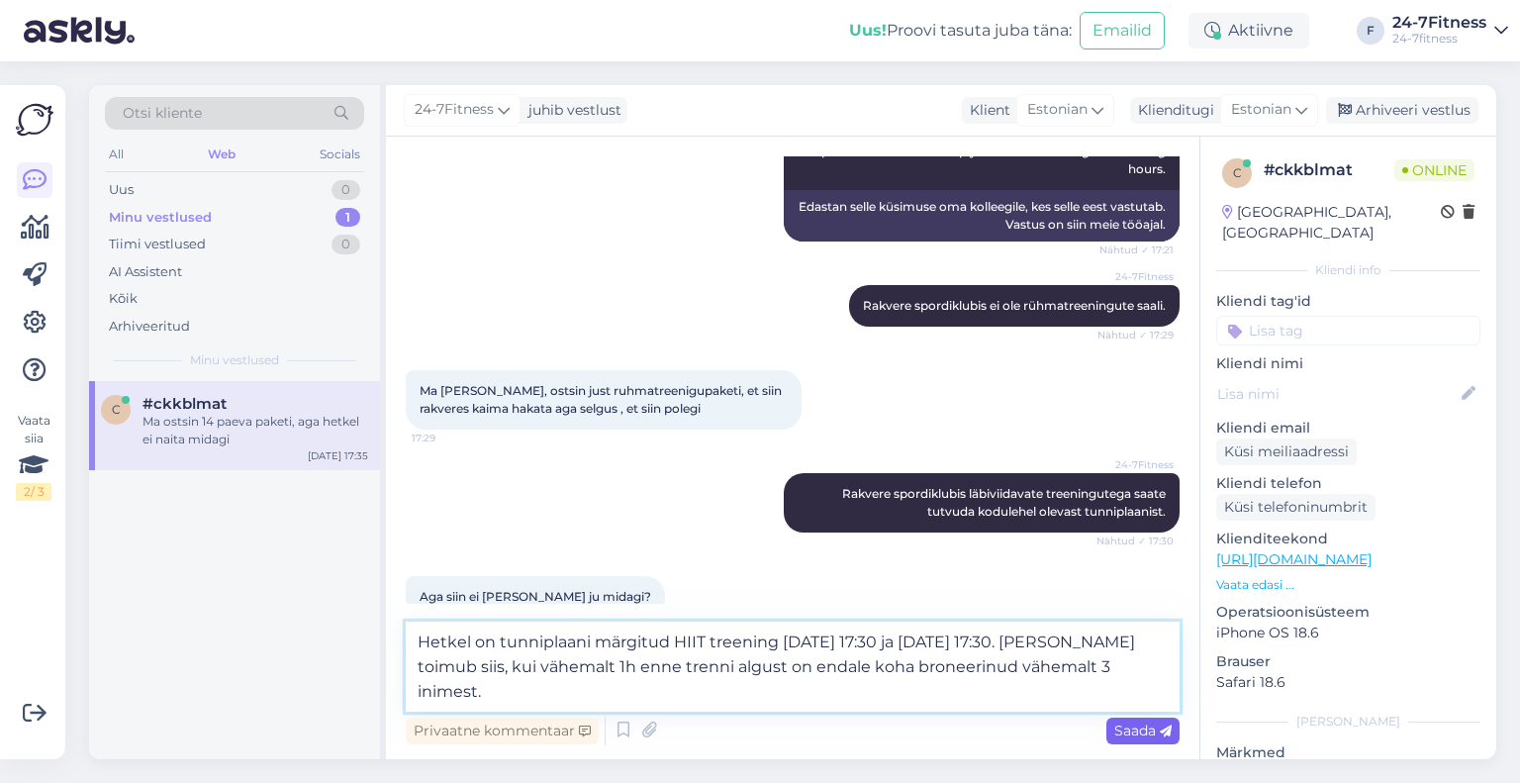
type textarea "Hetkel on tunniplaani märgitud HIIT treening [DATE] 17:30 ja [DATE] 17:30. [PER…"
click at [1139, 735] on span "Saada" at bounding box center [1142, 730] width 57 height 18
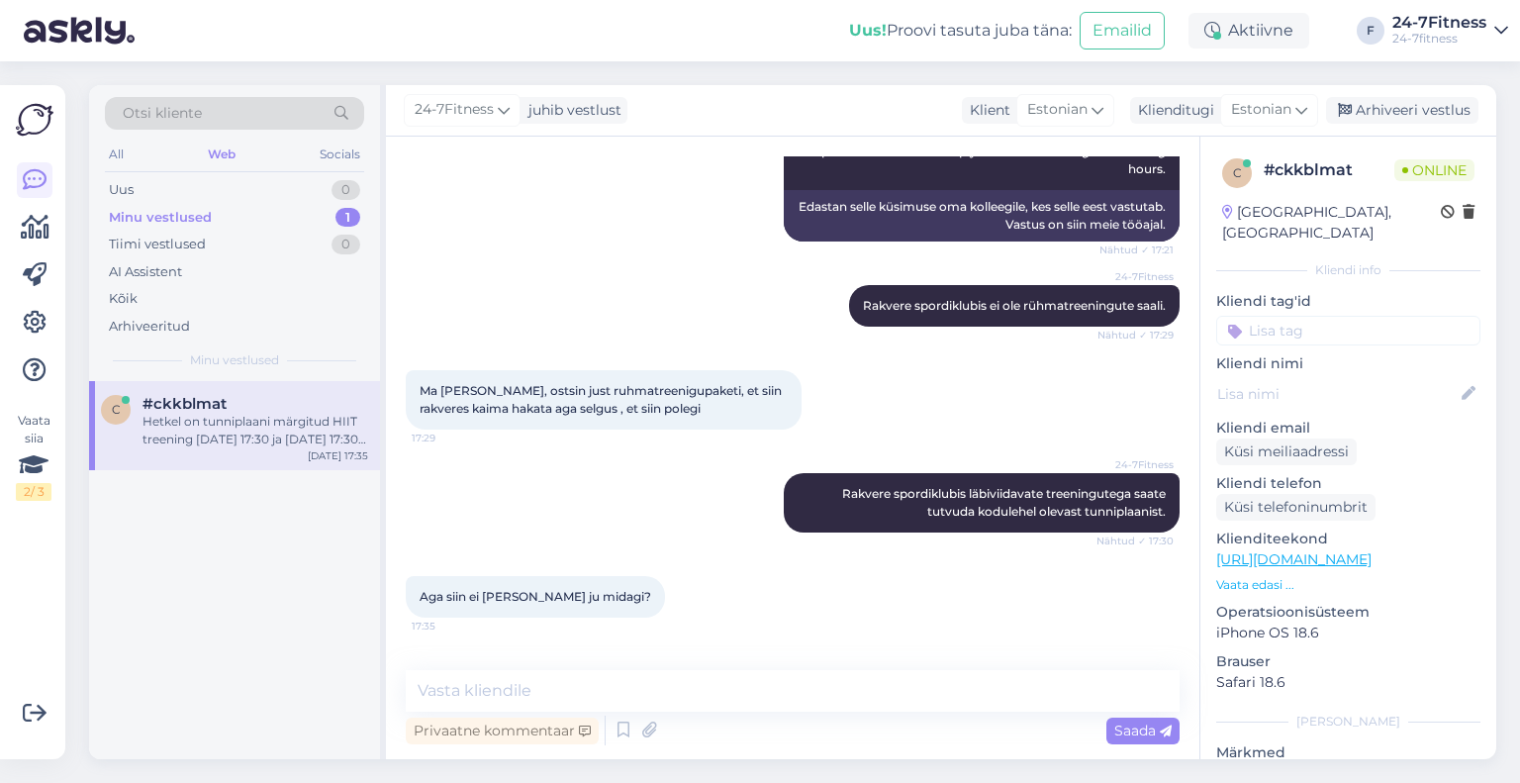
scroll to position [1654, 0]
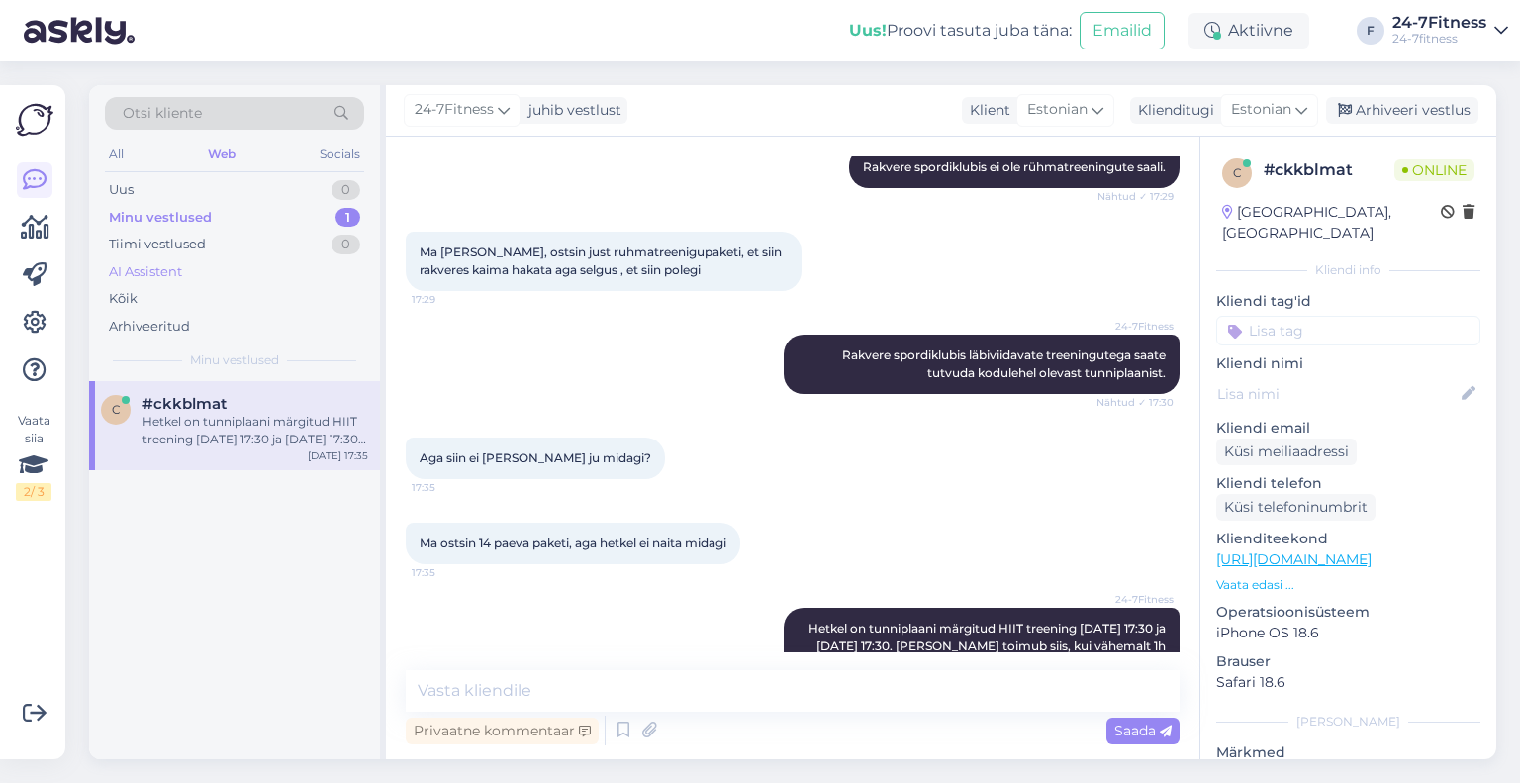
click at [138, 272] on div "AI Assistent" at bounding box center [145, 272] width 73 height 20
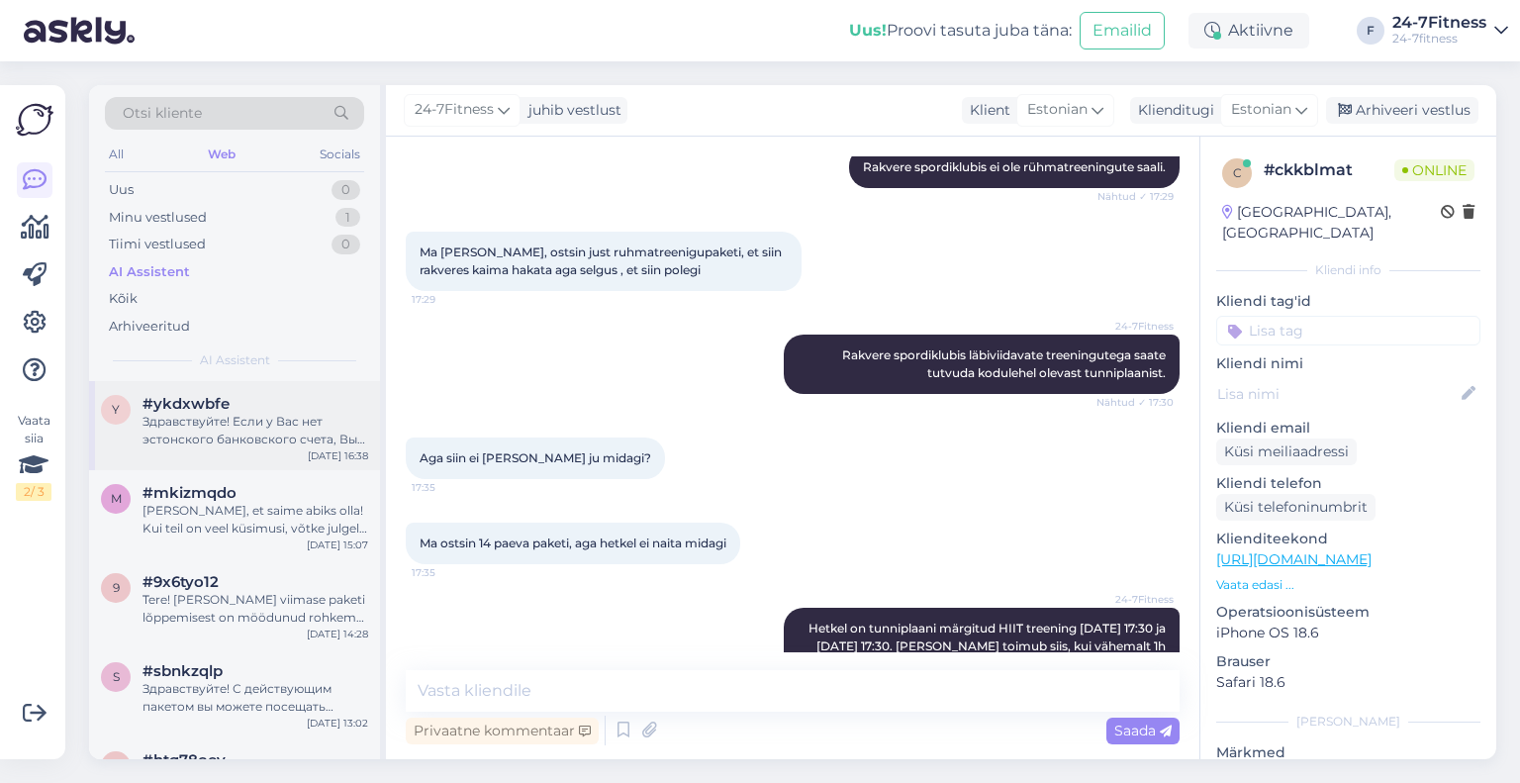
click at [257, 457] on div "y #ykdxwbfe Здравствуйте! Если у Вас нет эстонского банковского счета, Вы может…" at bounding box center [234, 425] width 291 height 89
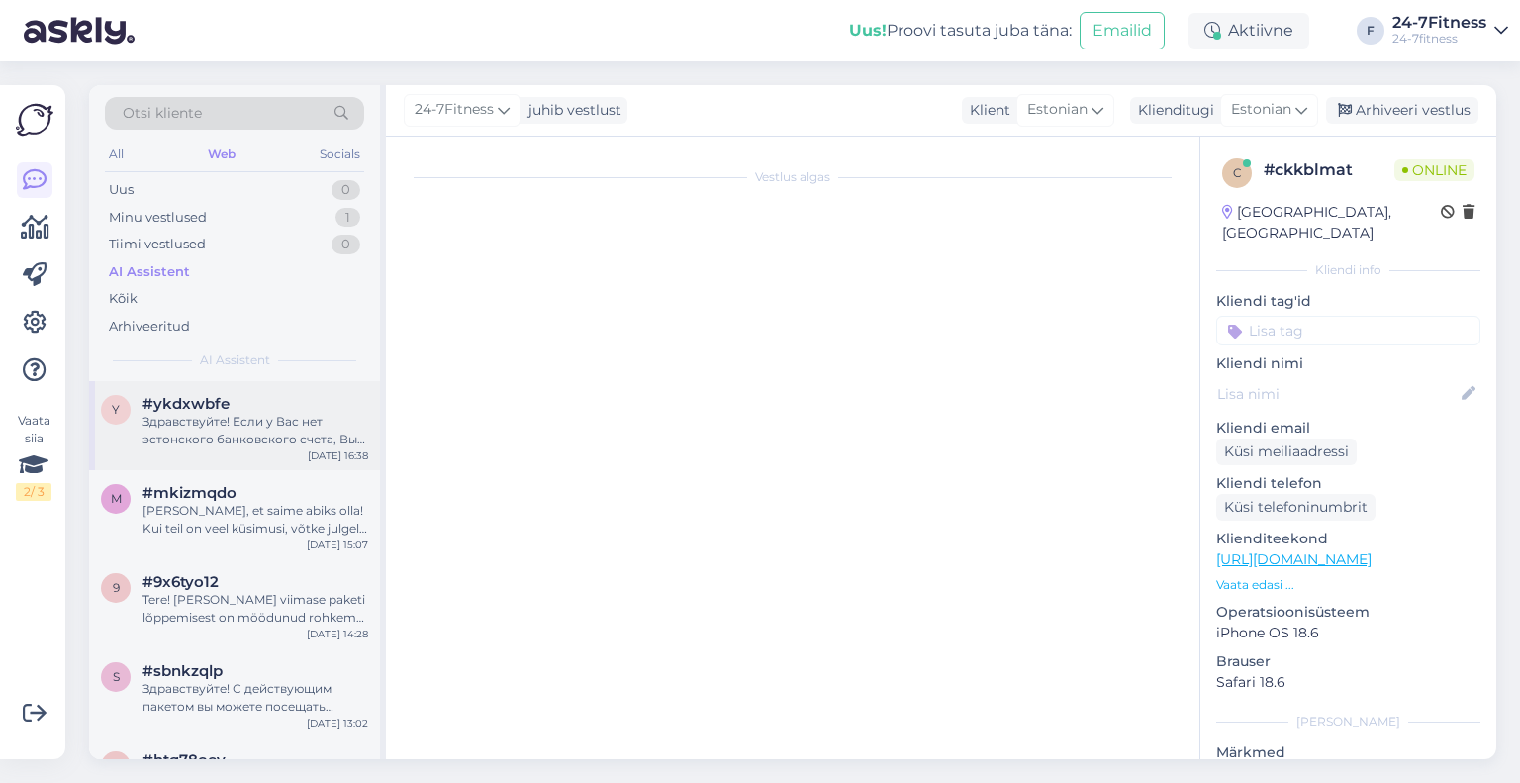
scroll to position [0, 0]
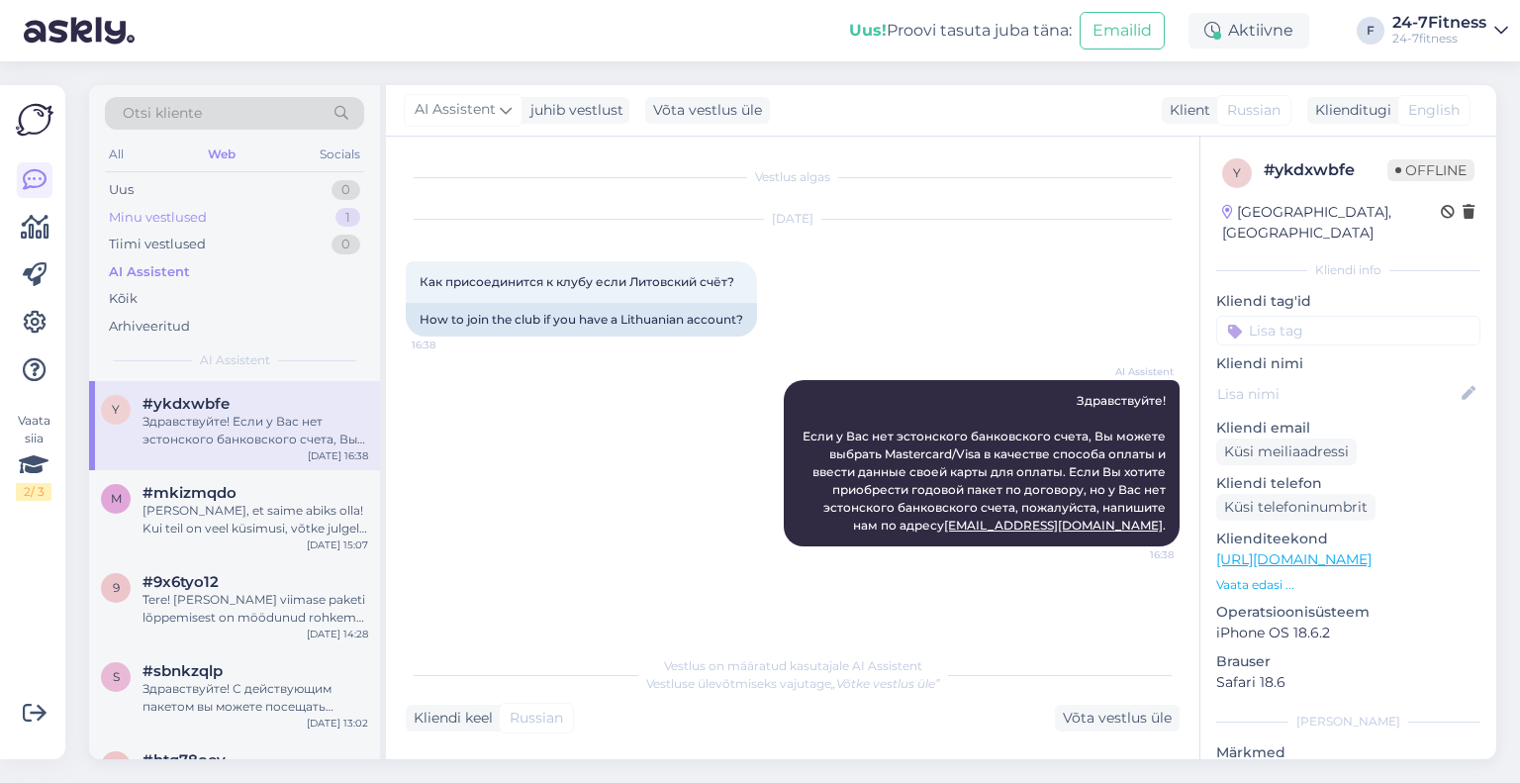
click at [192, 216] on div "Minu vestlused" at bounding box center [158, 218] width 98 height 20
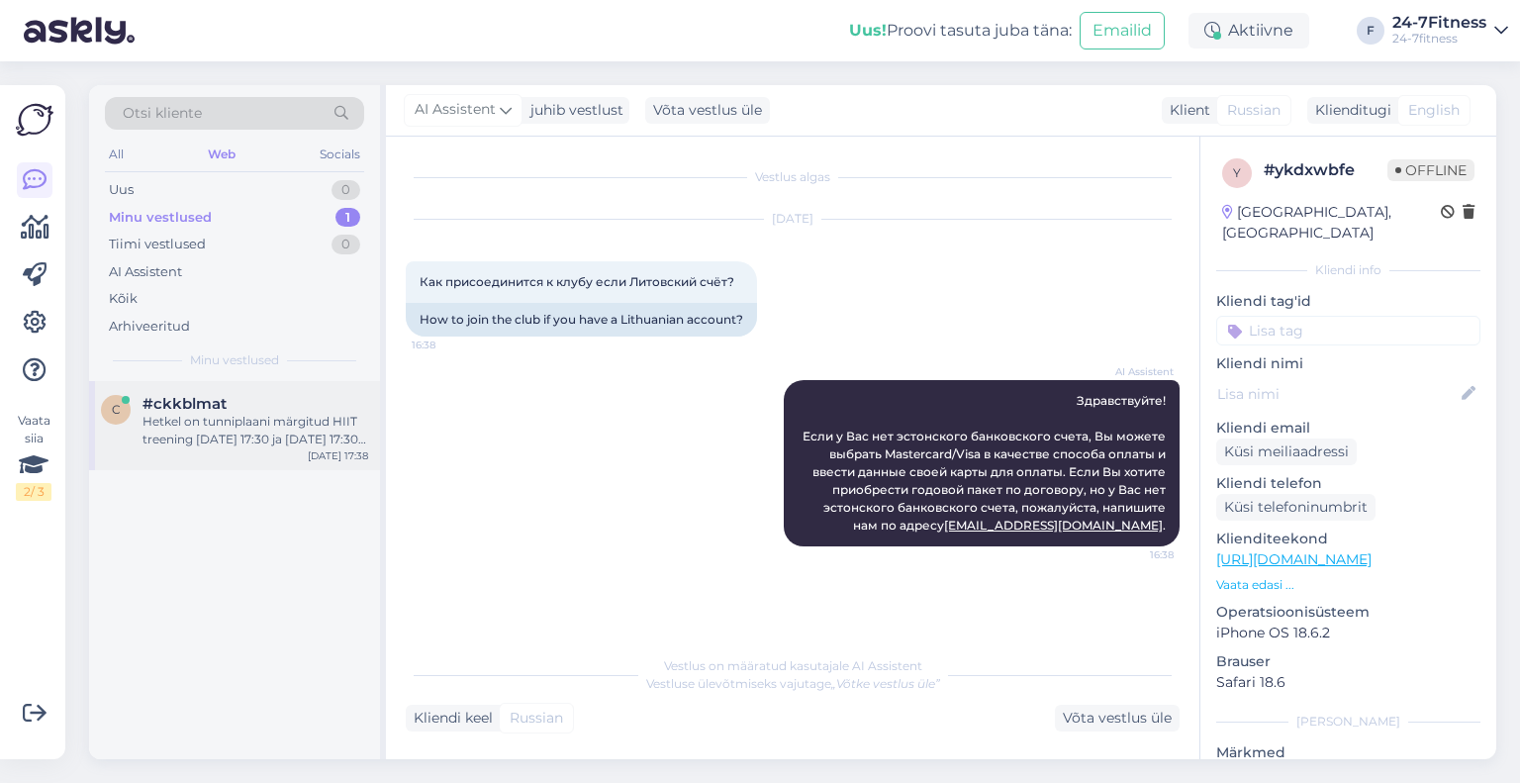
click at [301, 439] on div "Hetkel on tunniplaani märgitud HIIT treening [DATE] 17:30 ja [DATE] 17:30. [PER…" at bounding box center [255, 431] width 226 height 36
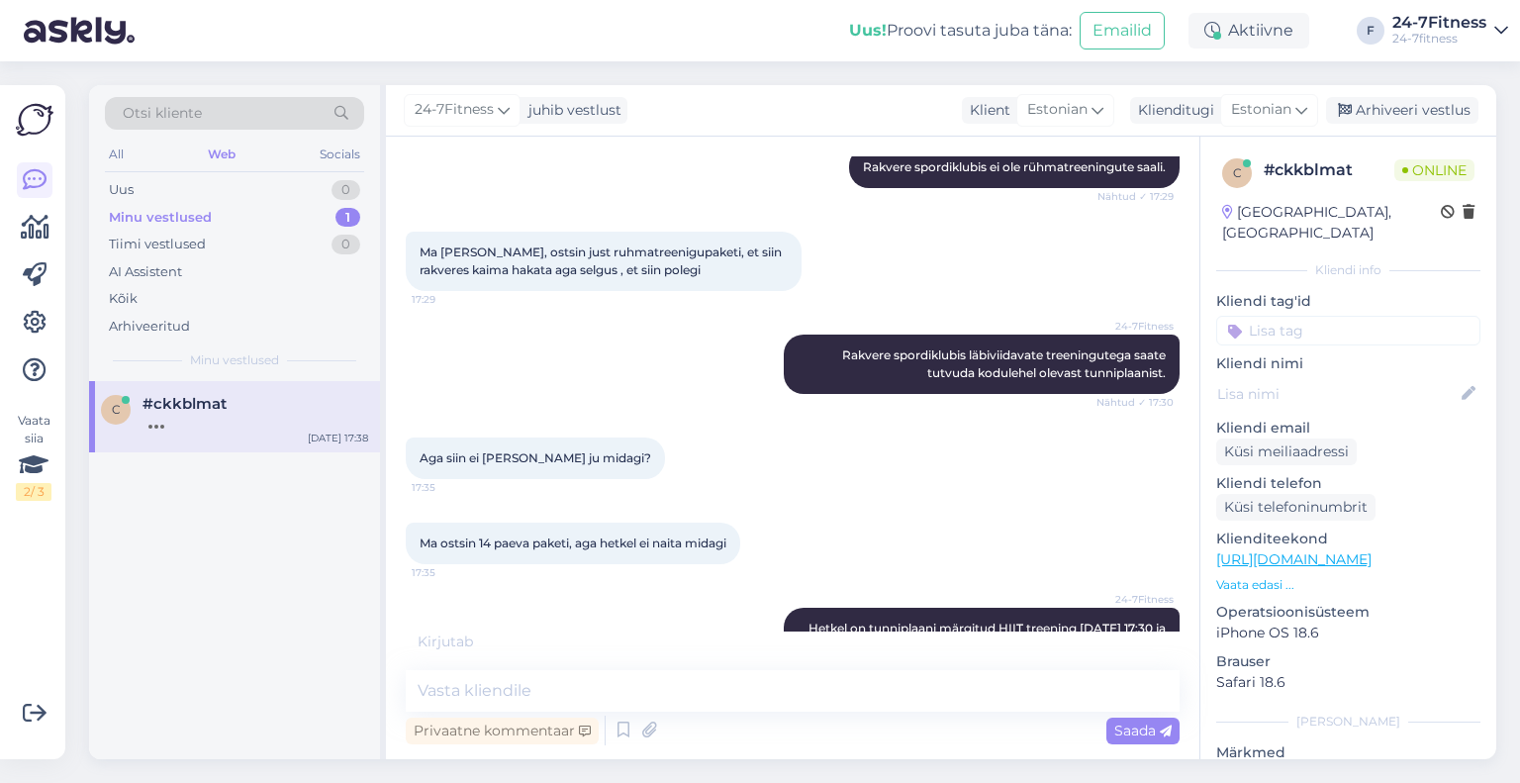
scroll to position [1739, 0]
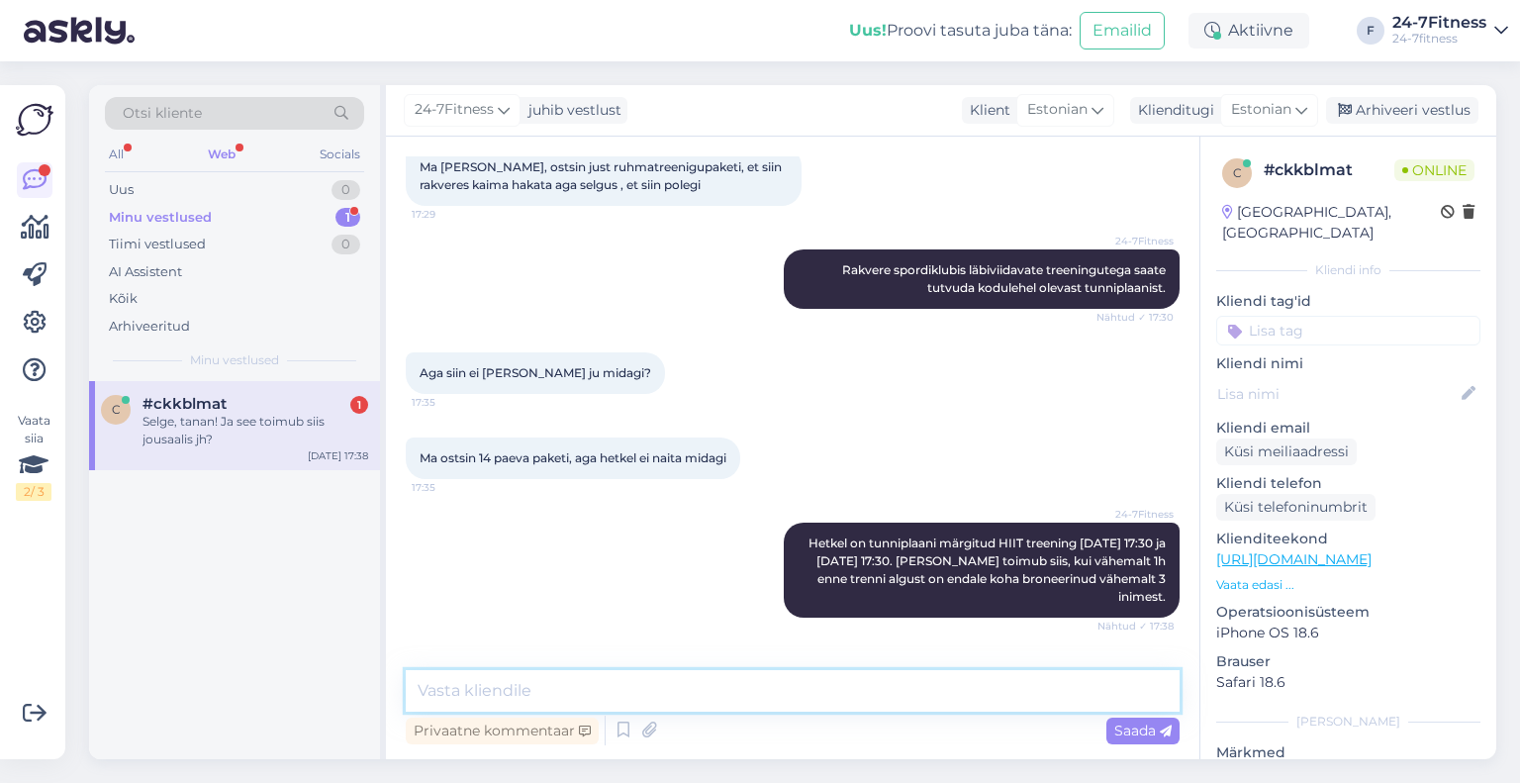
click at [634, 679] on textarea at bounding box center [793, 691] width 774 height 42
type textarea "Jah, antud treening toimub jõusaali alal."
click at [1124, 728] on span "Saada" at bounding box center [1142, 730] width 57 height 18
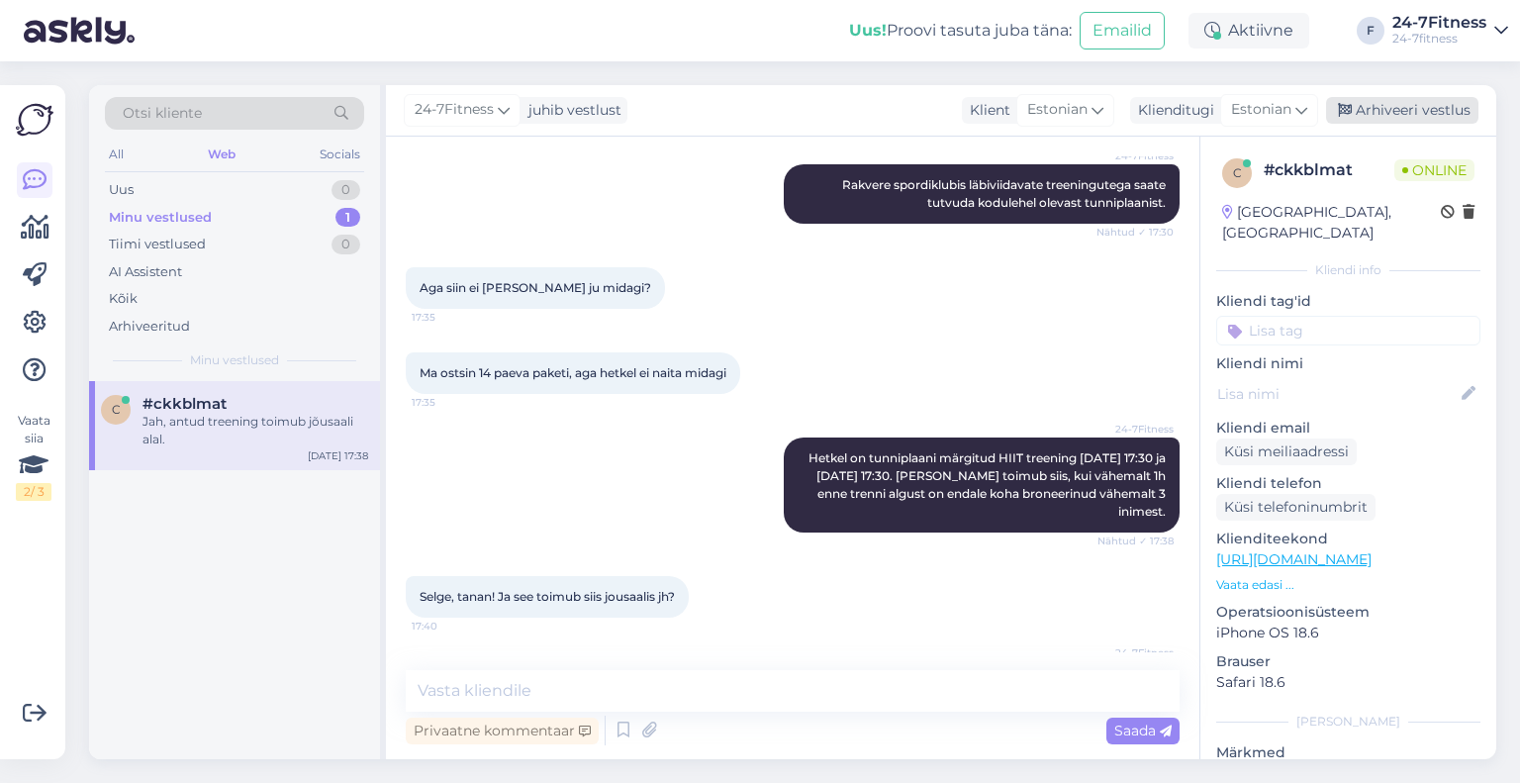
click at [1421, 101] on div "Arhiveeri vestlus" at bounding box center [1402, 110] width 152 height 27
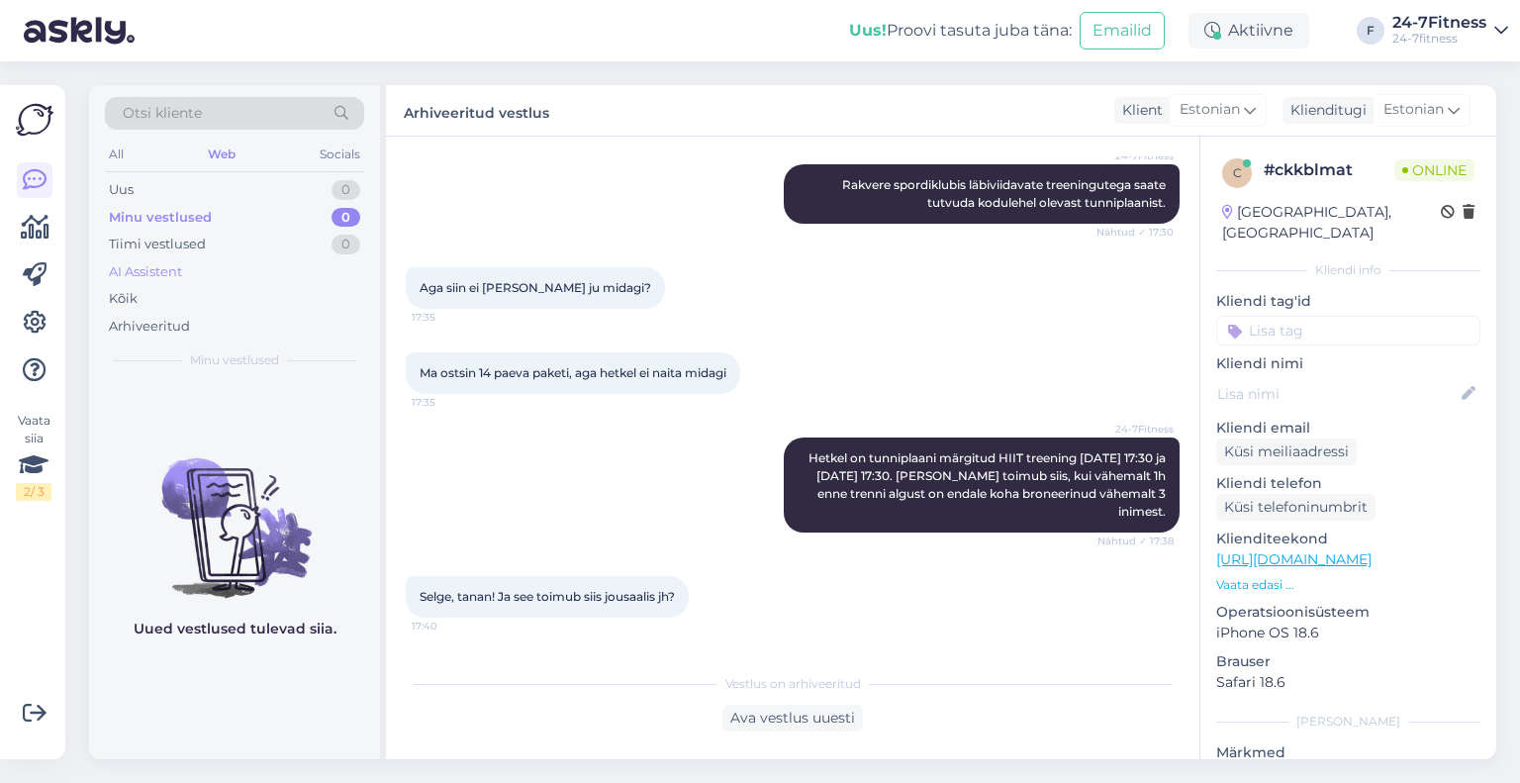
click at [151, 270] on div "AI Assistent" at bounding box center [145, 272] width 73 height 20
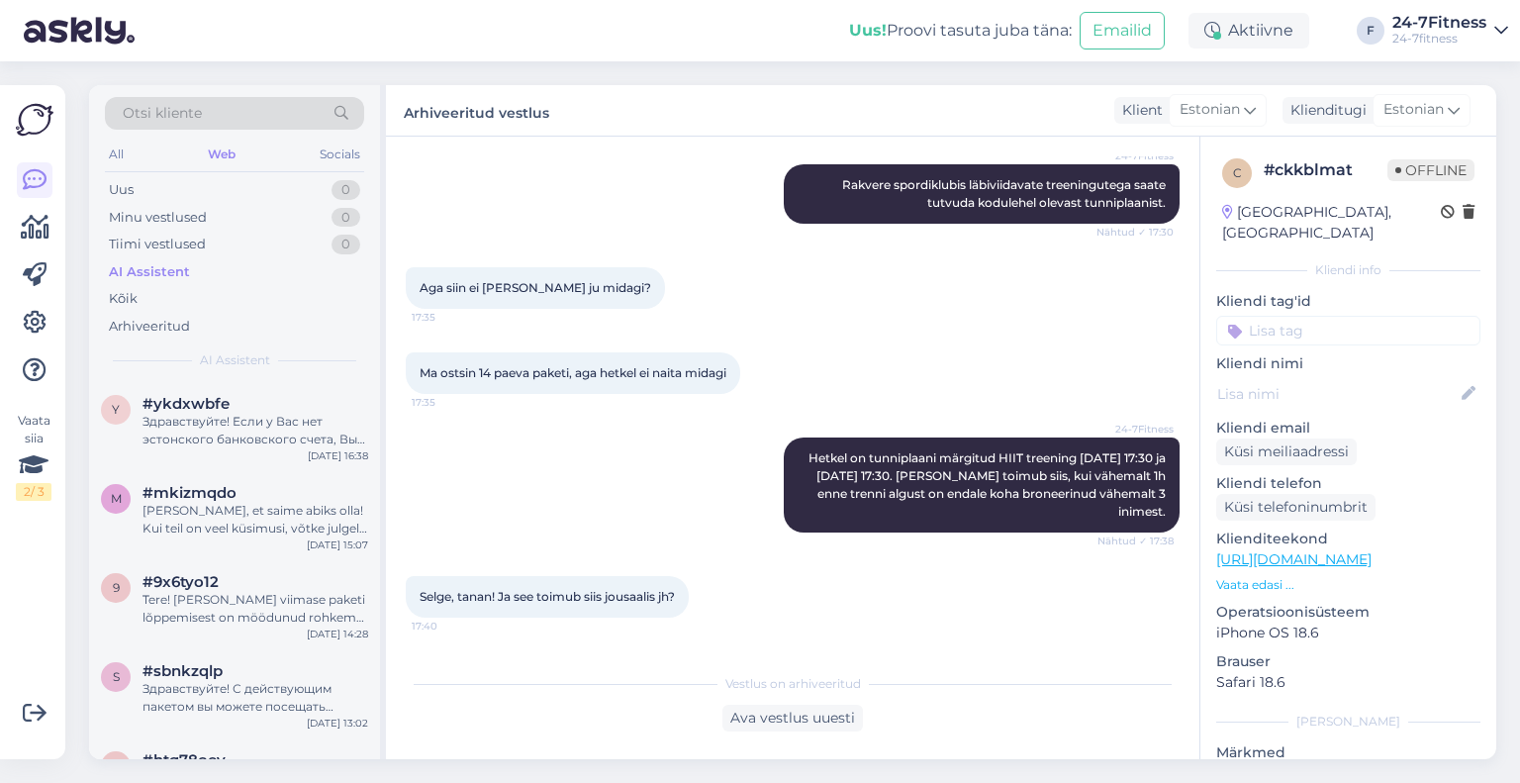
scroll to position [1832, 0]
